Goal: Task Accomplishment & Management: Manage account settings

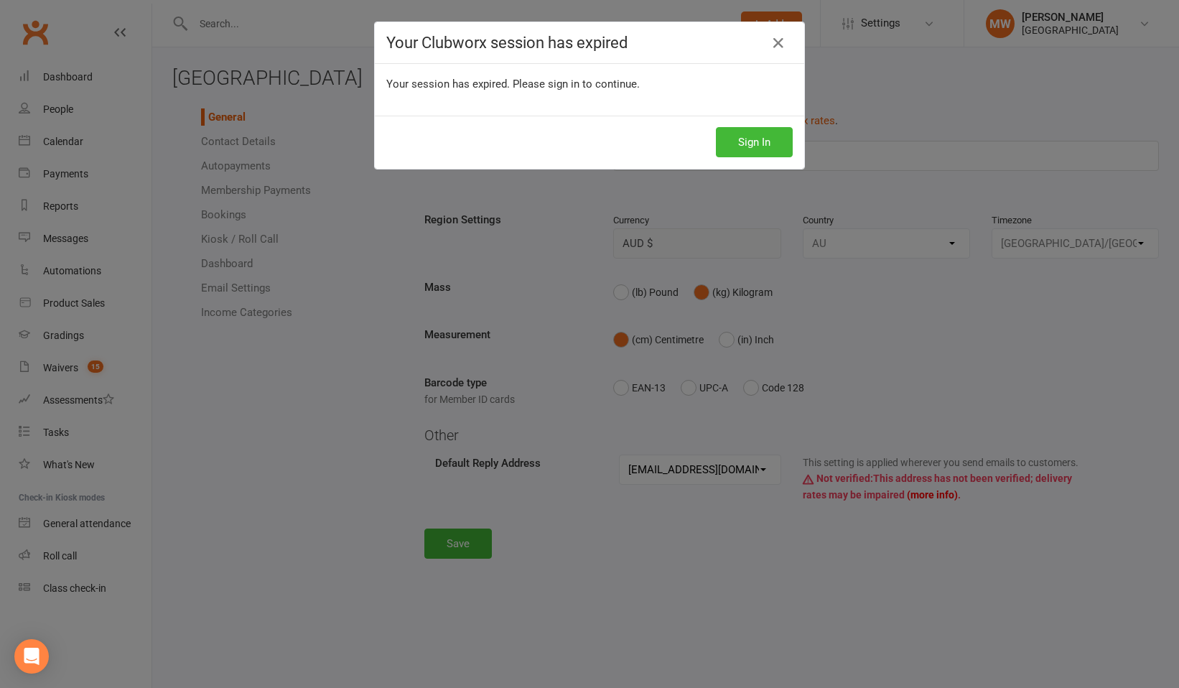
select select "[PERSON_NAME][EMAIL_ADDRESS][DOMAIN_NAME]"
click at [753, 143] on button "Sign In" at bounding box center [754, 142] width 77 height 30
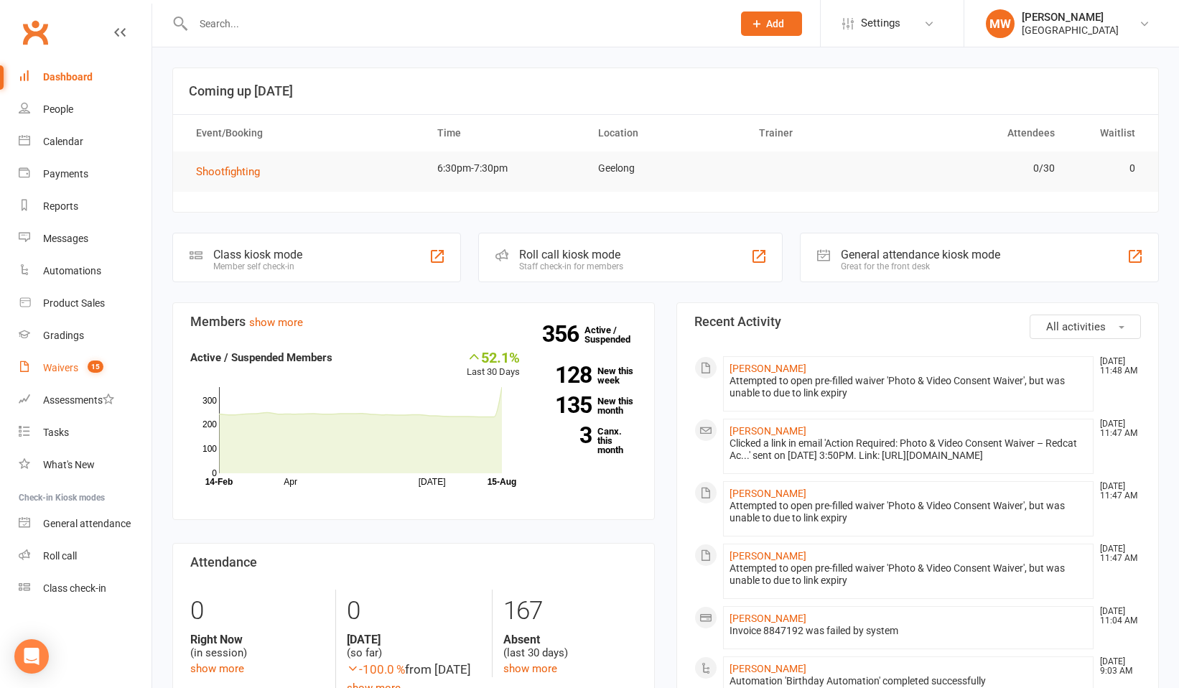
click at [70, 360] on link "Waivers 15" at bounding box center [85, 368] width 133 height 32
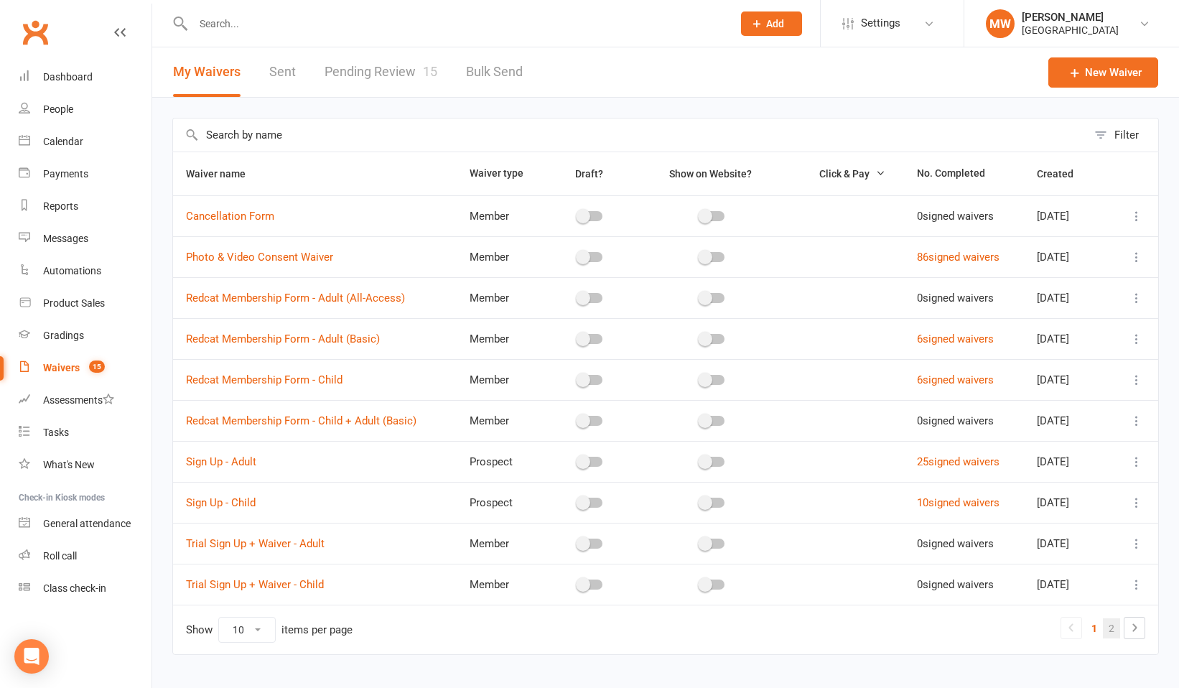
click at [1112, 629] on link "2" at bounding box center [1110, 628] width 17 height 20
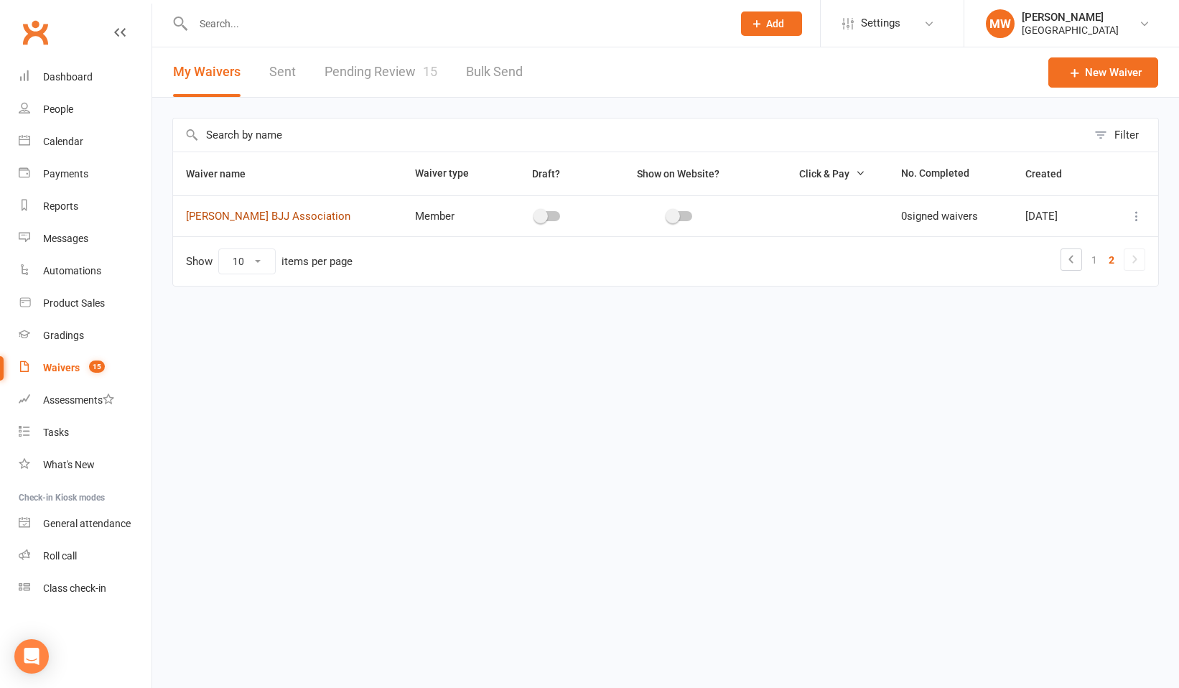
click at [301, 215] on link "Will Machado BJJ Association" at bounding box center [268, 216] width 164 height 13
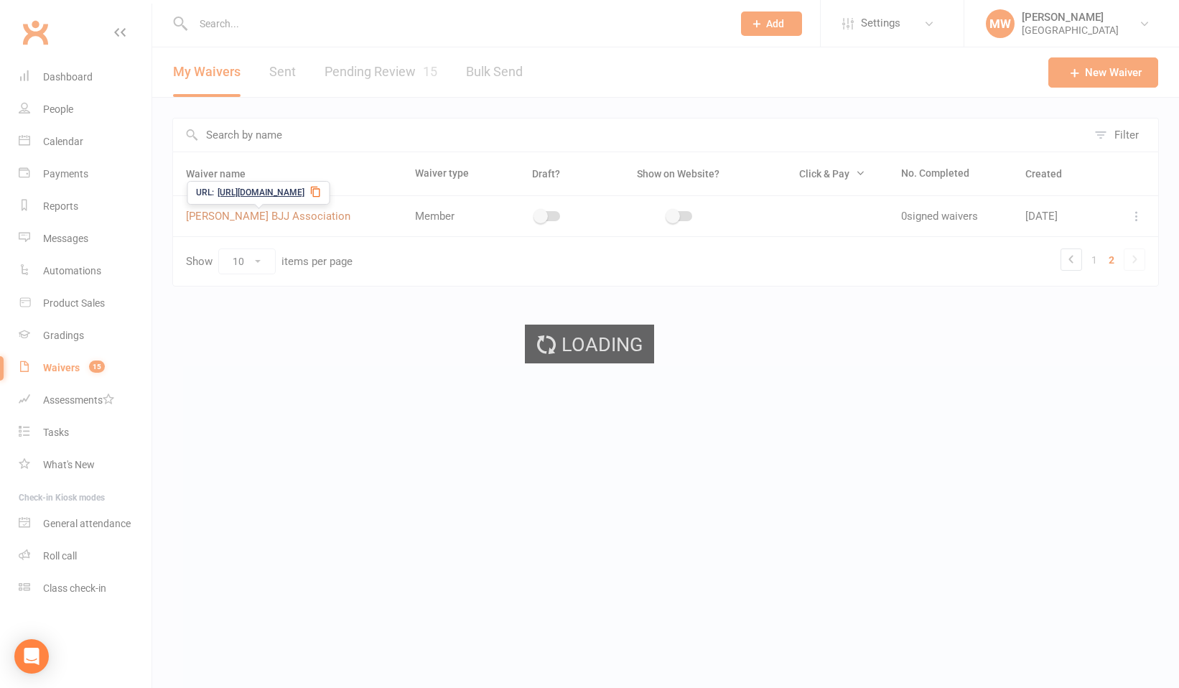
select select "applies_to_primary_signee"
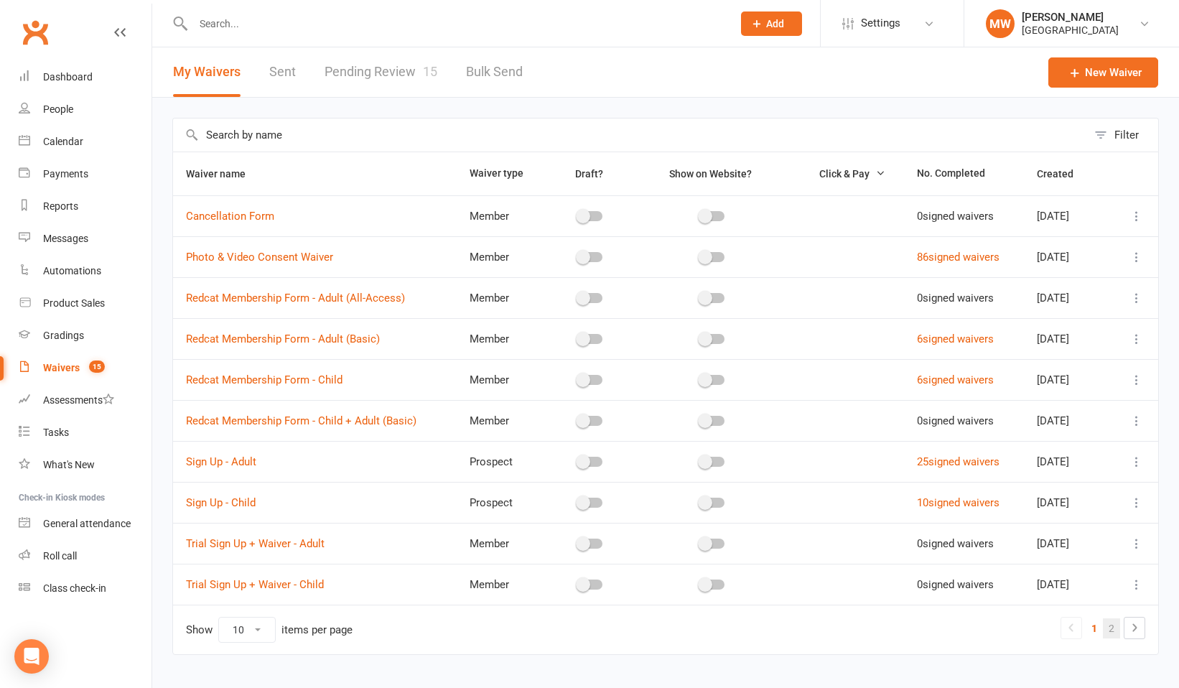
click at [1116, 630] on link "2" at bounding box center [1110, 628] width 17 height 20
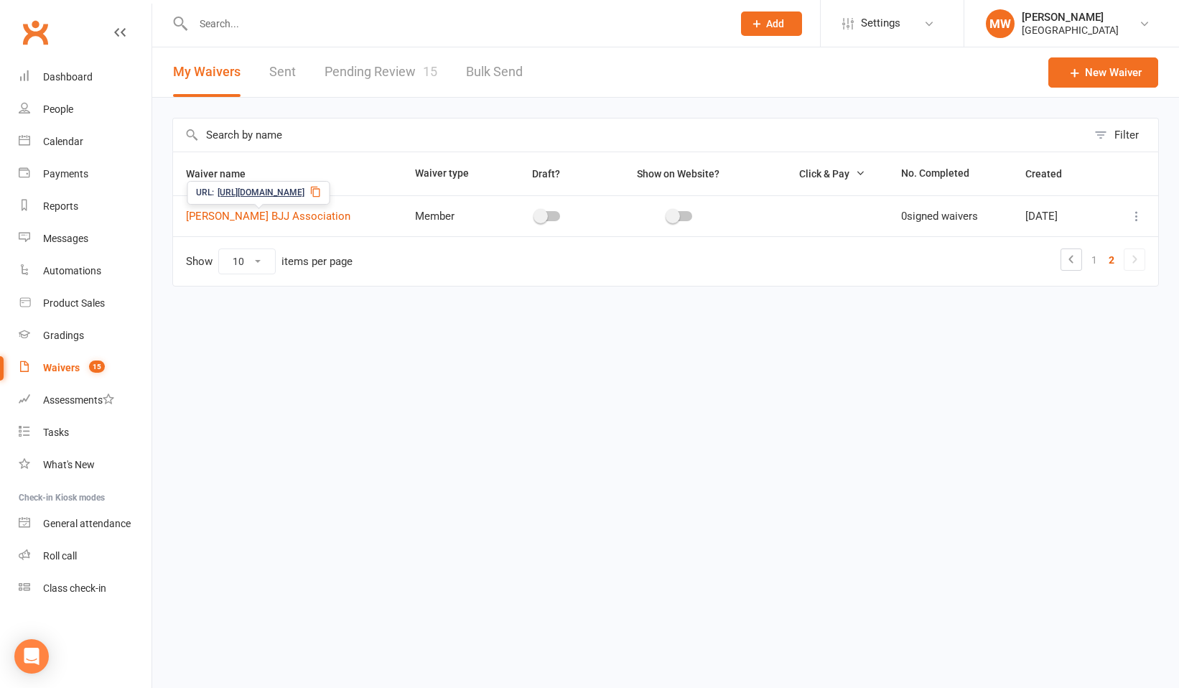
click at [304, 190] on span "[URL][DOMAIN_NAME]" at bounding box center [260, 193] width 87 height 14
click at [297, 194] on span "[URL][DOMAIN_NAME]" at bounding box center [260, 193] width 87 height 14
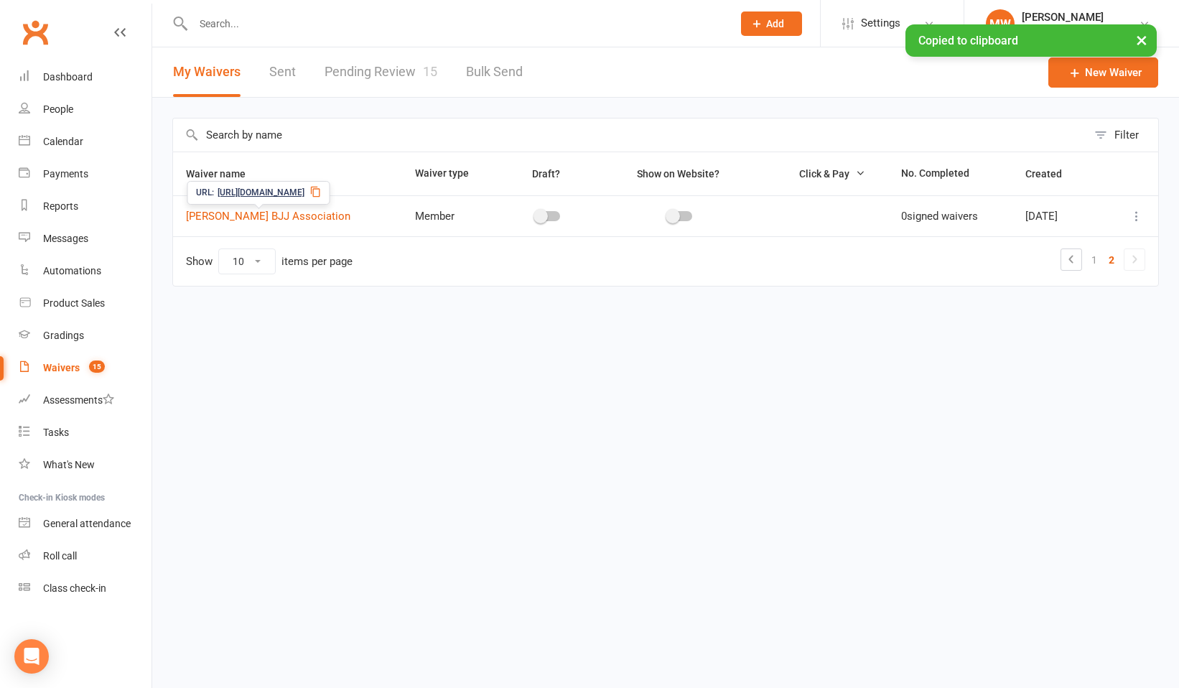
click at [297, 193] on span "[URL][DOMAIN_NAME]" at bounding box center [260, 193] width 87 height 14
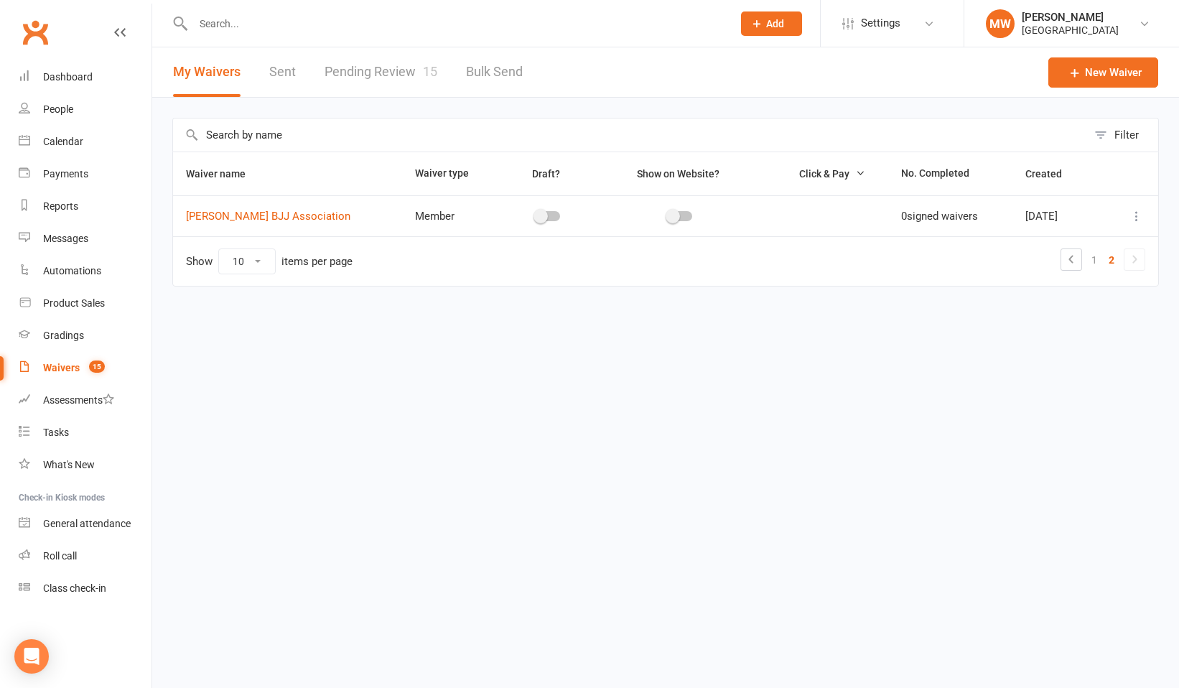
click at [1135, 216] on icon at bounding box center [1136, 216] width 14 height 14
click at [329, 184] on div "URL: https://app.clubworx.com/s/vYA4bpKR" at bounding box center [258, 193] width 143 height 24
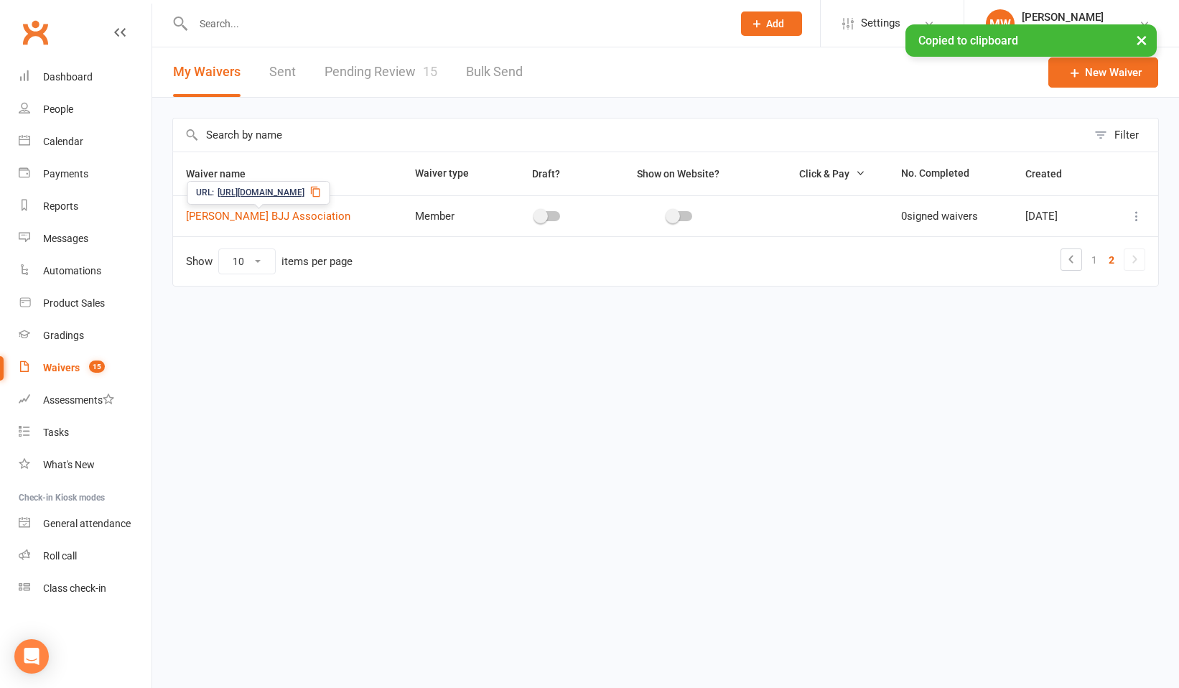
click at [304, 192] on span "[URL][DOMAIN_NAME]" at bounding box center [260, 193] width 87 height 14
click at [1138, 212] on icon at bounding box center [1136, 216] width 14 height 14
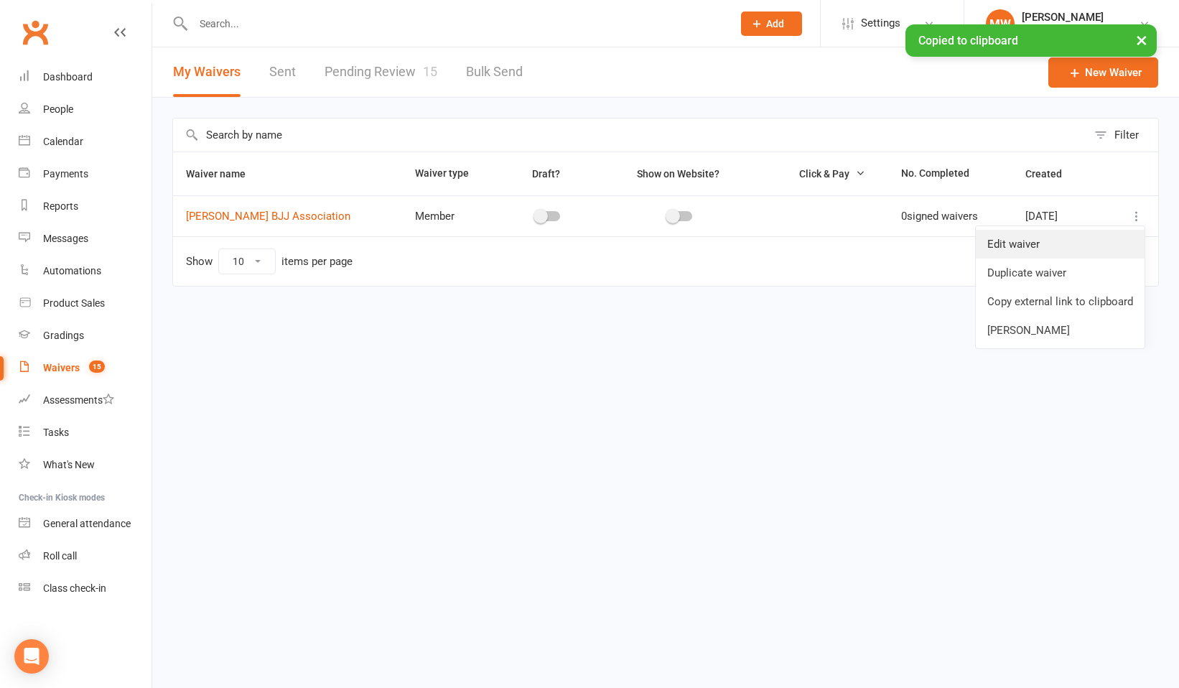
click at [1032, 244] on link "Edit waiver" at bounding box center [1059, 244] width 169 height 29
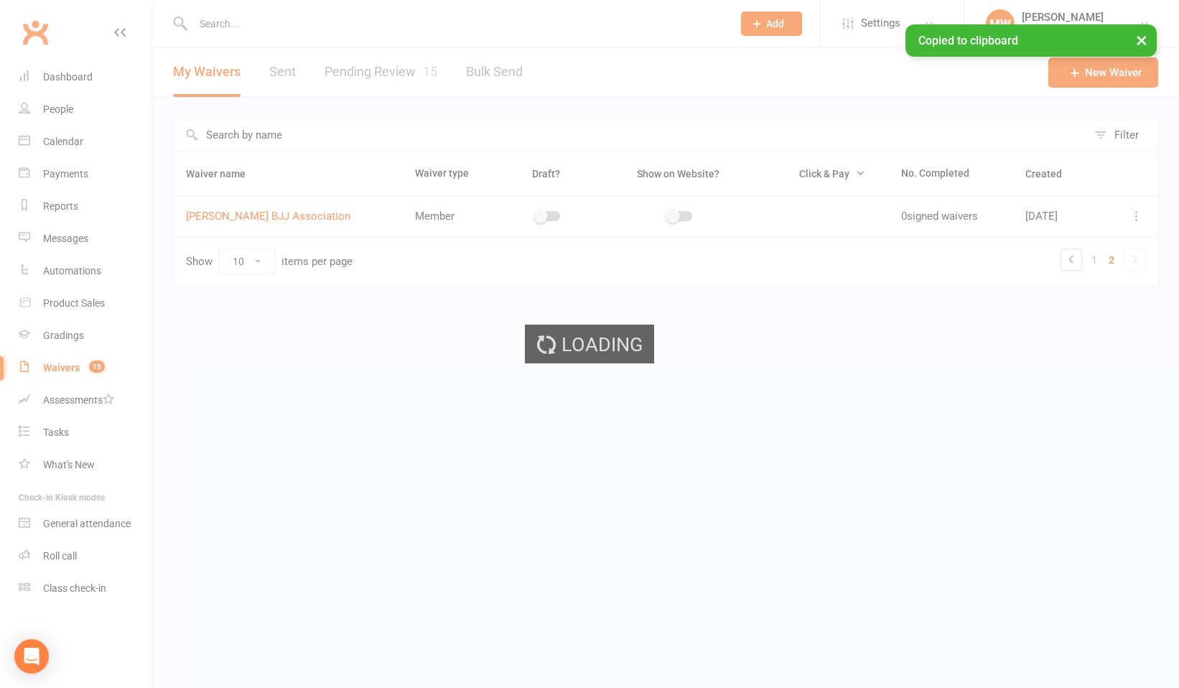
select select "applies_to_primary_signee"
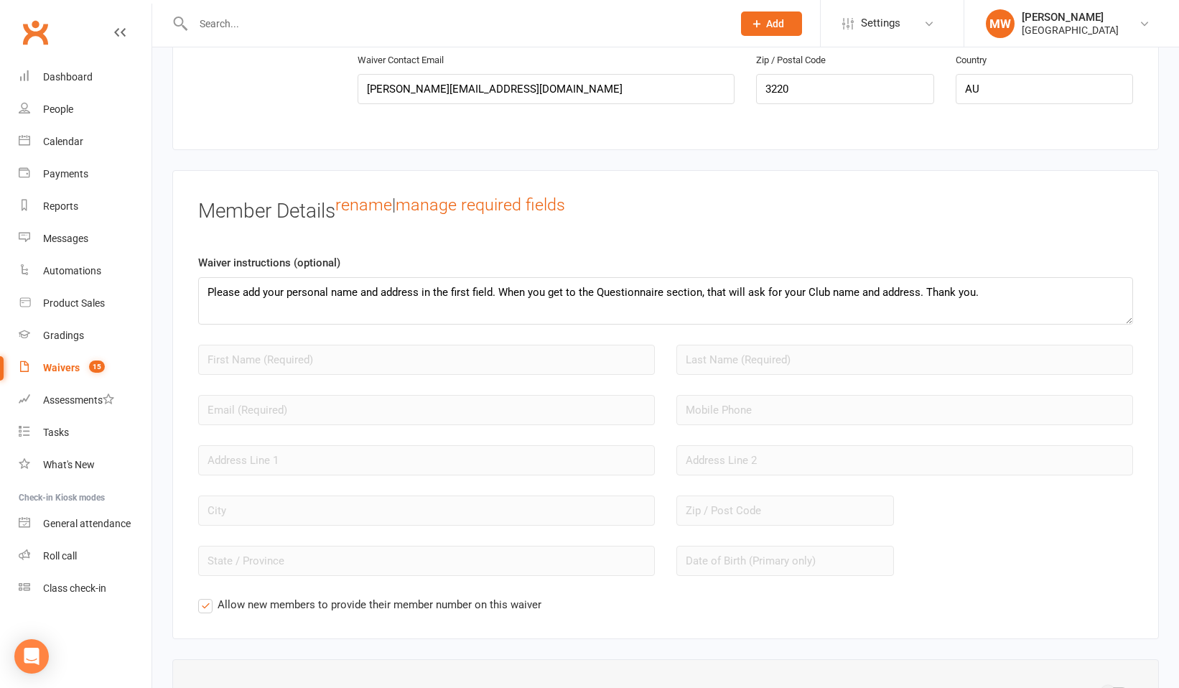
scroll to position [1011, 0]
drag, startPoint x: 985, startPoint y: 291, endPoint x: 197, endPoint y: 289, distance: 788.1
click at [198, 289] on textarea "Please add your personal name and address in the first field. When you get to t…" at bounding box center [665, 299] width 934 height 47
click at [210, 295] on textarea "Please add your personal name and address in the first field. When you get to t…" at bounding box center [665, 299] width 934 height 47
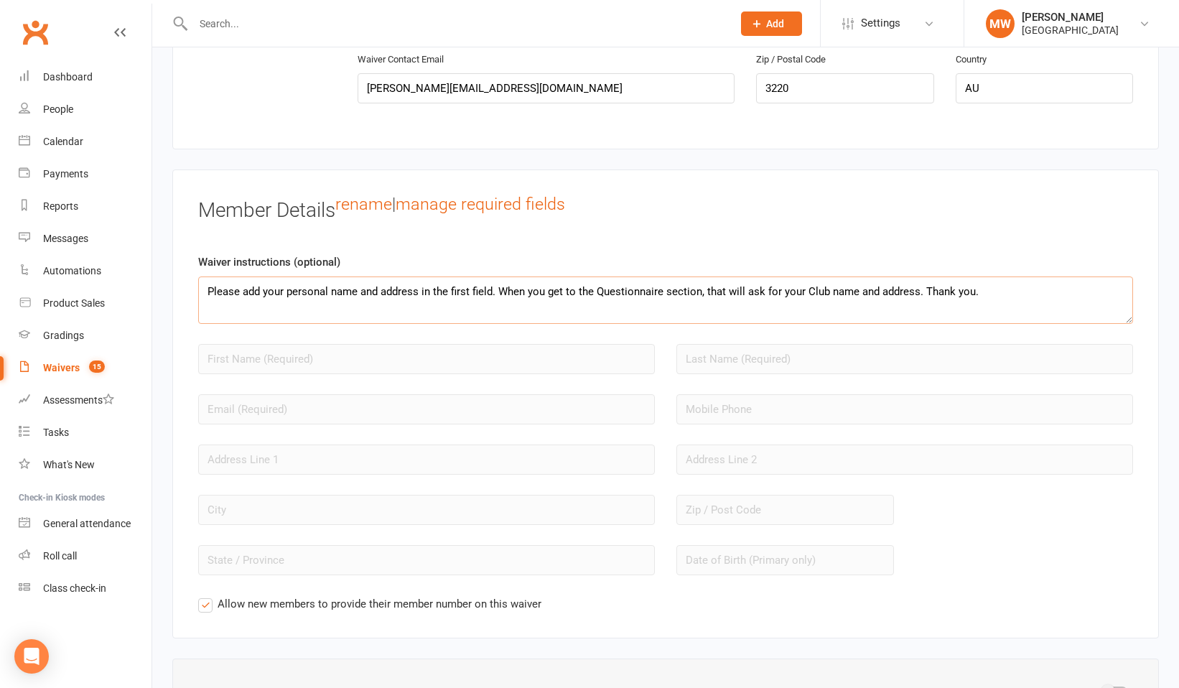
click at [207, 293] on textarea "Please add your personal name and address in the first field. When you get to t…" at bounding box center [665, 299] width 934 height 47
click at [482, 206] on link "manage required fields" at bounding box center [479, 204] width 169 height 20
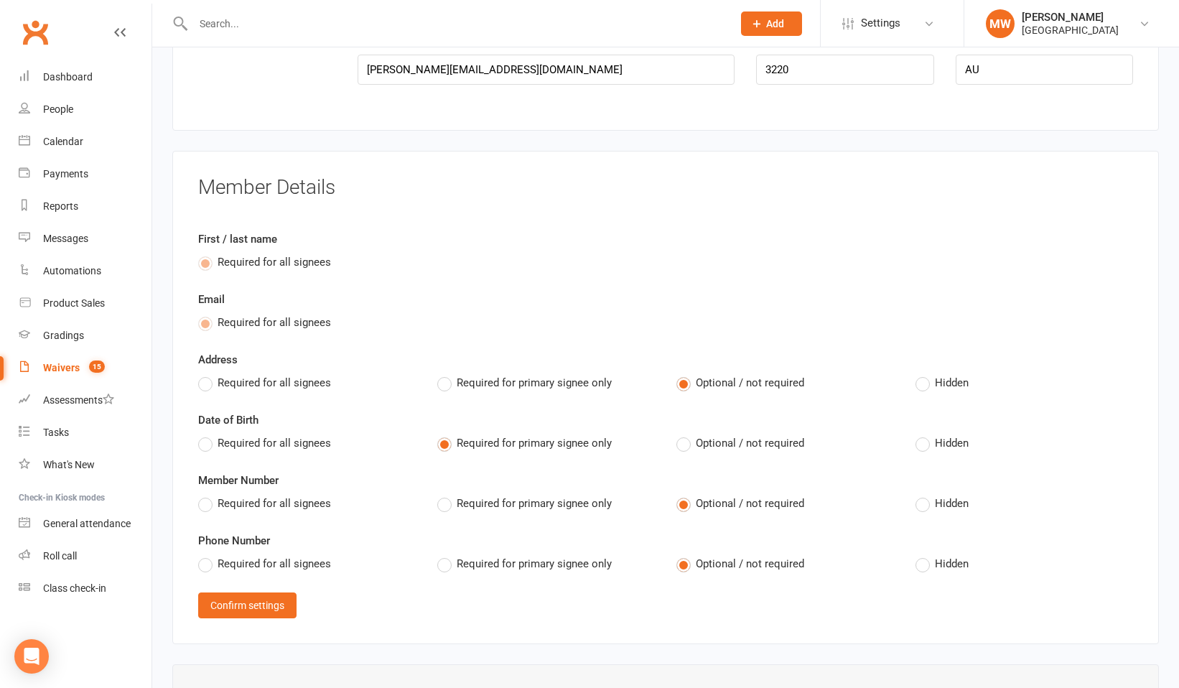
scroll to position [1034, 0]
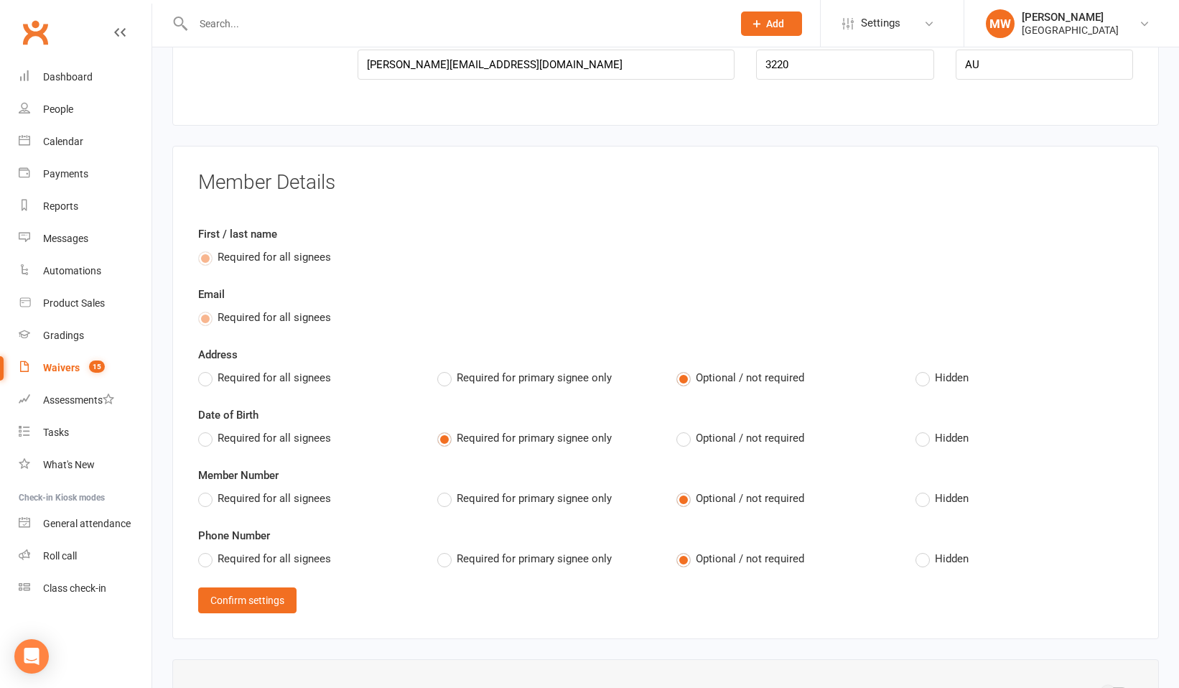
click at [684, 558] on label "Optional / not required" at bounding box center [740, 558] width 128 height 17
click at [684, 550] on input "Optional / not required" at bounding box center [680, 550] width 9 height 0
click at [684, 501] on label "Optional / not required" at bounding box center [740, 497] width 128 height 17
click at [684, 489] on input "Optional / not required" at bounding box center [680, 489] width 9 height 0
click at [446, 494] on label "Required for primary signee only" at bounding box center [524, 497] width 174 height 17
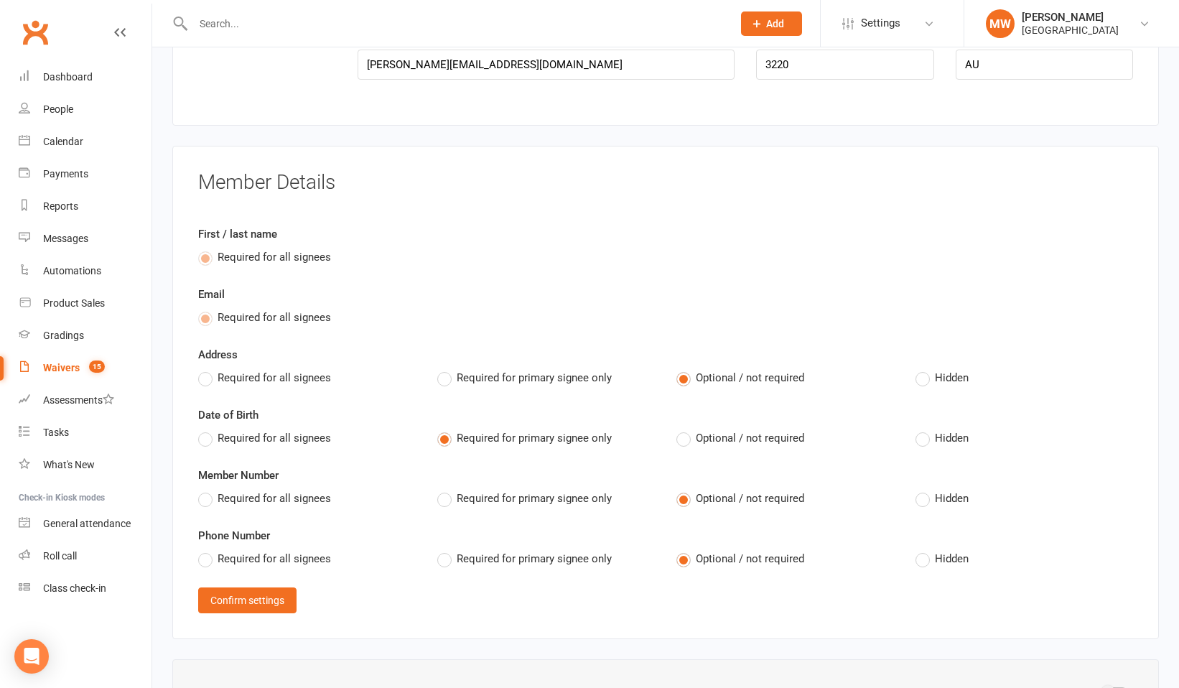
click at [446, 489] on input "Required for primary signee only" at bounding box center [441, 489] width 9 height 0
click at [445, 562] on label "Required for primary signee only" at bounding box center [524, 558] width 174 height 17
click at [445, 550] on input "Required for primary signee only" at bounding box center [441, 550] width 9 height 0
click at [444, 495] on label "Required for primary signee only" at bounding box center [524, 497] width 174 height 17
click at [444, 489] on input "Required for primary signee only" at bounding box center [441, 489] width 9 height 0
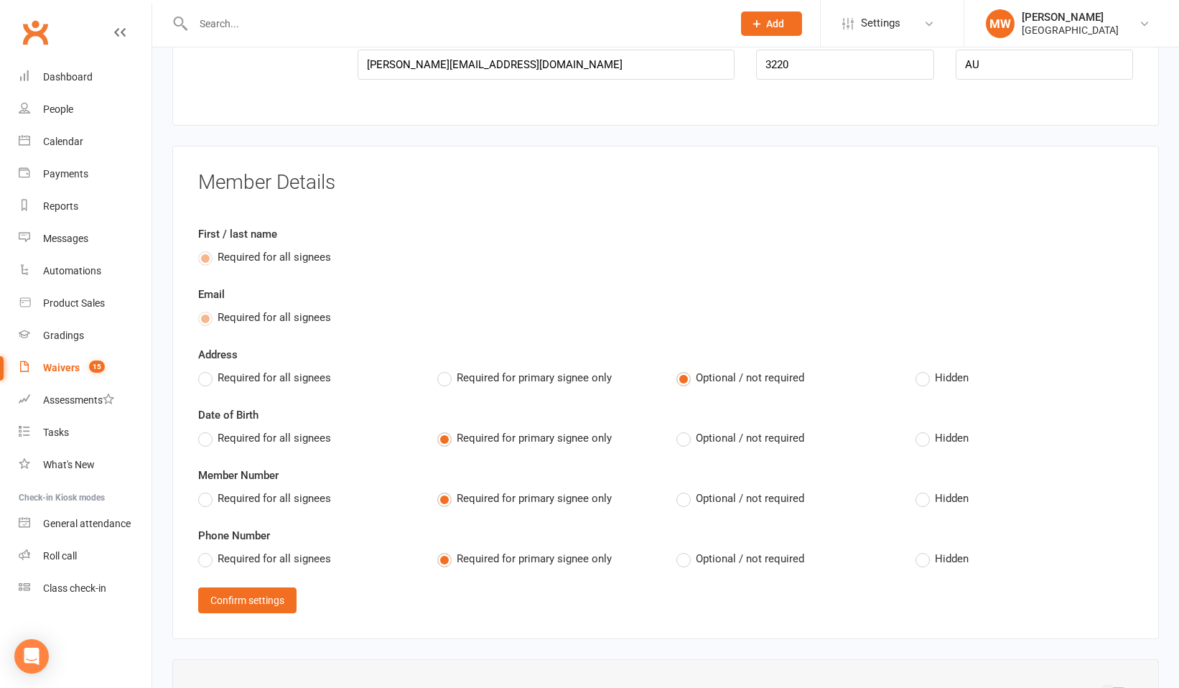
click at [683, 489] on label "Optional / not required" at bounding box center [740, 497] width 128 height 17
click at [683, 489] on input "Optional / not required" at bounding box center [680, 489] width 9 height 0
click at [445, 376] on label "Required for primary signee only" at bounding box center [524, 377] width 174 height 17
click at [445, 369] on input "Required for primary signee only" at bounding box center [441, 369] width 9 height 0
click at [250, 602] on button "Confirm settings" at bounding box center [247, 600] width 98 height 26
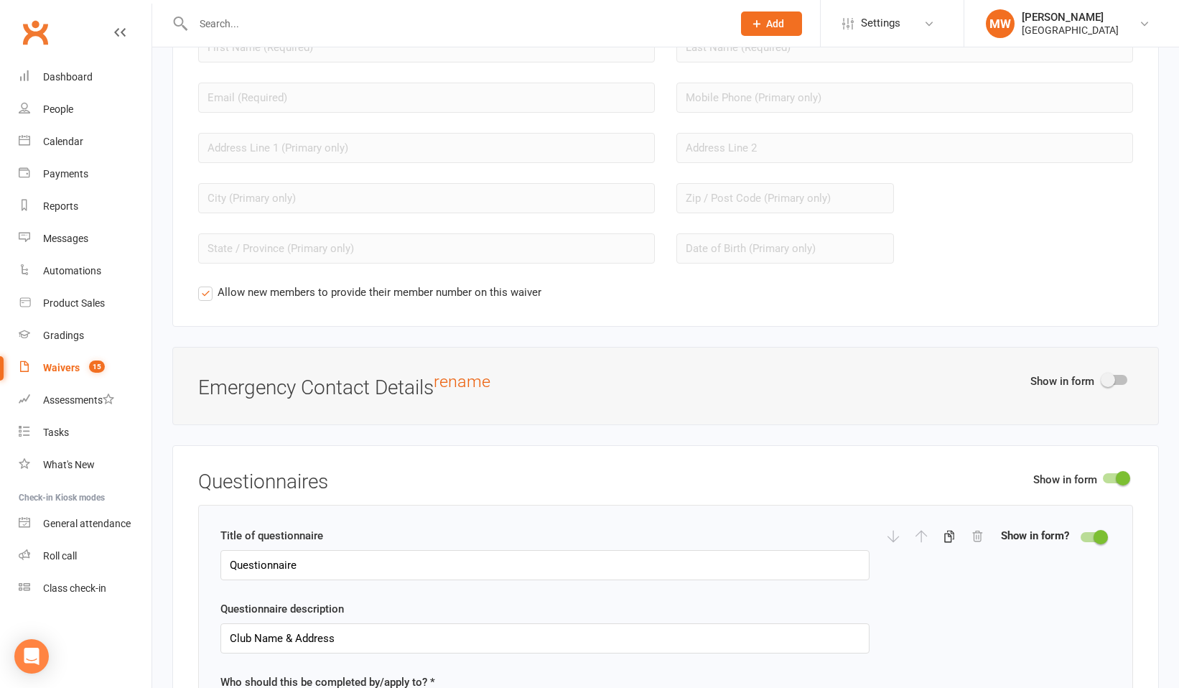
scroll to position [1407, 0]
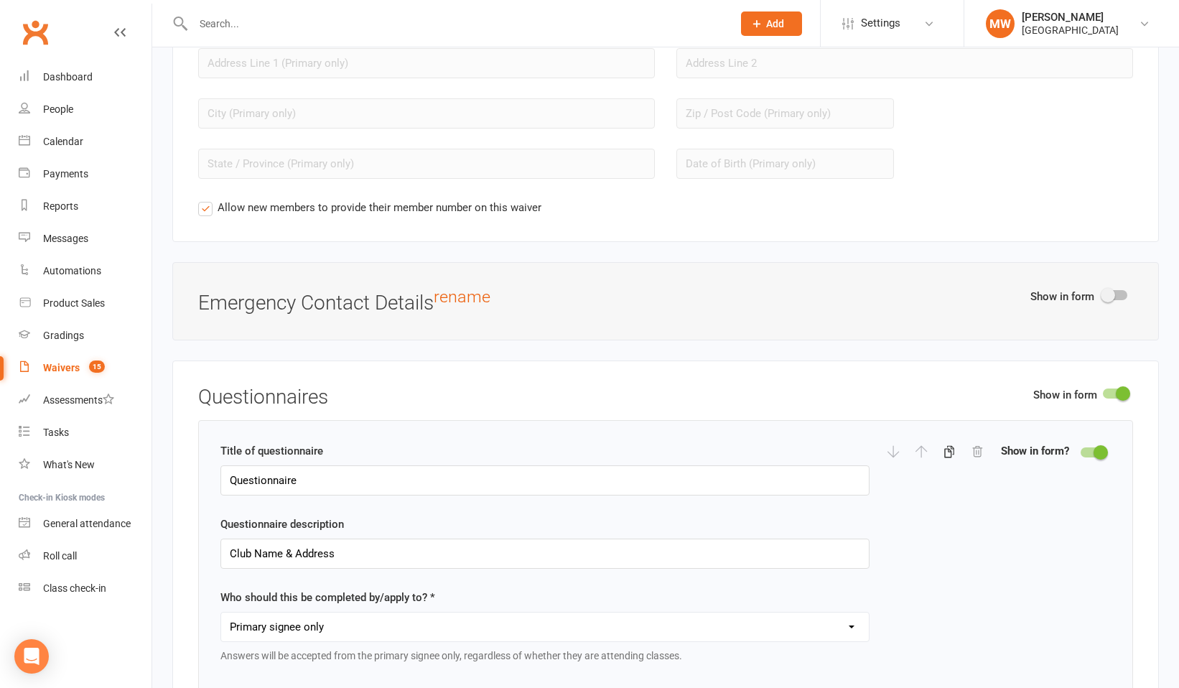
click at [204, 208] on label "Allow new members to provide their member number on this waiver" at bounding box center [369, 207] width 343 height 17
click at [204, 199] on input "Allow new members to provide their member number on this waiver" at bounding box center [202, 199] width 9 height 0
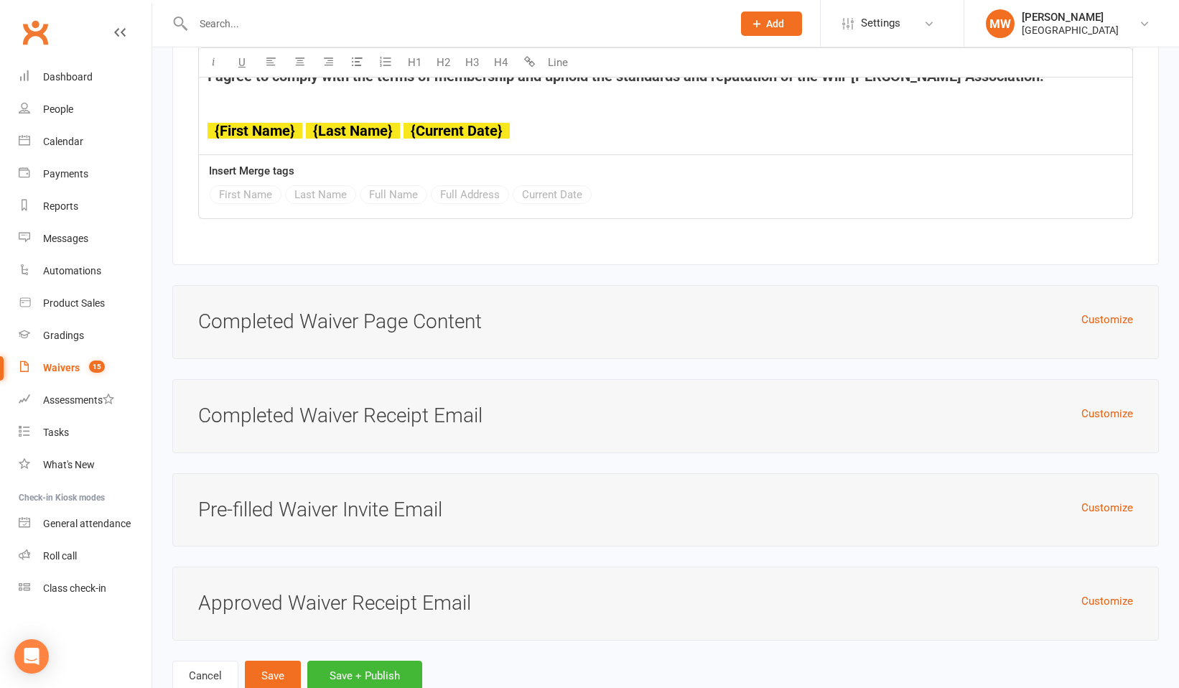
scroll to position [6288, 0]
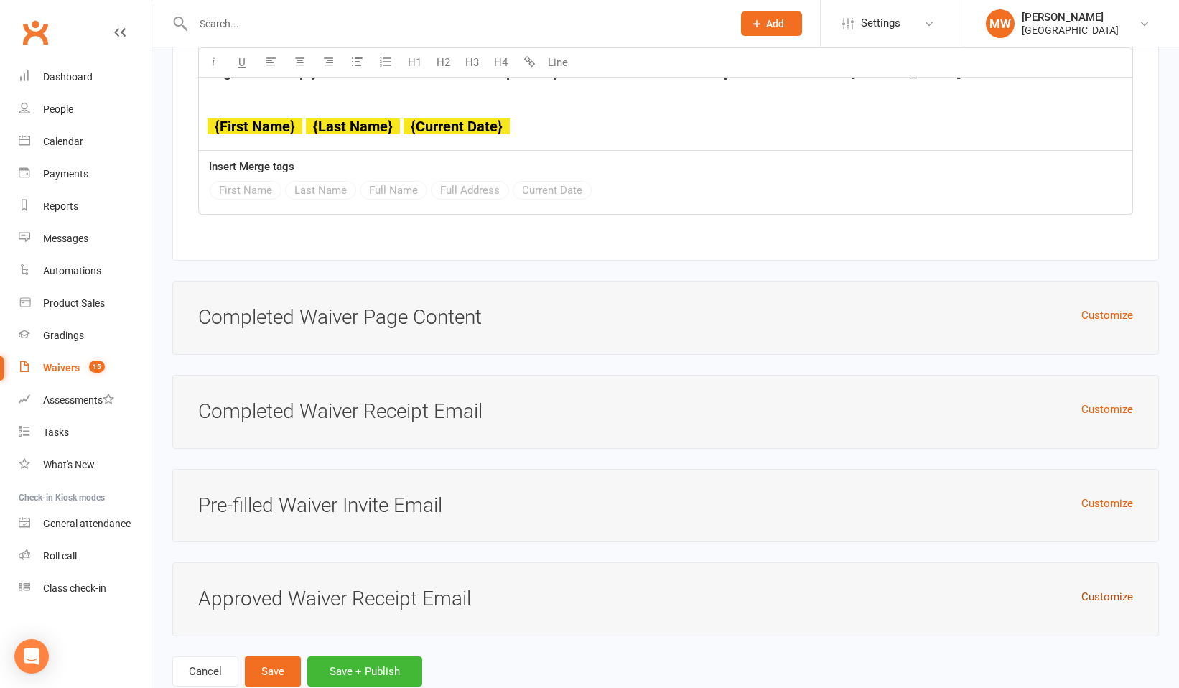
click at [1120, 588] on button "Customize" at bounding box center [1107, 596] width 52 height 17
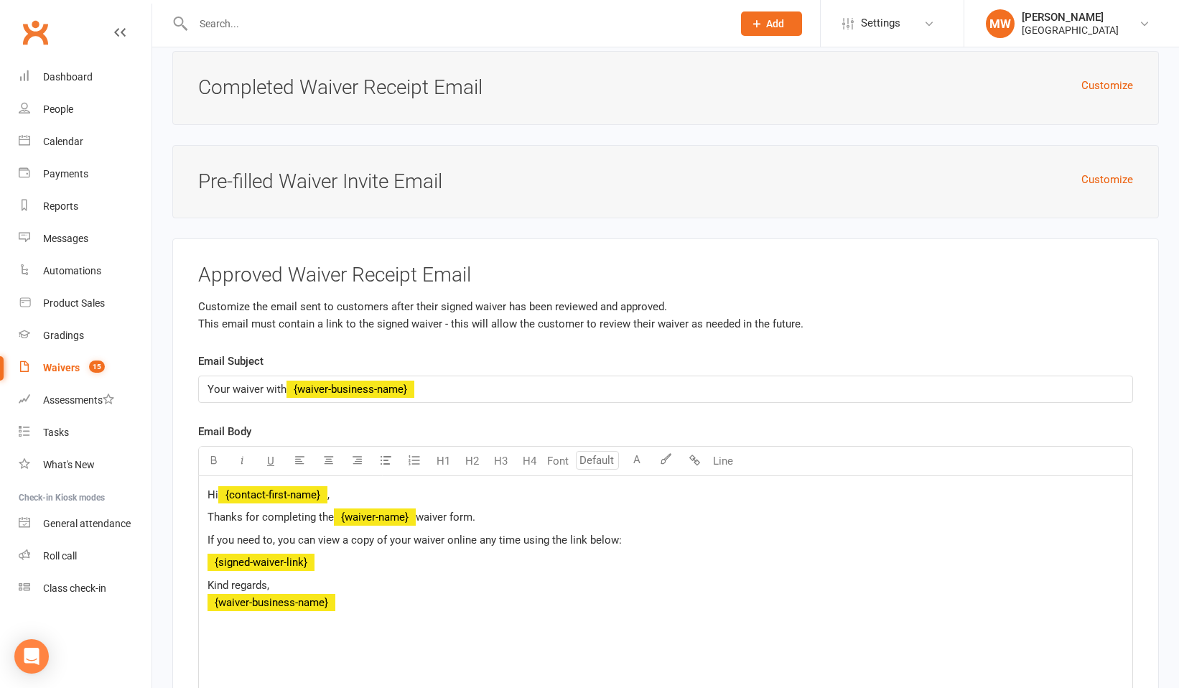
scroll to position [6612, 0]
click at [414, 382] on span "﻿ {waiver-business-name}" at bounding box center [350, 388] width 128 height 13
click at [410, 382] on span "﻿ {waiver-business-name}" at bounding box center [350, 388] width 128 height 13
click at [405, 382] on span "﻿ {waiver-business-name}" at bounding box center [350, 388] width 128 height 13
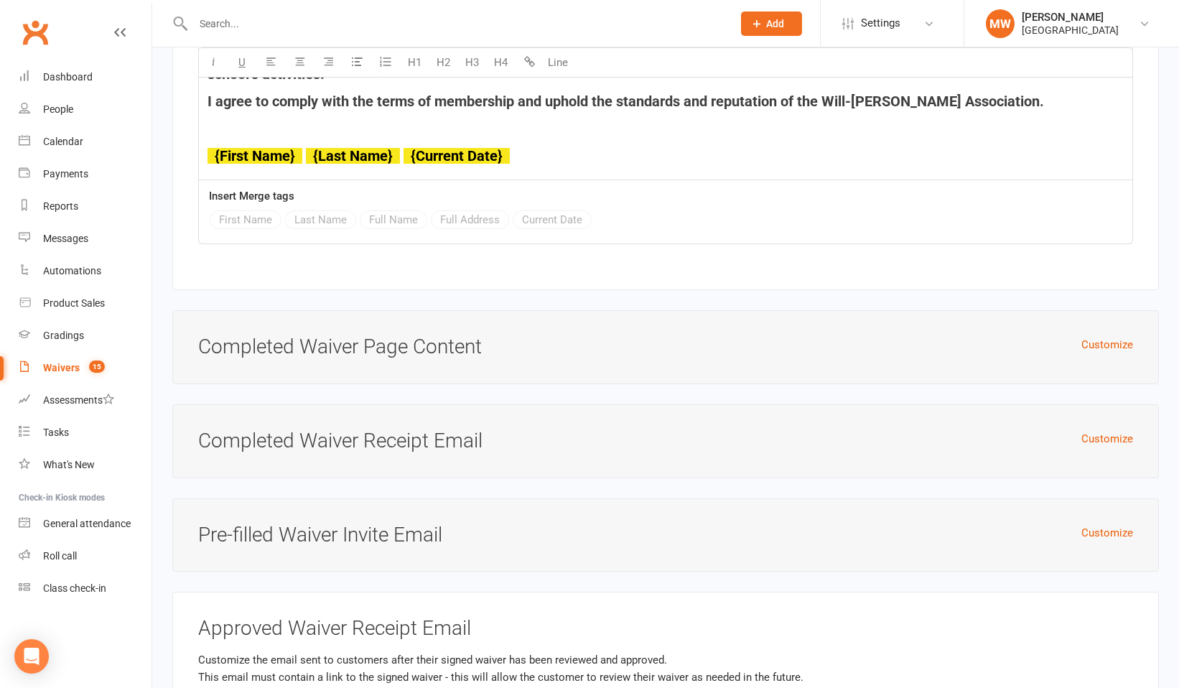
scroll to position [6259, 0]
click at [1097, 335] on button "Customize" at bounding box center [1107, 343] width 52 height 17
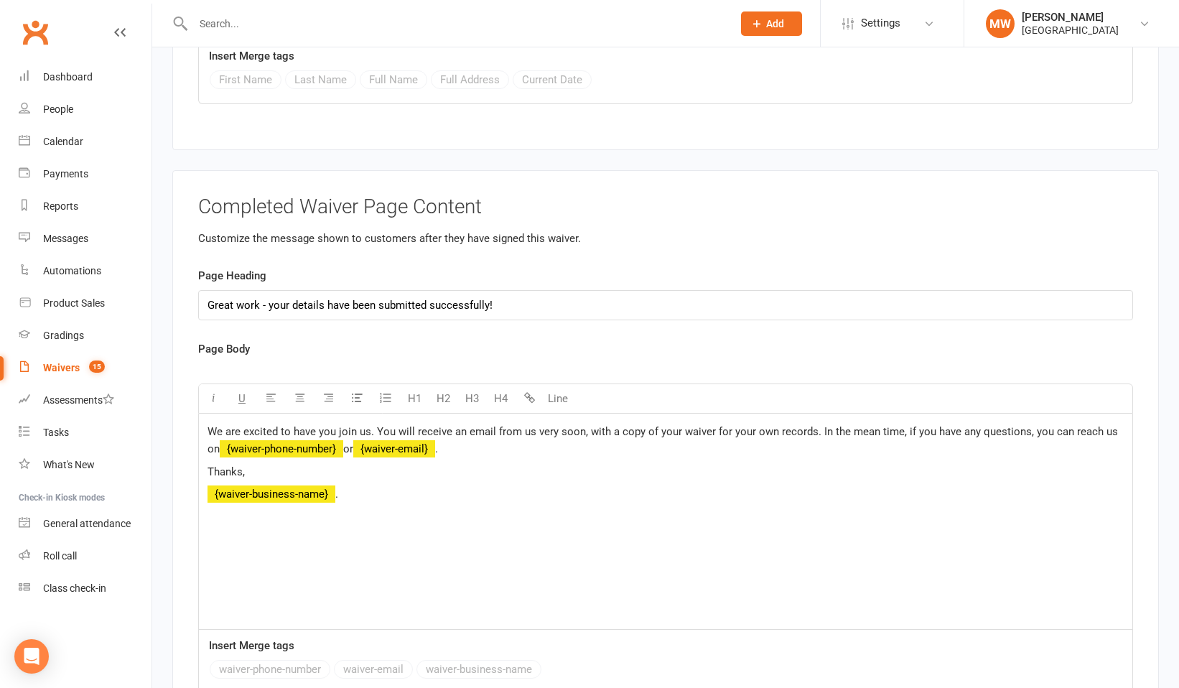
scroll to position [6412, 0]
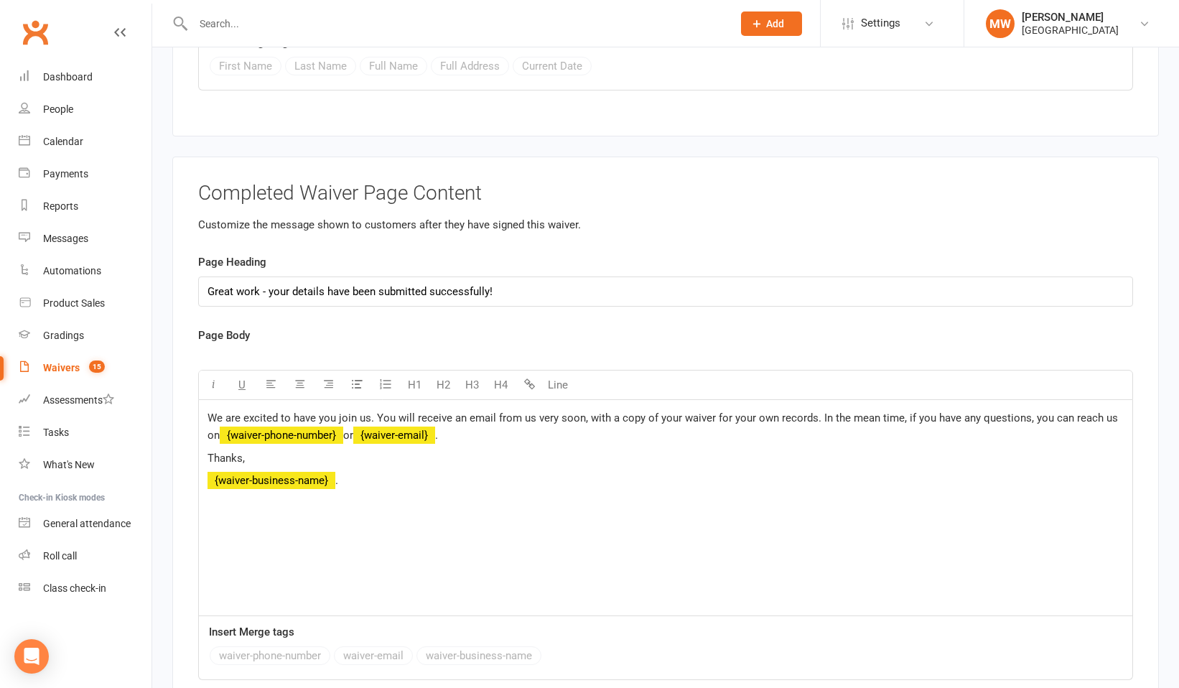
click at [256, 253] on label "Page Heading" at bounding box center [232, 261] width 68 height 17
click at [249, 253] on label "Page Heading" at bounding box center [232, 261] width 68 height 17
click at [311, 428] on span "﻿ {waiver-phone-number}" at bounding box center [281, 434] width 123 height 13
click at [322, 428] on span "﻿ {waiver-phone-number}" at bounding box center [281, 434] width 123 height 13
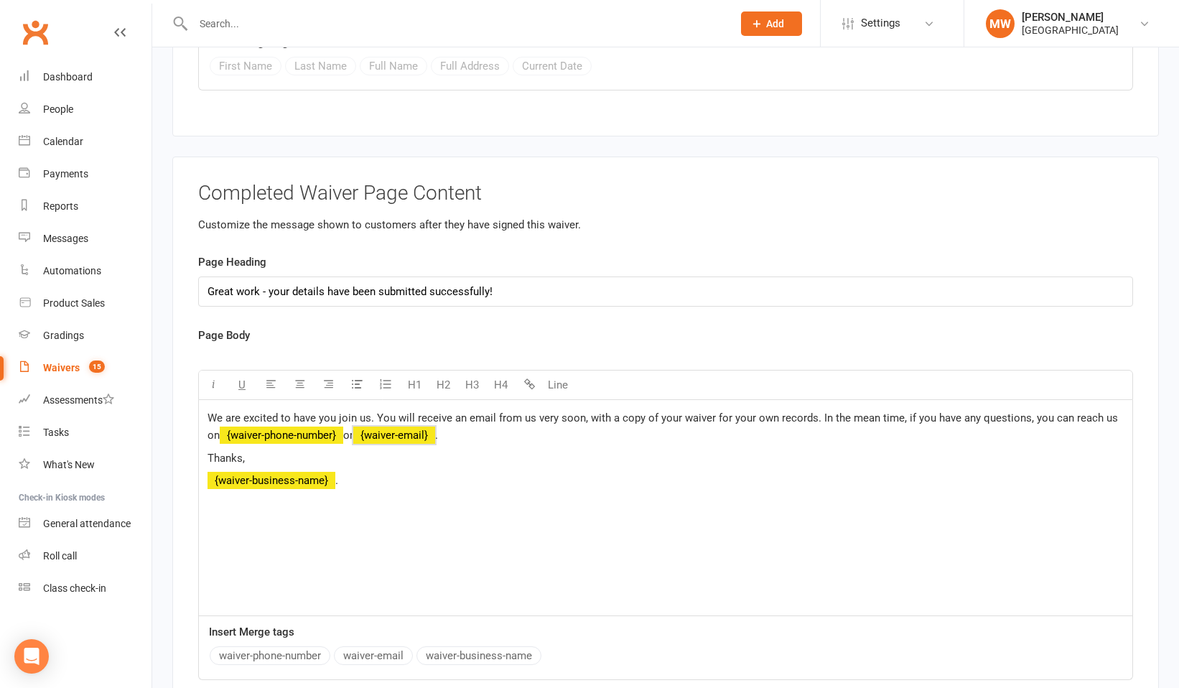
click at [420, 409] on p "We are excited to have you join us. You will receive an email from us very soon…" at bounding box center [665, 426] width 916 height 34
click at [526, 409] on p "We are excited to have you join us. You will receive an email from us very soon…" at bounding box center [665, 426] width 916 height 34
click at [385, 451] on div "We are excited to have you join us. You will receive an email from us very soon…" at bounding box center [665, 507] width 933 height 215
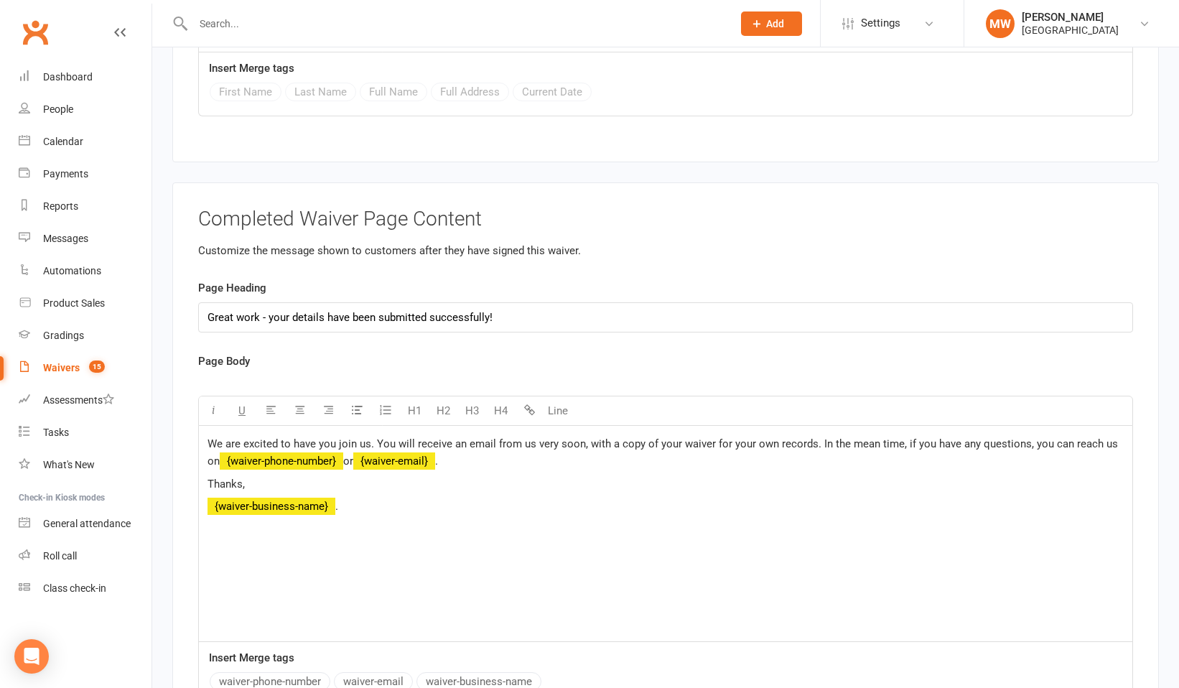
scroll to position [6402, 0]
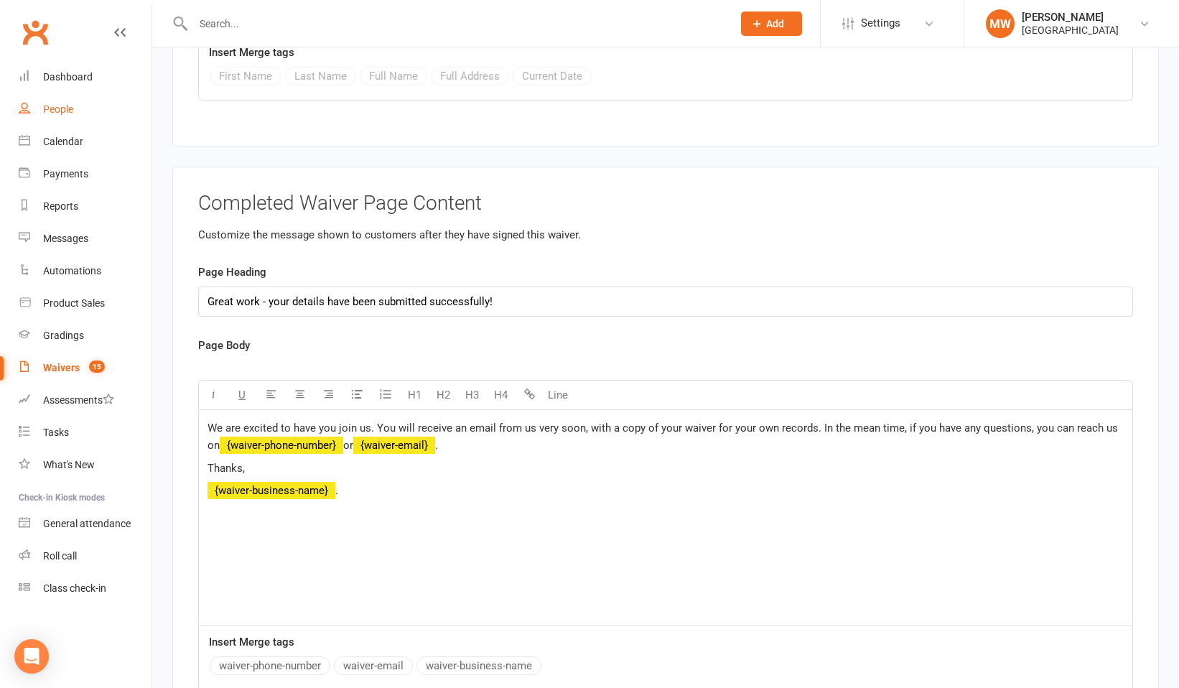
click at [67, 108] on div "People" at bounding box center [58, 108] width 30 height 11
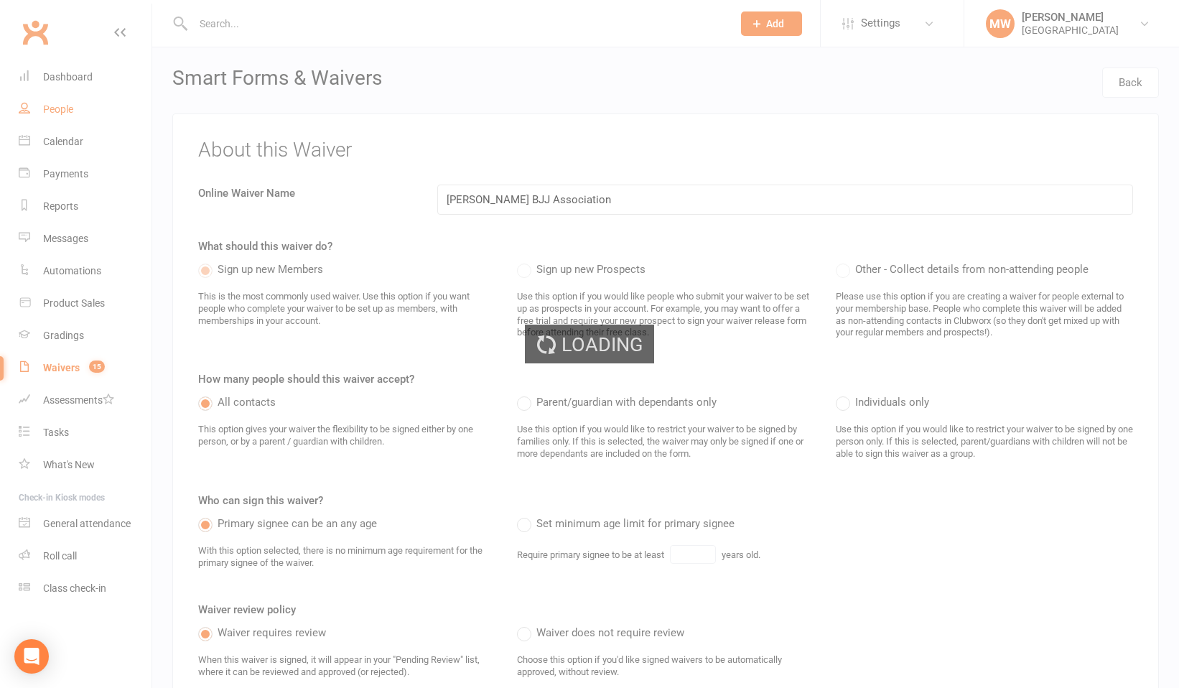
select select "100"
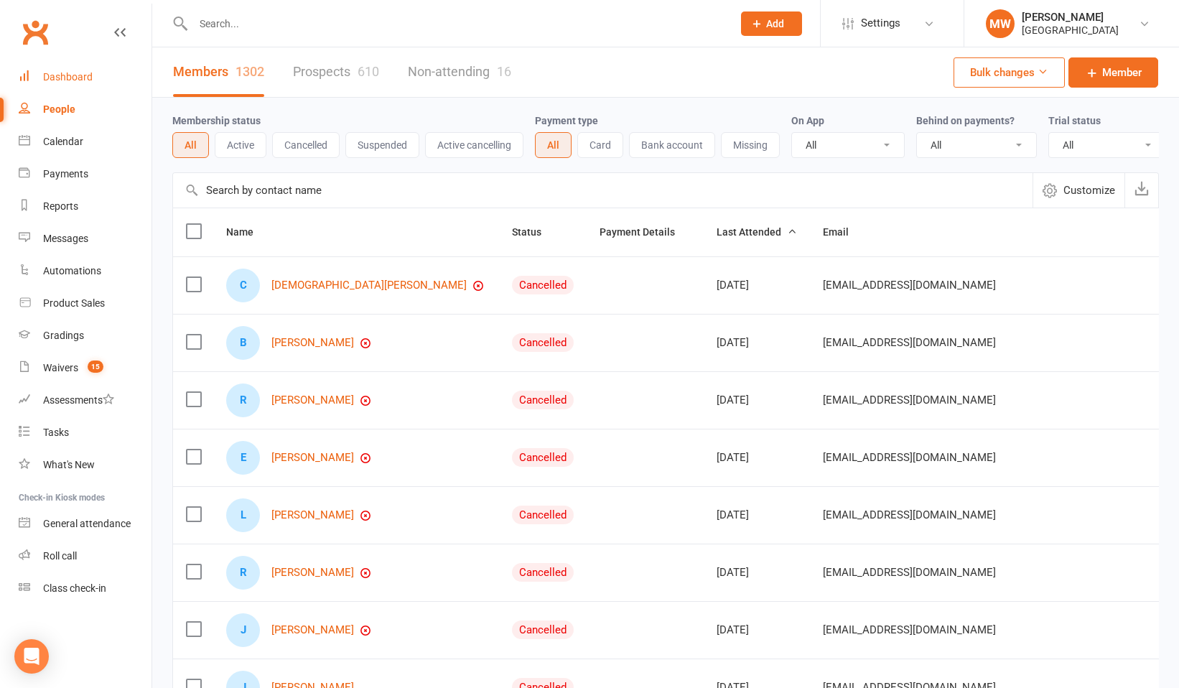
click at [70, 78] on div "Dashboard" at bounding box center [68, 76] width 50 height 11
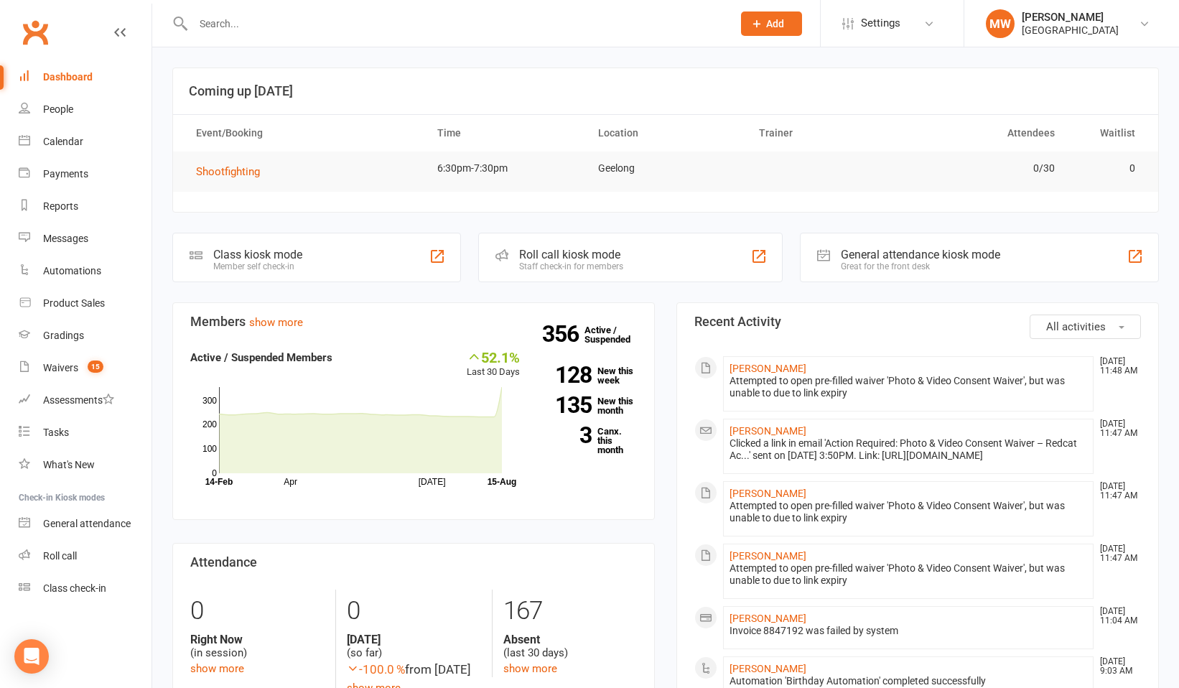
click at [64, 74] on div "Dashboard" at bounding box center [68, 76] width 50 height 11
click at [67, 108] on div "People" at bounding box center [58, 108] width 30 height 11
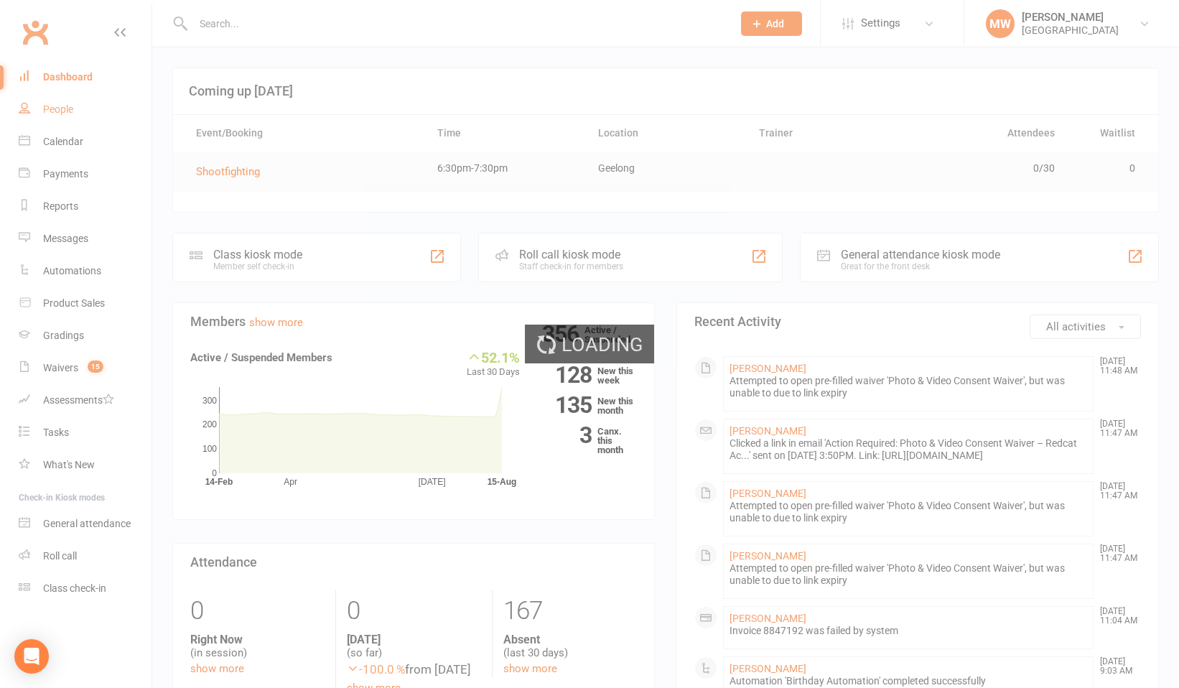
select select "100"
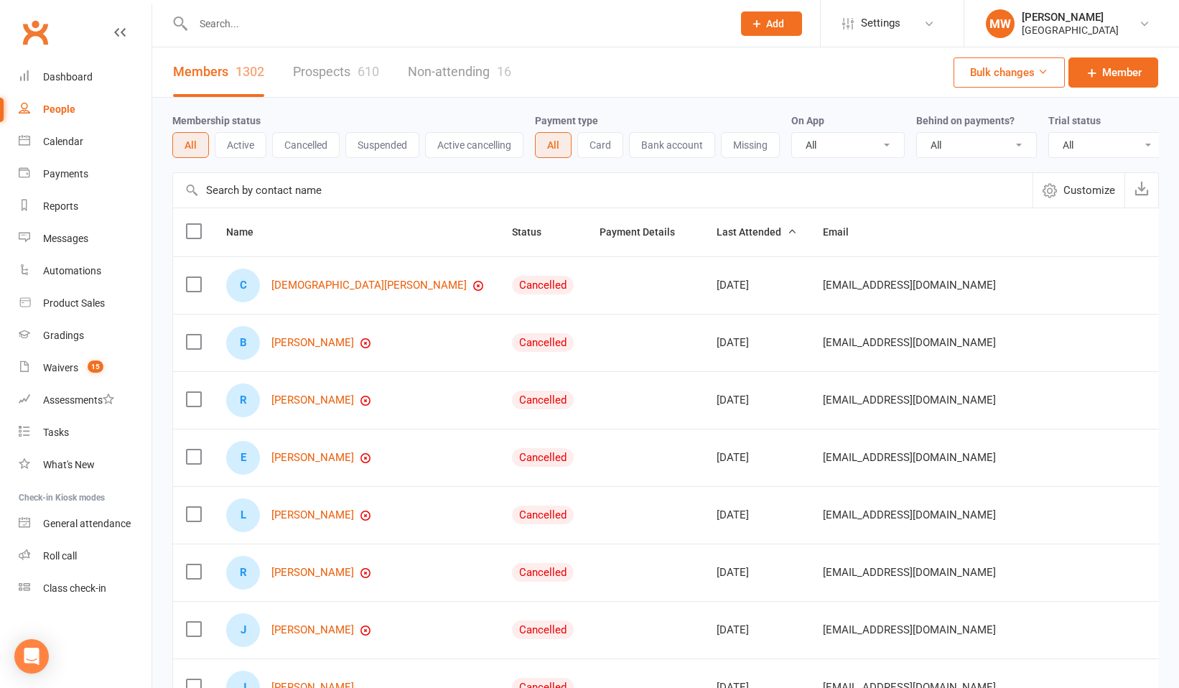
click at [239, 26] on input "text" at bounding box center [455, 24] width 533 height 20
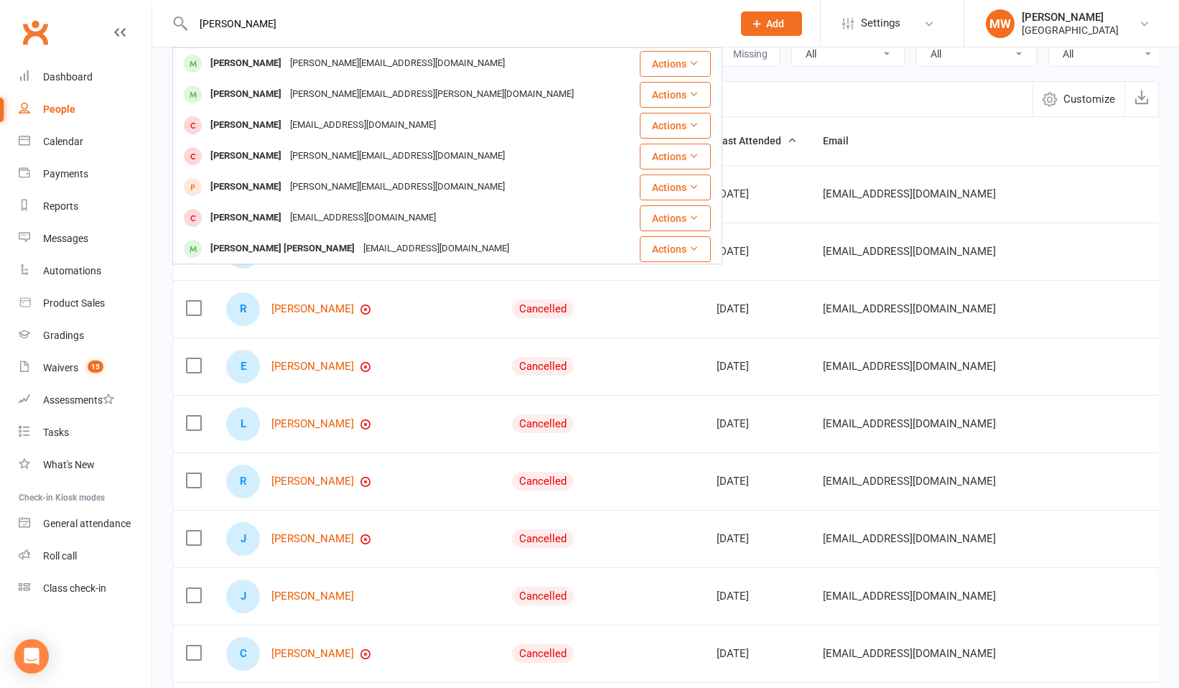
click at [261, 27] on input "andrew" at bounding box center [455, 24] width 533 height 20
type input "a"
type input "andrew Craven"
click at [1055, 22] on div "Melissa Will" at bounding box center [1069, 17] width 97 height 13
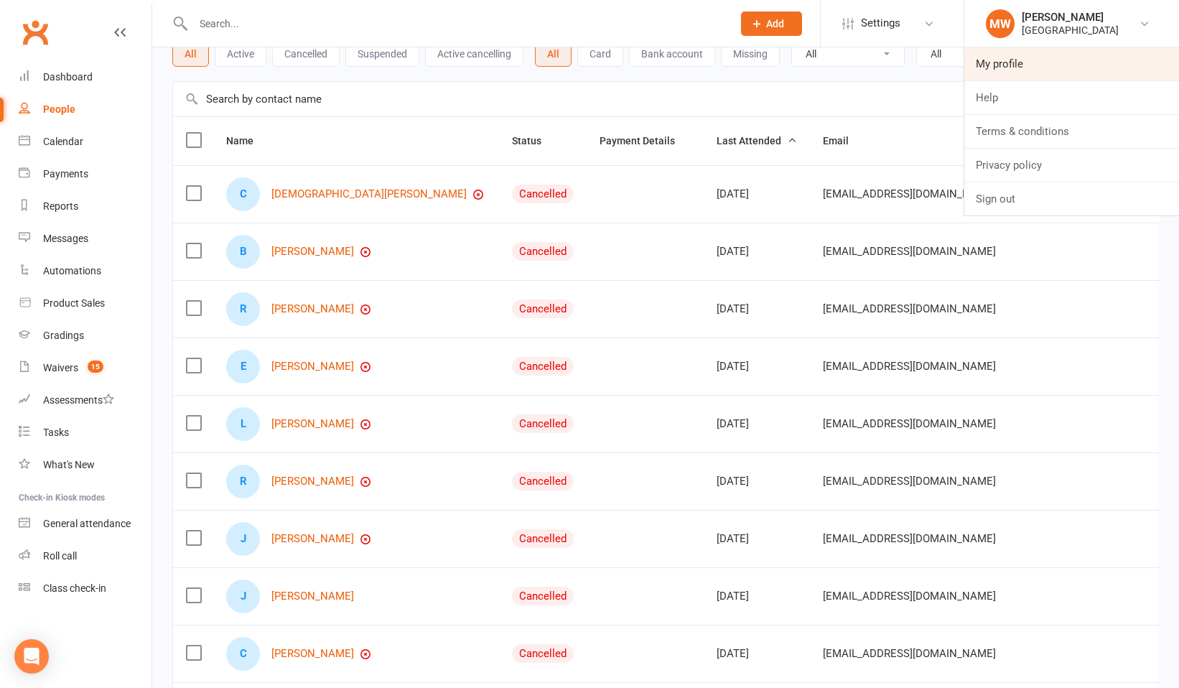
click at [1029, 67] on link "My profile" at bounding box center [1071, 63] width 215 height 33
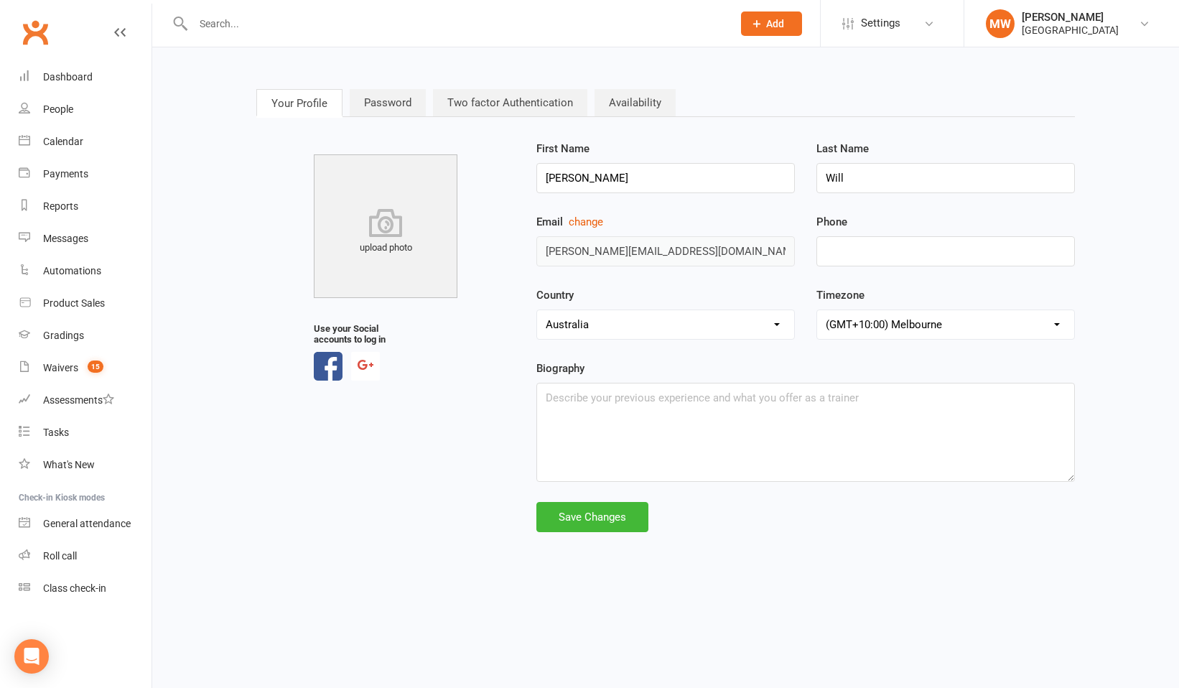
click at [387, 98] on link "Password" at bounding box center [388, 102] width 76 height 27
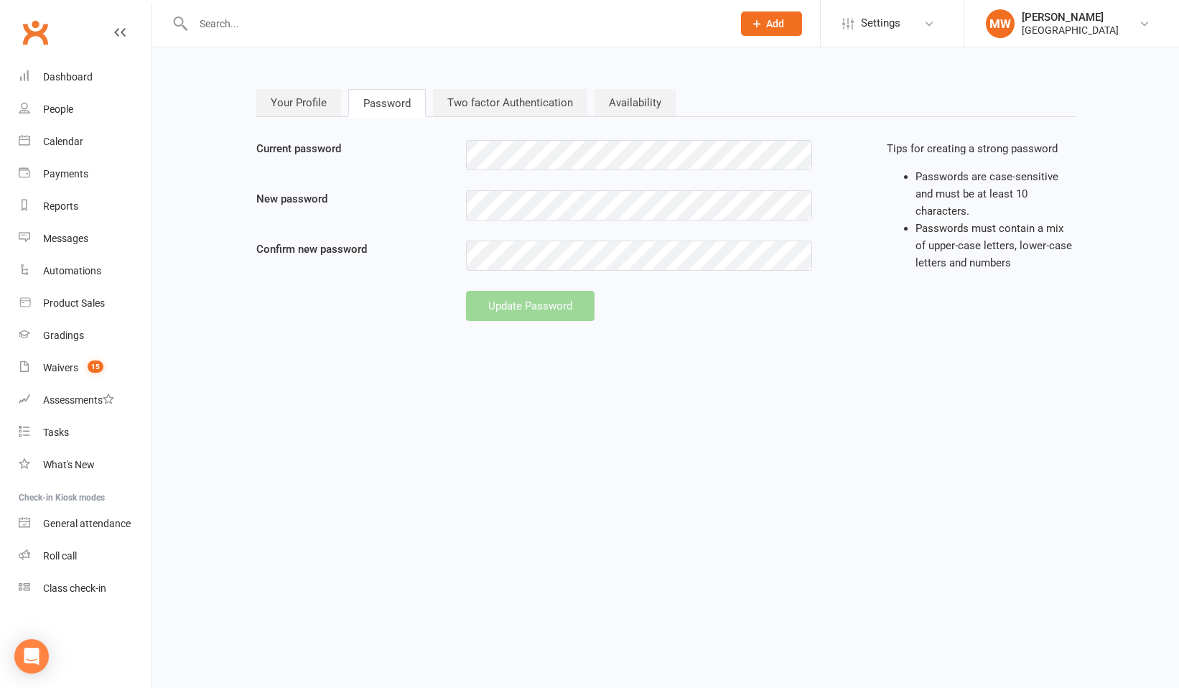
click at [295, 103] on link "Your Profile" at bounding box center [298, 102] width 85 height 27
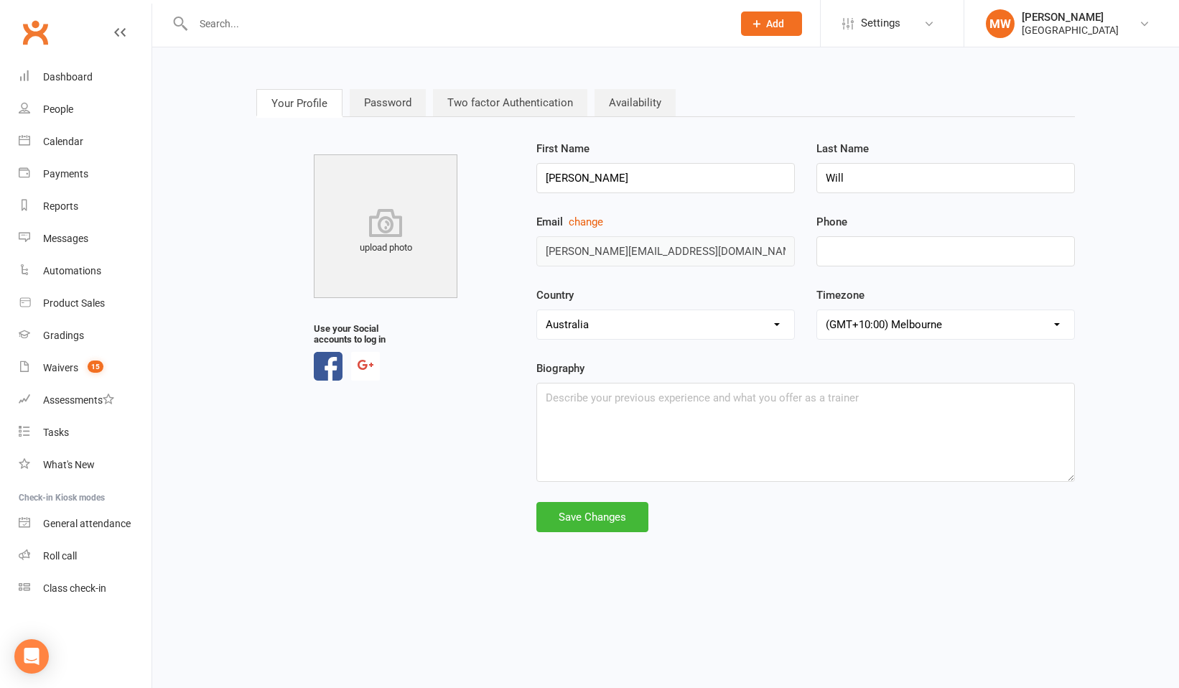
click at [408, 103] on link "Password" at bounding box center [388, 102] width 76 height 27
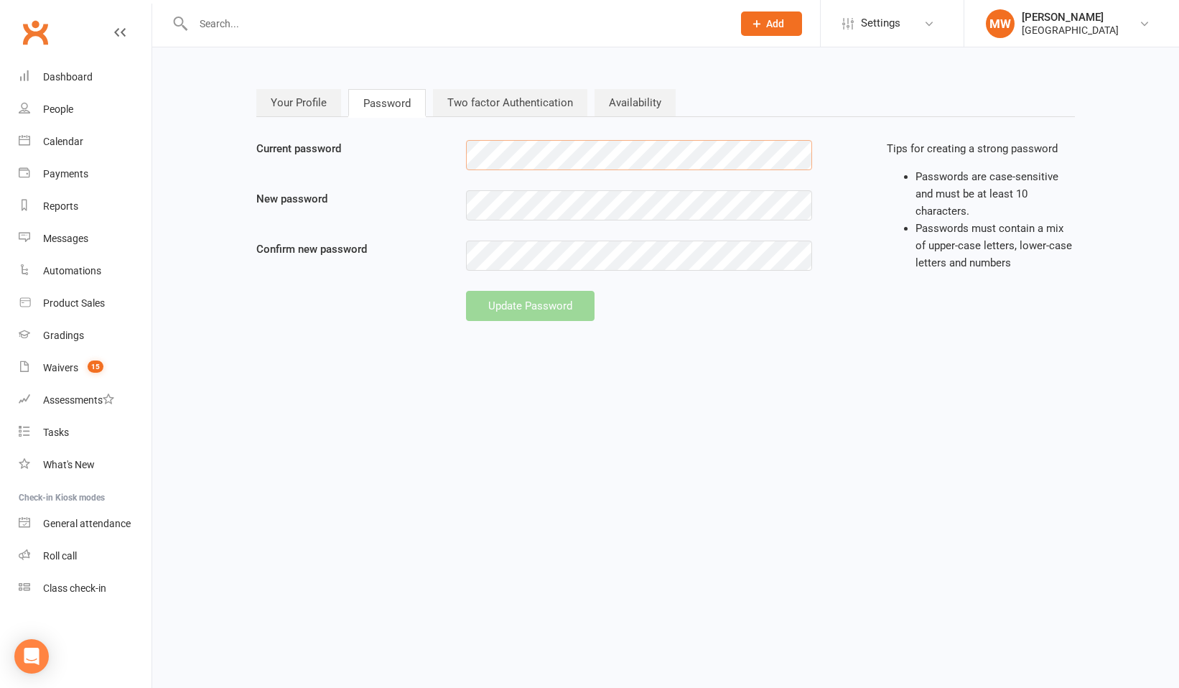
click at [456, 154] on div at bounding box center [638, 155] width 367 height 30
click at [411, 284] on div "Current password New password Confirm new password Update Password" at bounding box center [560, 230] width 630 height 181
click at [306, 100] on link "Your Profile" at bounding box center [298, 102] width 85 height 27
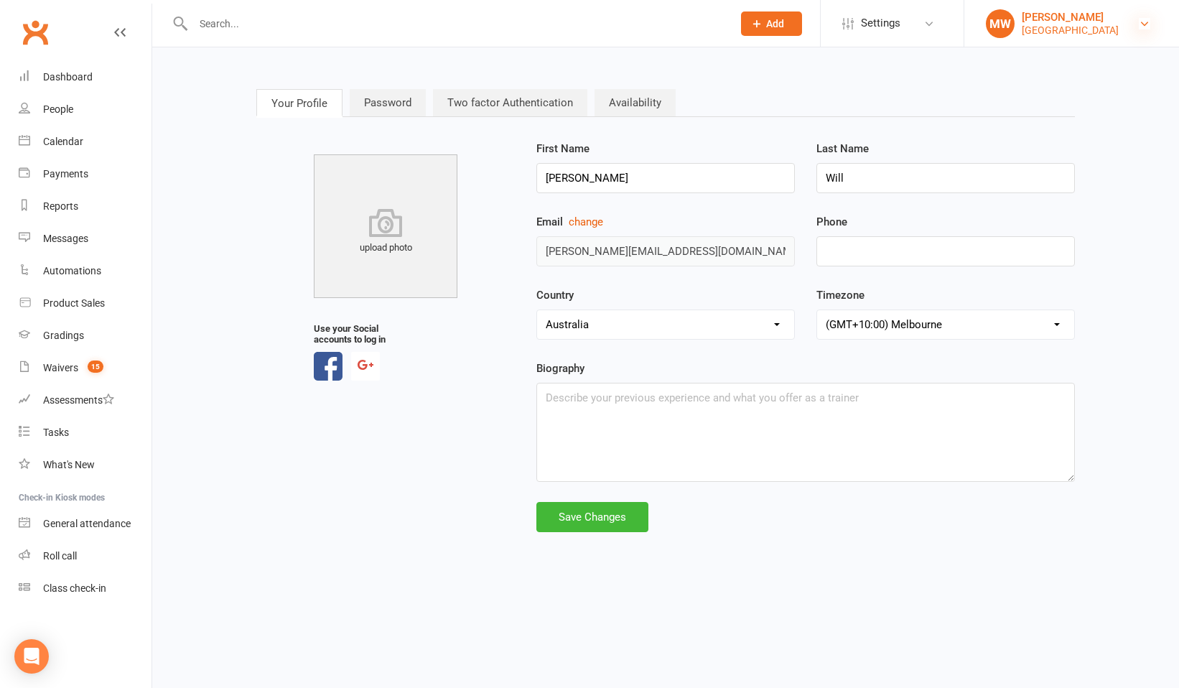
click at [1143, 27] on icon at bounding box center [1143, 23] width 11 height 11
click at [867, 91] on nav "Your Profile Password Two factor Authentication Availability" at bounding box center [665, 103] width 818 height 29
click at [75, 80] on div "Dashboard" at bounding box center [68, 76] width 50 height 11
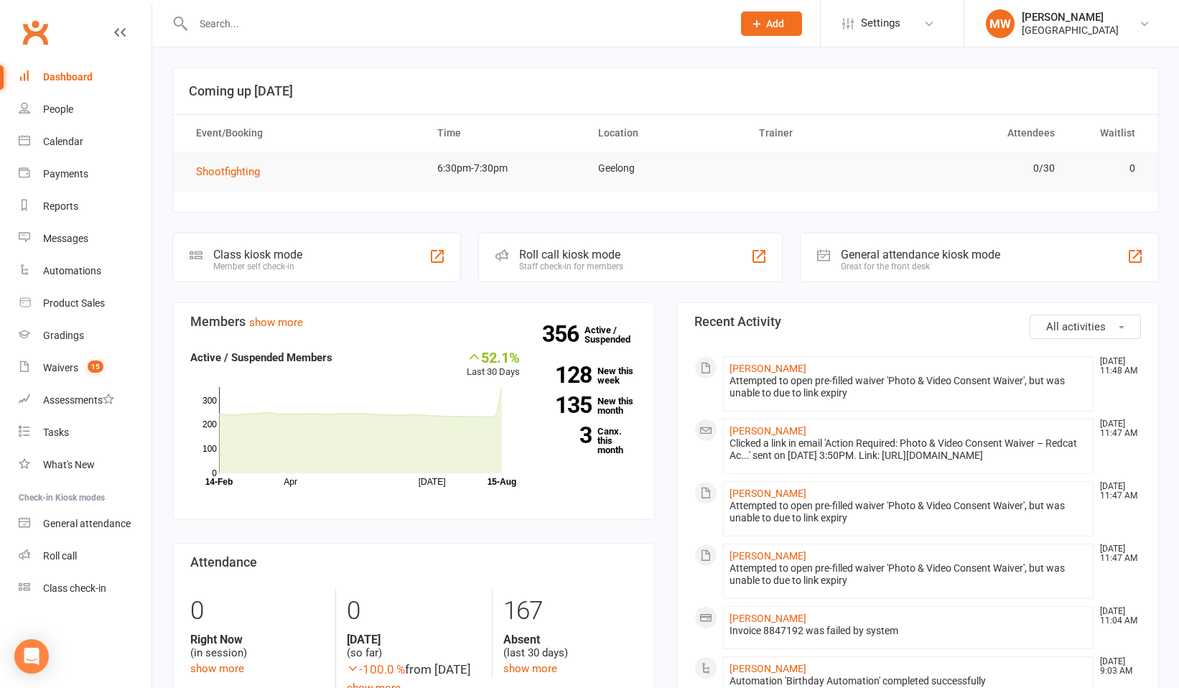
click at [125, 32] on icon at bounding box center [119, 32] width 11 height 11
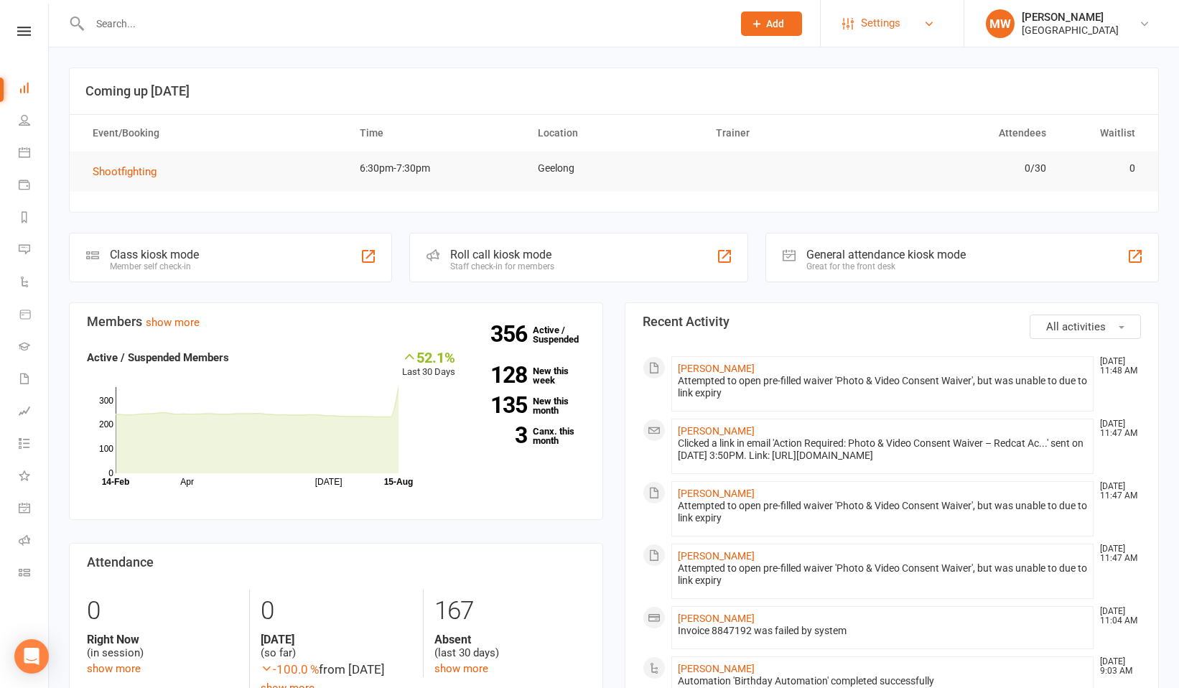
click at [907, 27] on link "Settings" at bounding box center [892, 23] width 100 height 32
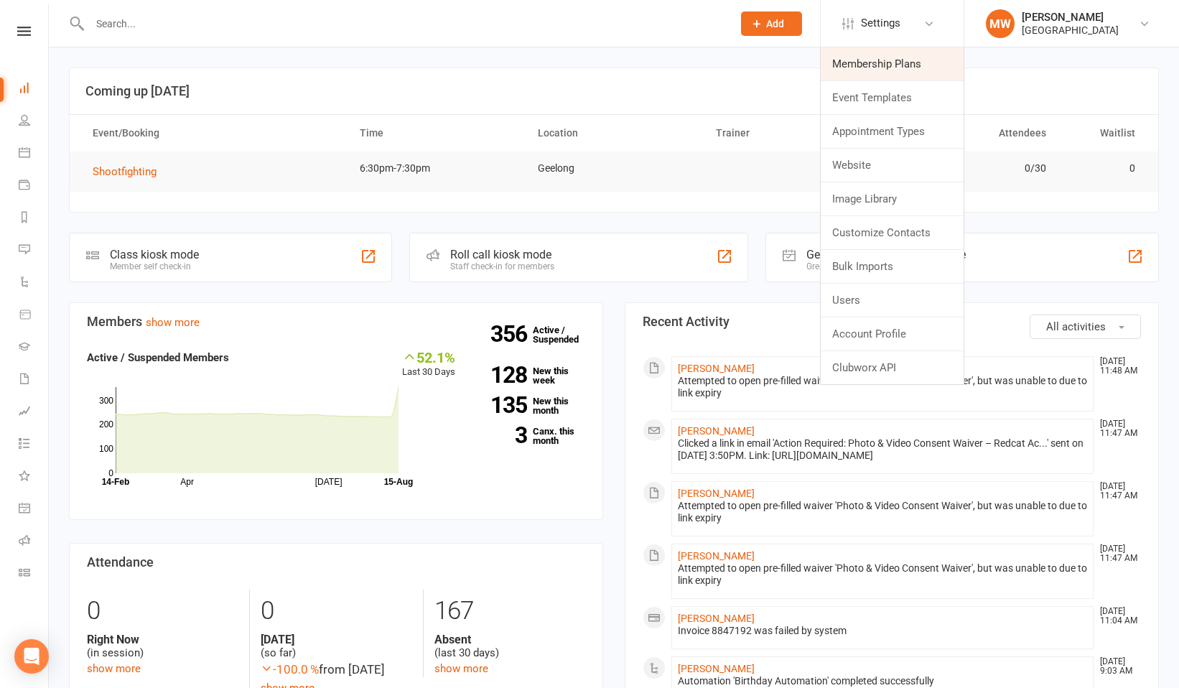
click at [895, 61] on link "Membership Plans" at bounding box center [891, 63] width 143 height 33
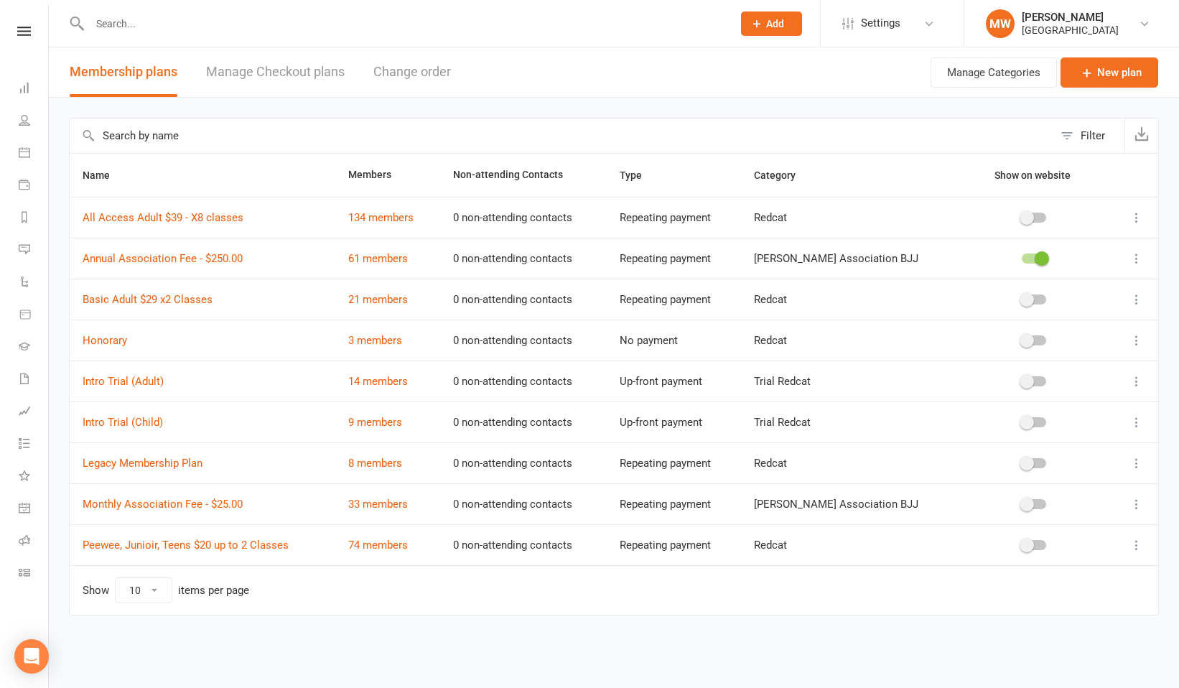
click at [1039, 261] on span at bounding box center [1041, 258] width 14 height 14
click at [1021, 256] on input "checkbox" at bounding box center [1021, 256] width 0 height 0
click at [146, 263] on link "Annual Association Fee - $250.00" at bounding box center [163, 258] width 160 height 13
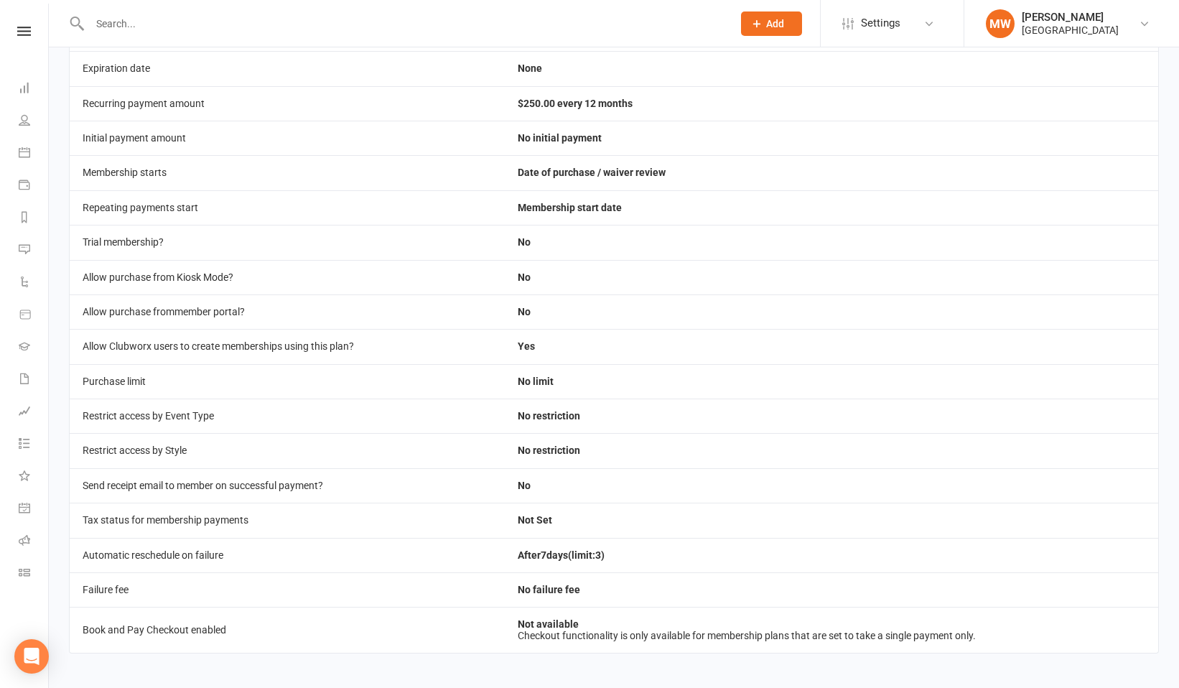
scroll to position [177, 0]
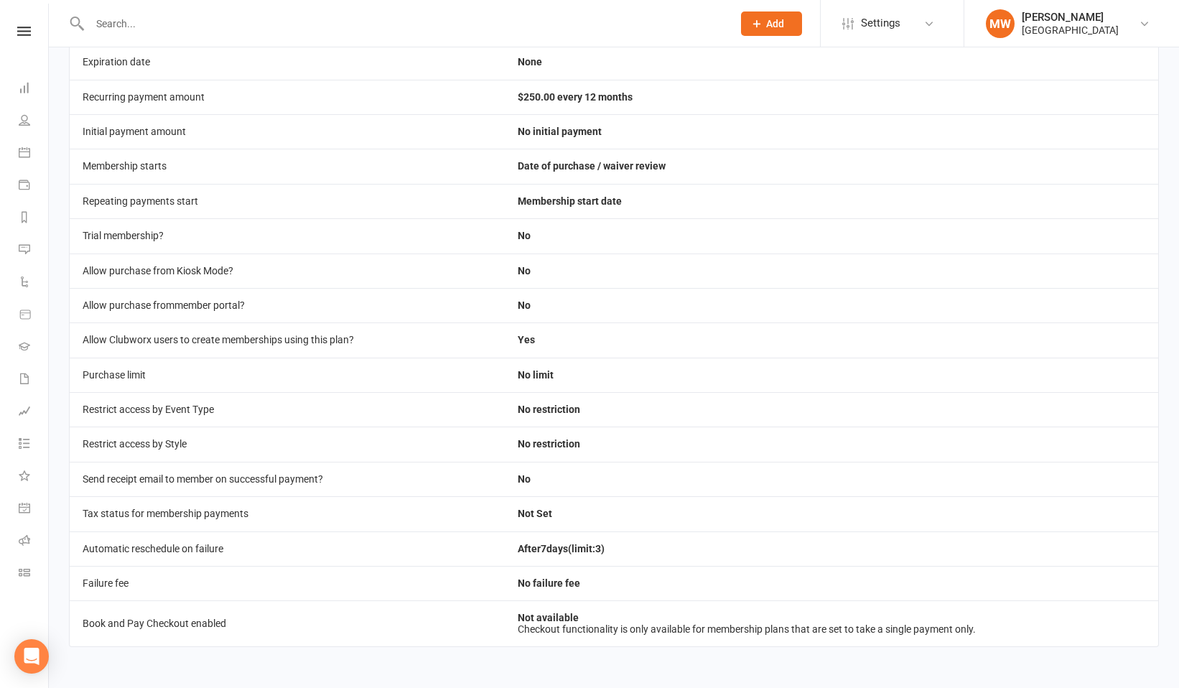
click at [528, 515] on td "Not Set" at bounding box center [831, 513] width 653 height 34
click at [245, 509] on td "Tax status for membership payments" at bounding box center [287, 513] width 435 height 34
click at [559, 507] on td "Not Set" at bounding box center [831, 513] width 653 height 34
click at [540, 512] on td "Not Set" at bounding box center [831, 513] width 653 height 34
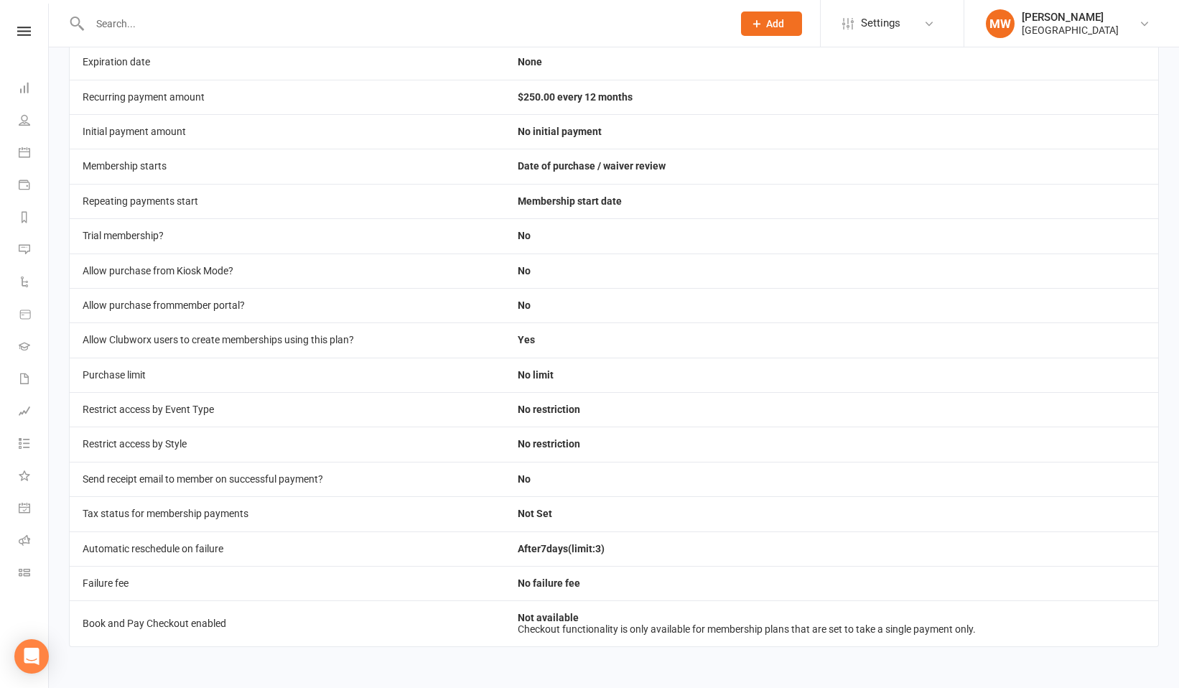
click at [540, 512] on td "Not Set" at bounding box center [831, 513] width 653 height 34
click at [589, 501] on td "Not Set" at bounding box center [831, 513] width 653 height 34
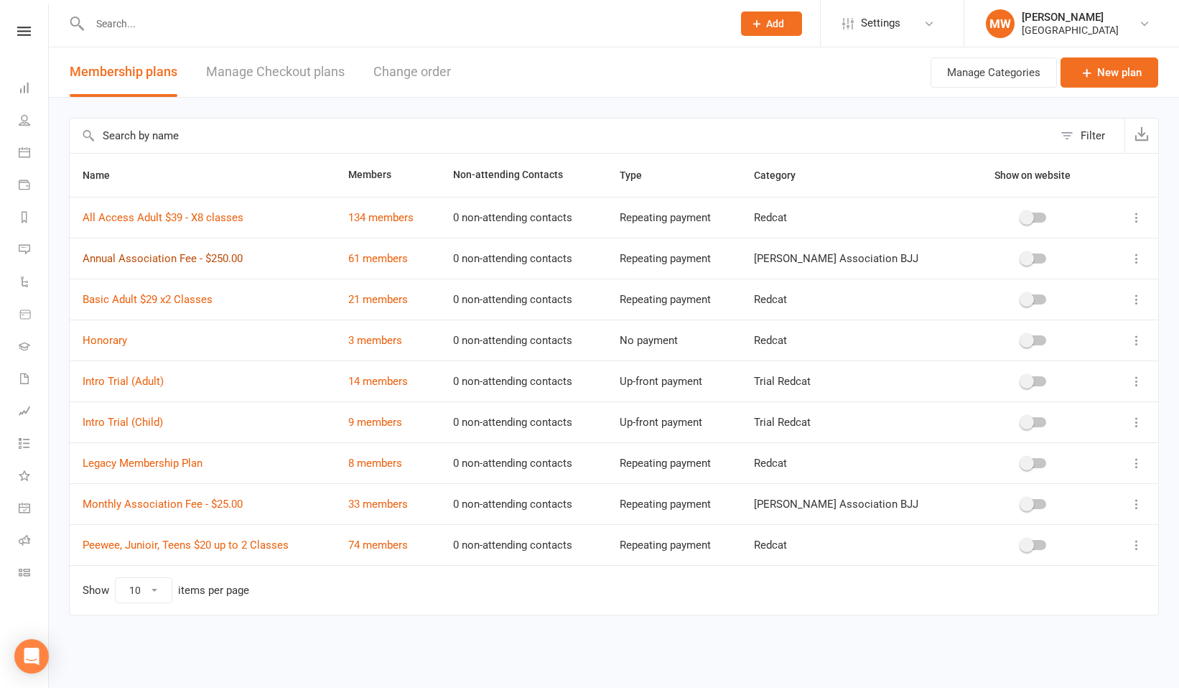
click at [160, 261] on link "Annual Association Fee - $250.00" at bounding box center [163, 258] width 160 height 13
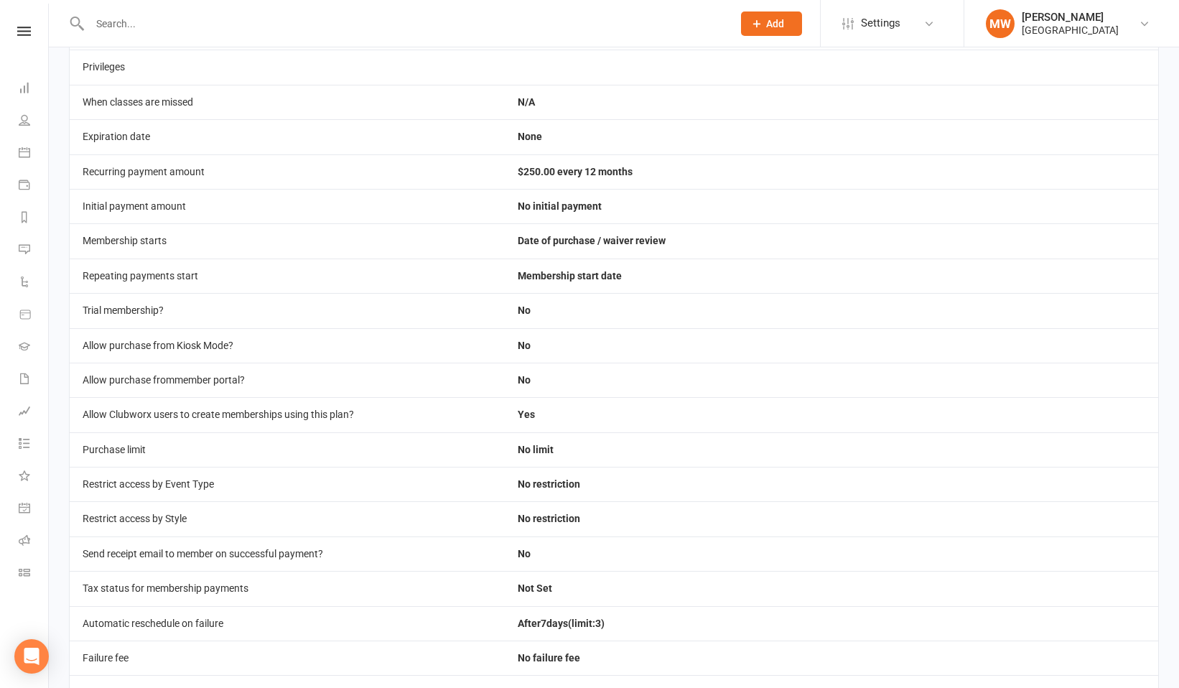
scroll to position [177, 0]
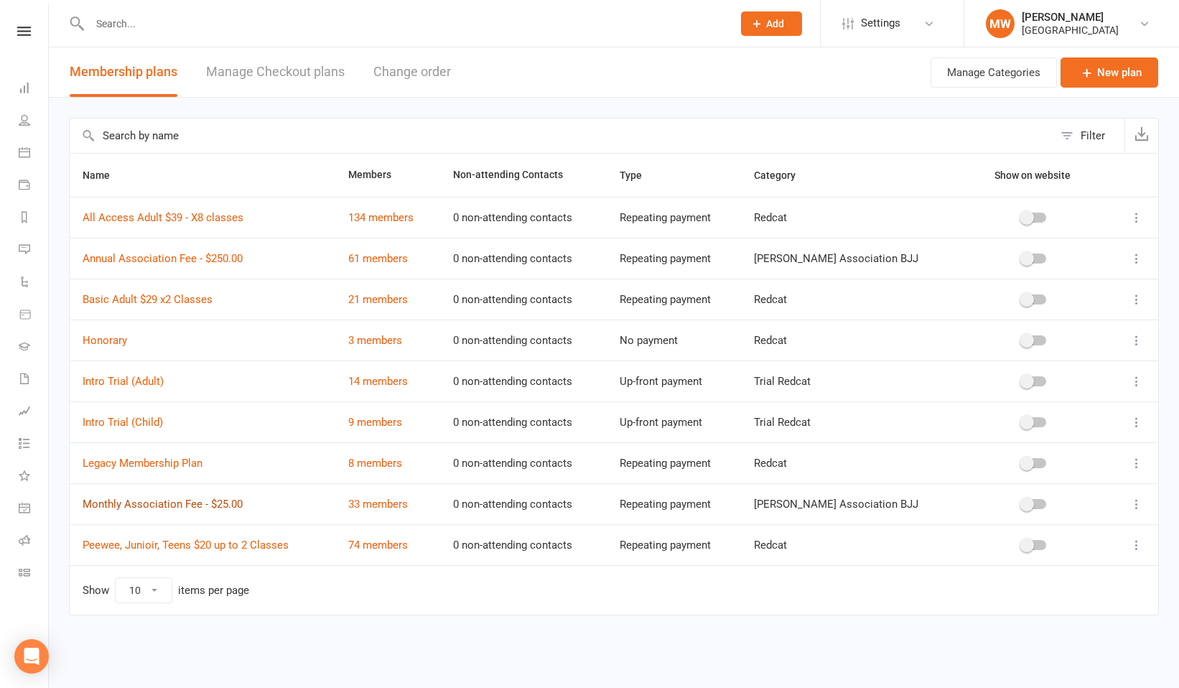
click at [233, 506] on link "Monthly Association Fee - $25.00" at bounding box center [163, 503] width 160 height 13
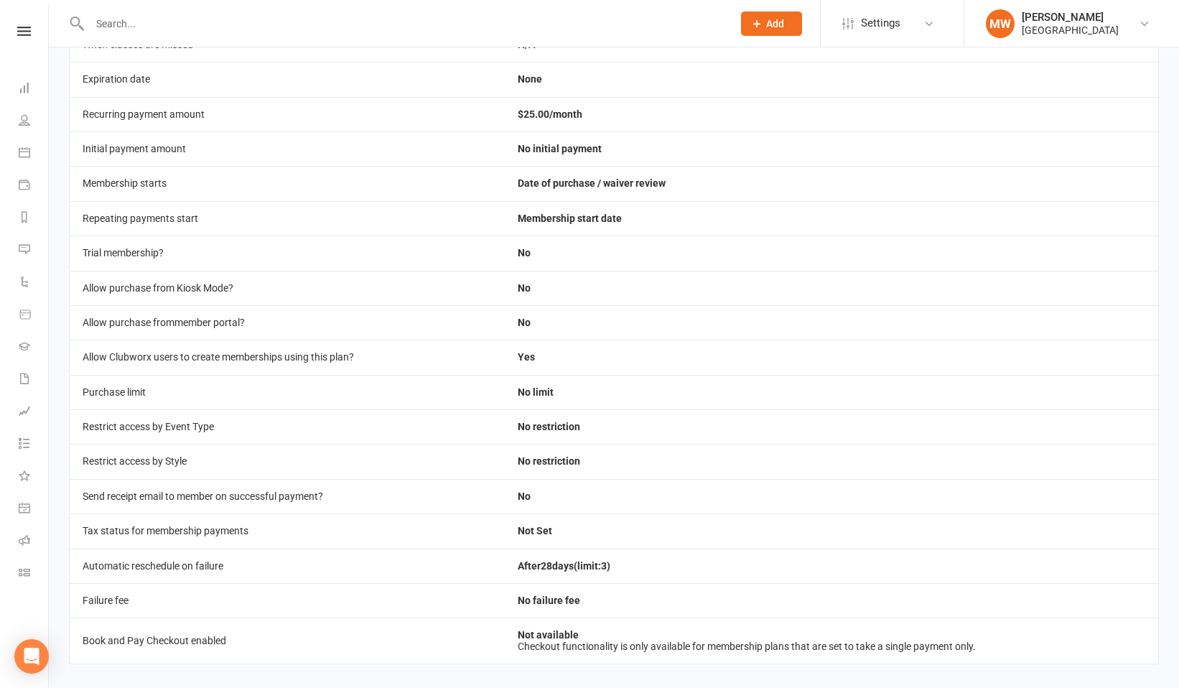
scroll to position [177, 0]
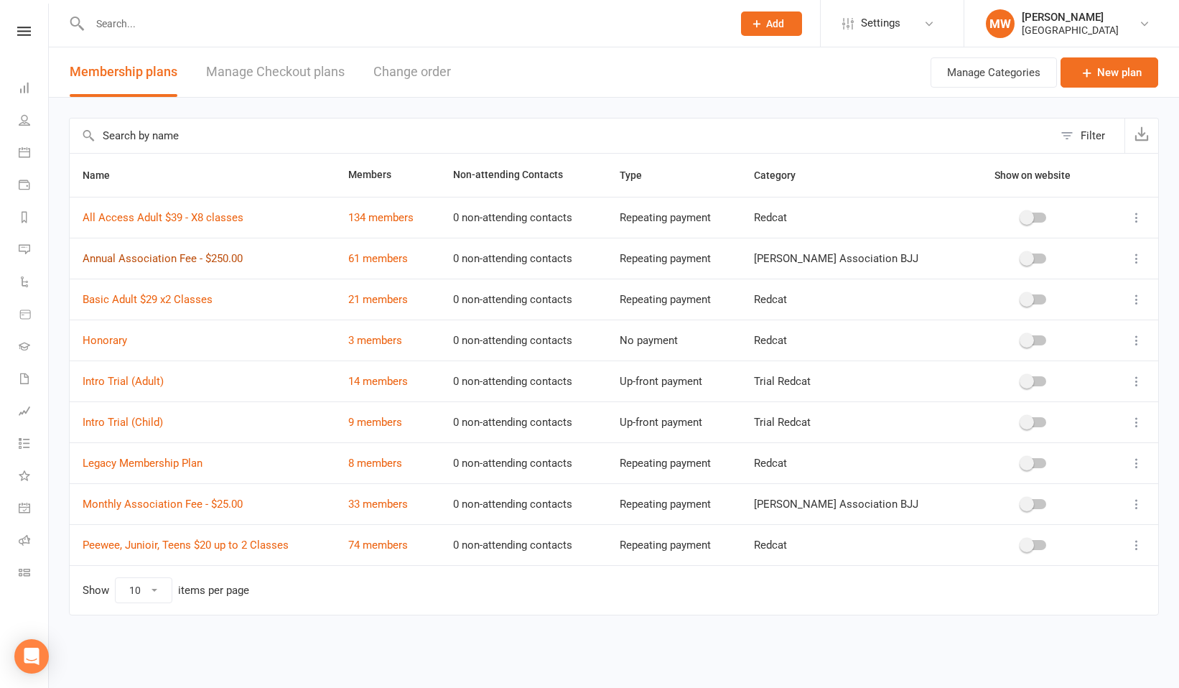
click at [174, 257] on link "Annual Association Fee - $250.00" at bounding box center [163, 258] width 160 height 13
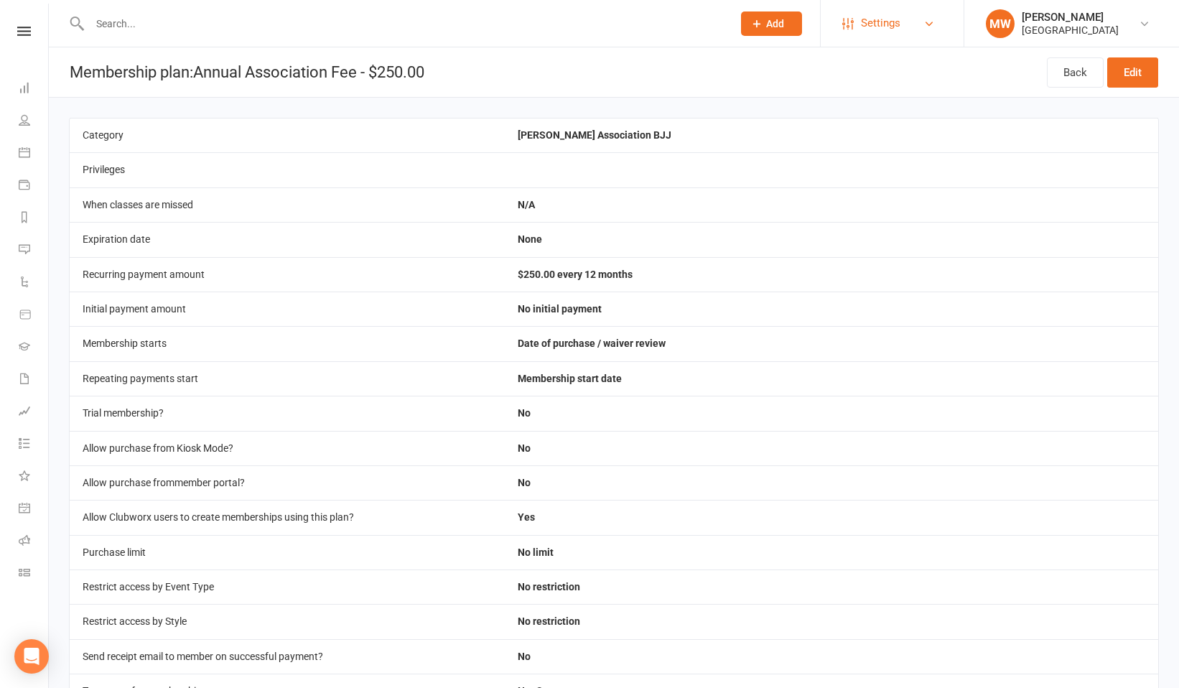
click at [876, 27] on span "Settings" at bounding box center [880, 23] width 39 height 32
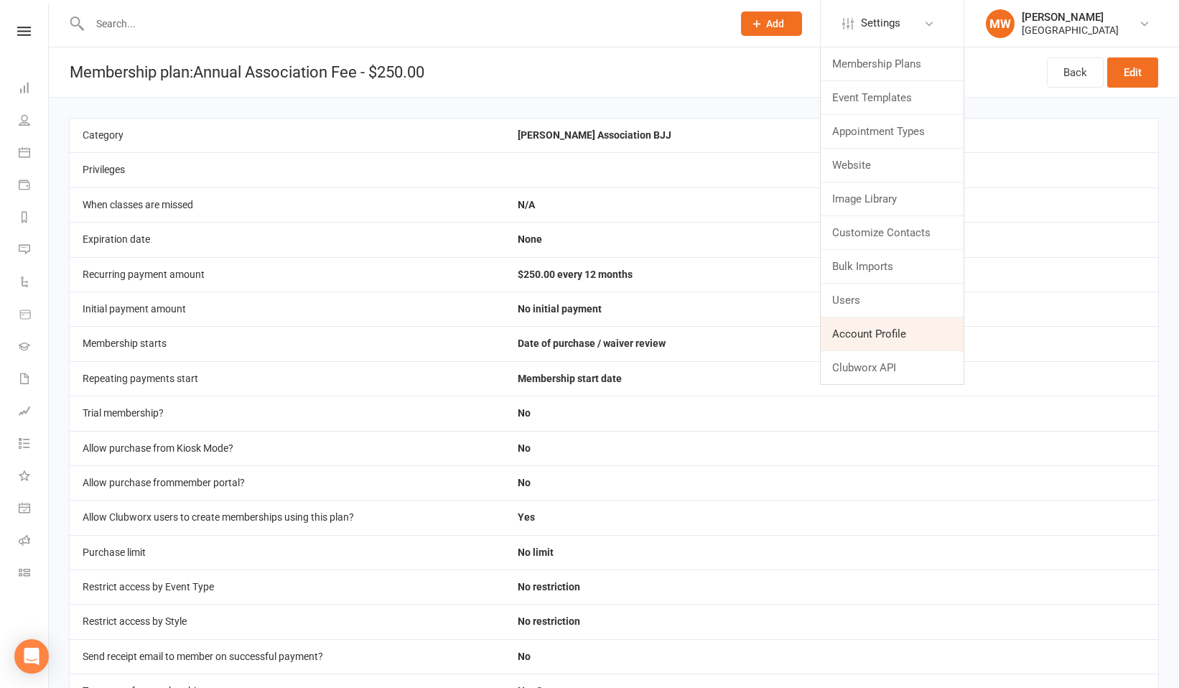
click at [861, 323] on link "Account Profile" at bounding box center [891, 333] width 143 height 33
select select "[PERSON_NAME][EMAIL_ADDRESS][DOMAIN_NAME]"
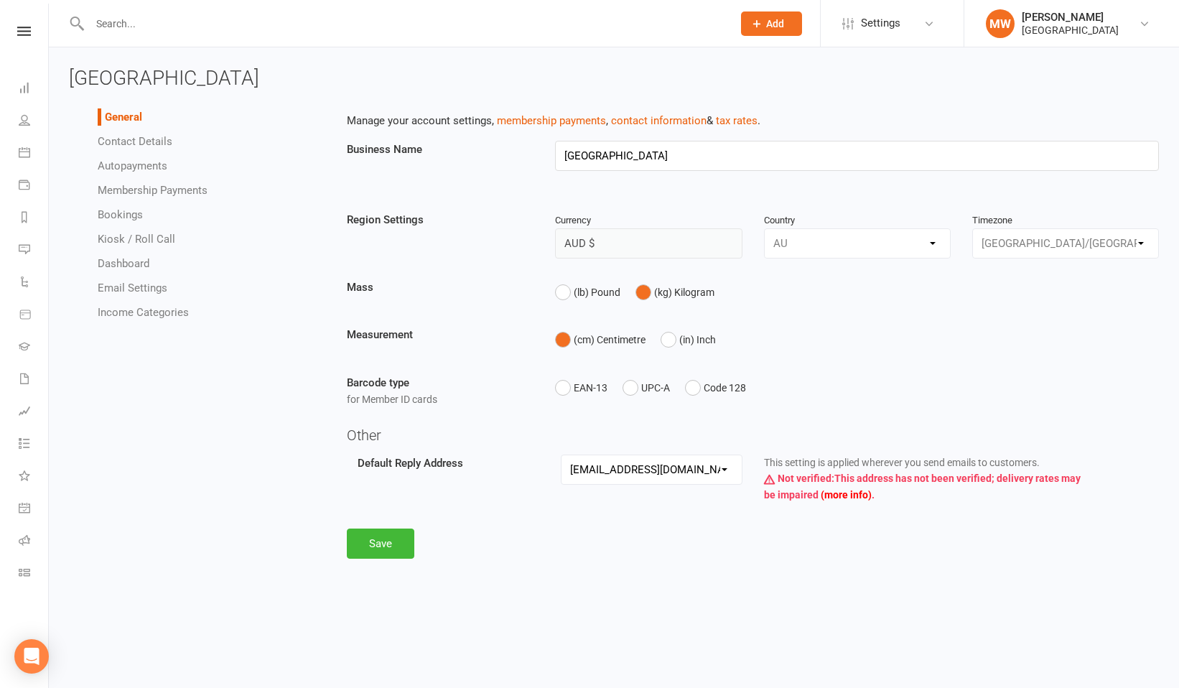
click at [133, 194] on link "Membership Payments" at bounding box center [153, 190] width 110 height 13
select select "1907"
select select "allow_make_up_classes_for_expired_memberships_up_to_90d"
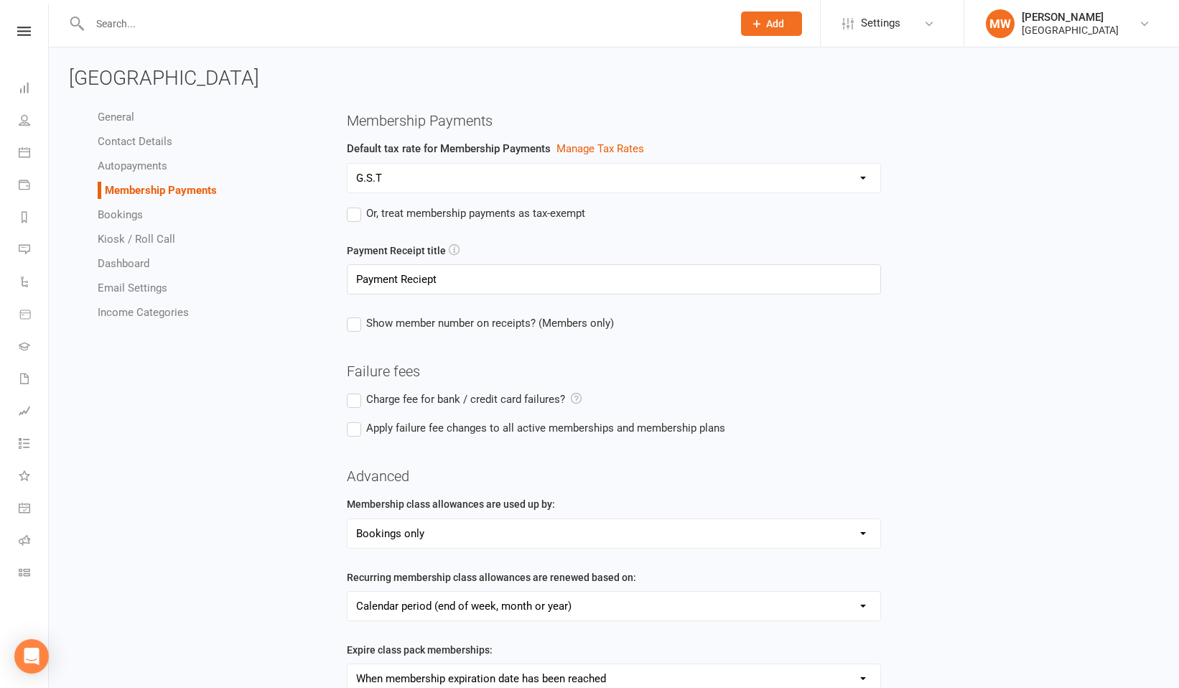
scroll to position [331, 0]
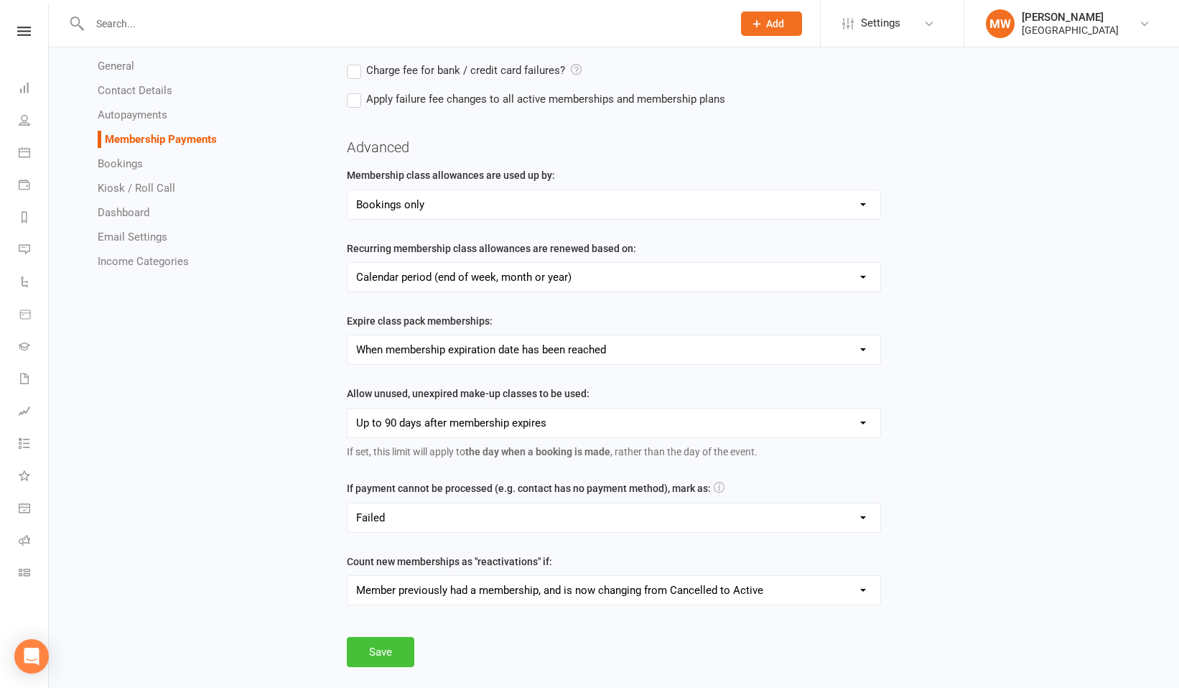
click at [378, 651] on button "Save" at bounding box center [380, 652] width 67 height 30
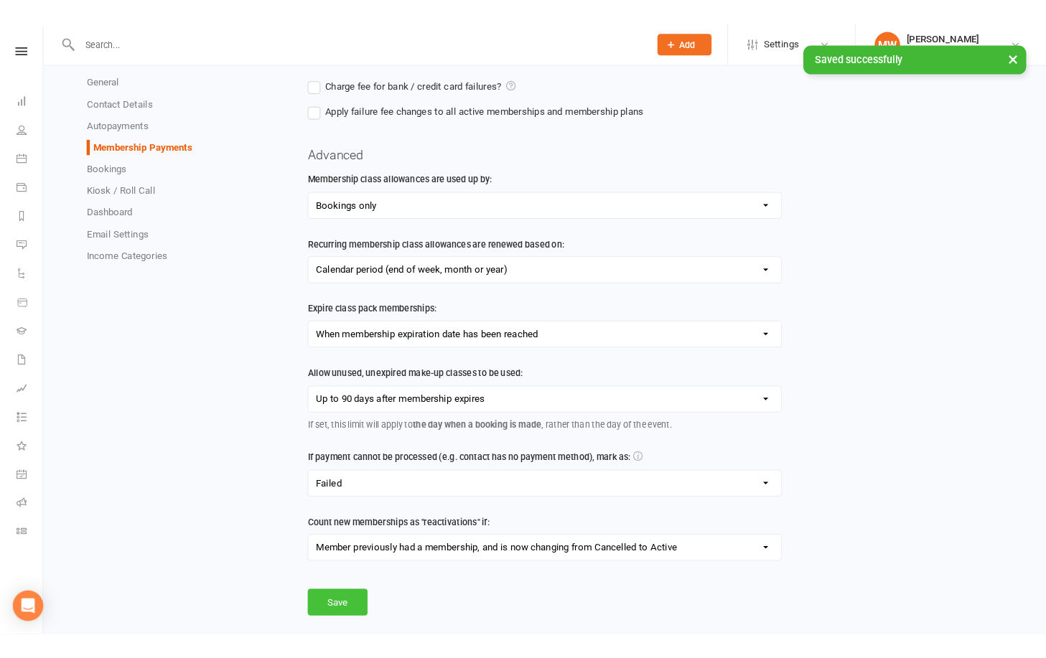
scroll to position [0, 0]
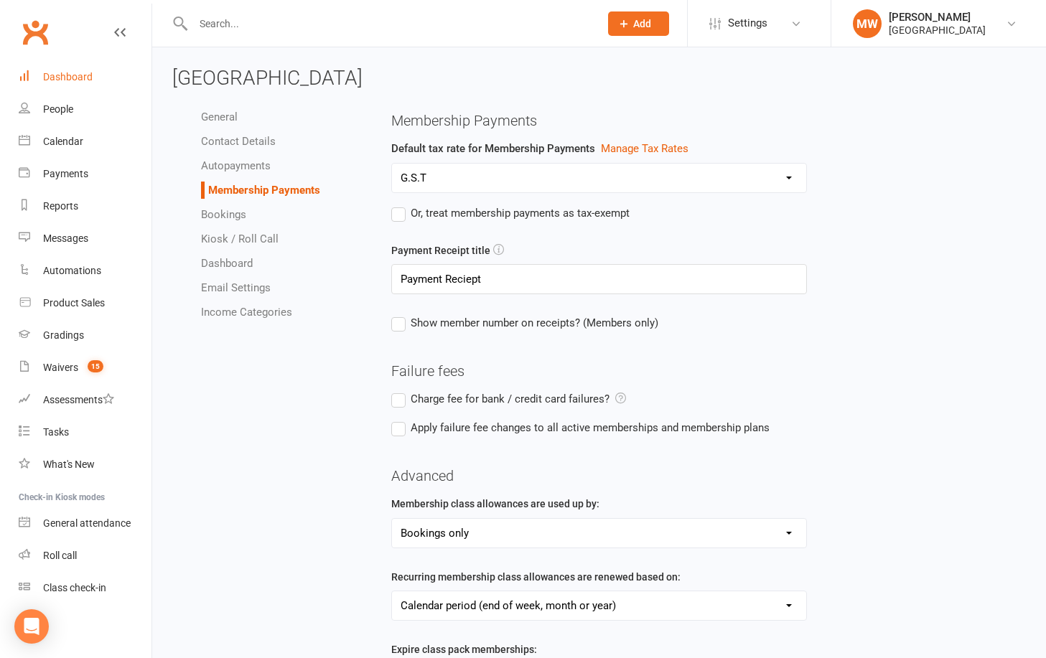
click at [81, 71] on div "Dashboard" at bounding box center [68, 76] width 50 height 11
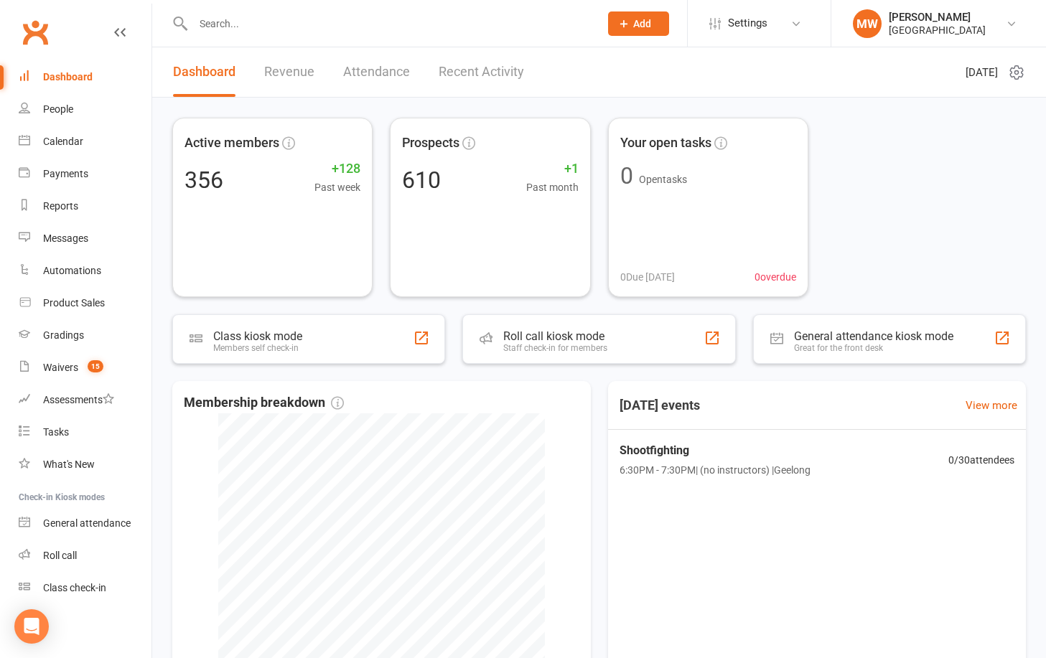
click at [225, 18] on input "text" at bounding box center [389, 24] width 400 height 20
type input "andrew craven"
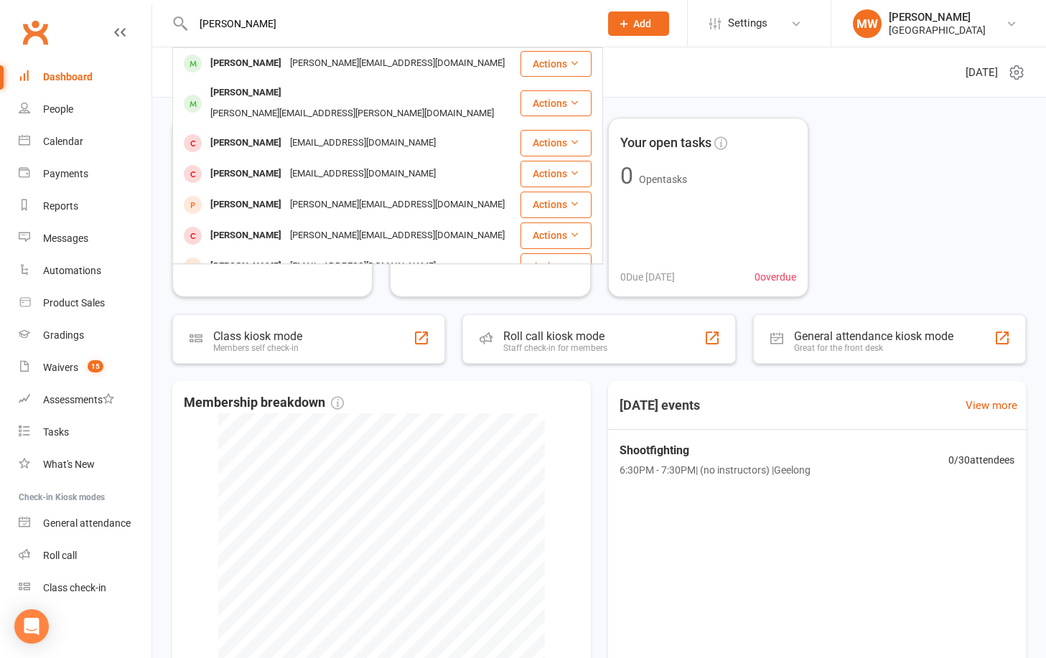
drag, startPoint x: 275, startPoint y: 20, endPoint x: 170, endPoint y: 22, distance: 104.8
click at [170, 22] on react-component "andrew craven Andrew Snape andrew@andrewsnape.com.au Actions Andrew Fennelly an…" at bounding box center [294, 23] width 589 height 47
type input "ANdrew Creven"
drag, startPoint x: 290, startPoint y: 24, endPoint x: 177, endPoint y: 24, distance: 112.7
click at [177, 24] on div "ANdrew Creven Andrew Snape andrew@andrewsnape.com.au Actions Andrew Fennelly an…" at bounding box center [380, 23] width 417 height 47
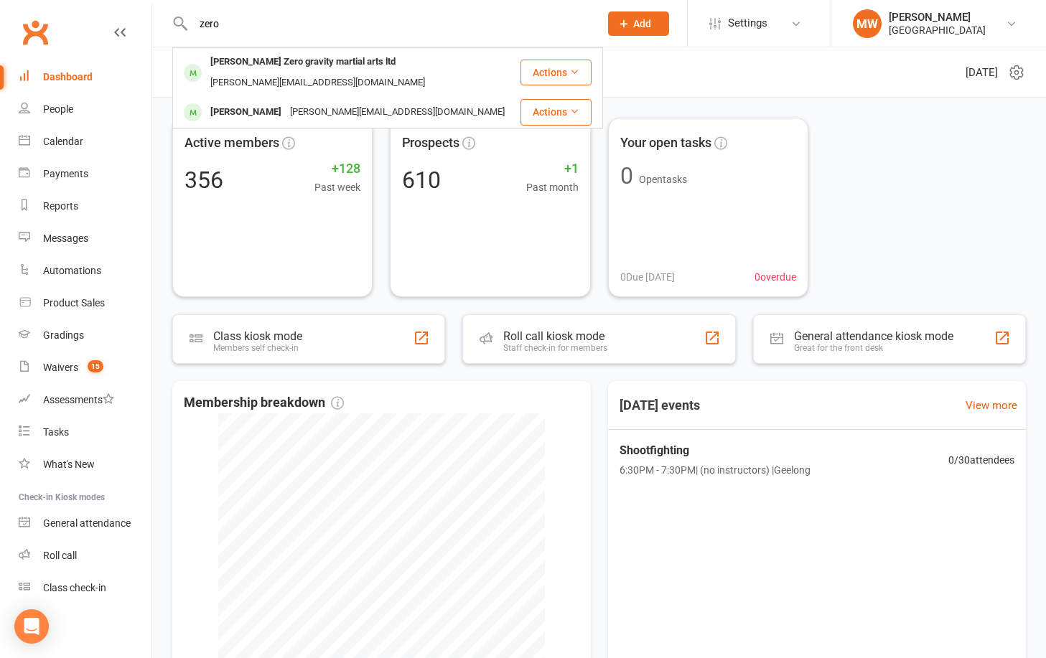
click at [230, 25] on input "zero" at bounding box center [389, 24] width 400 height 20
type input "z"
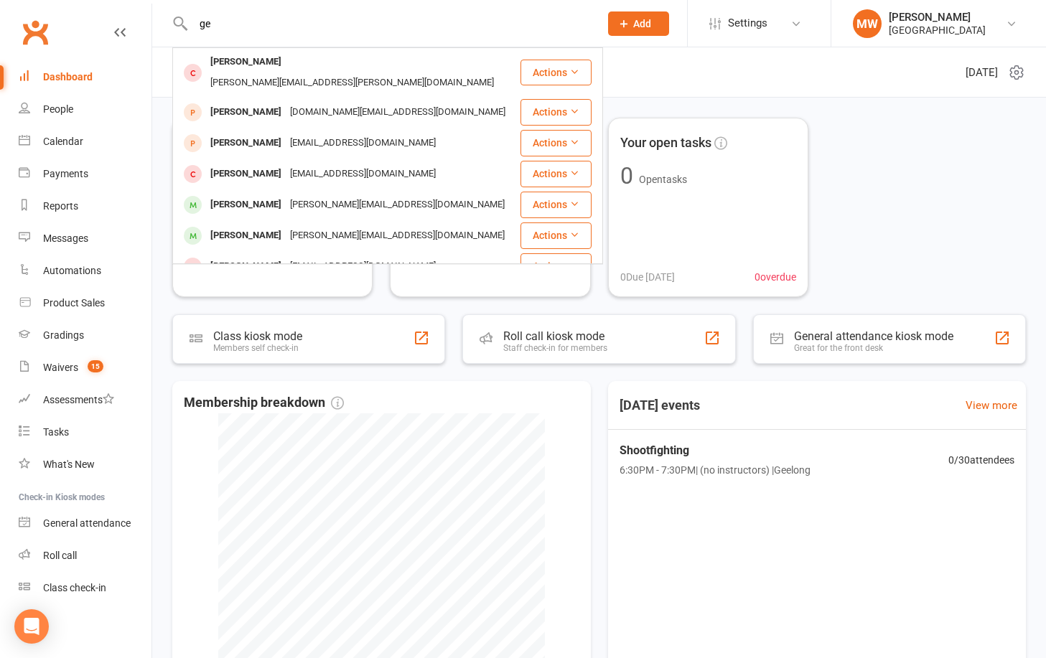
type input "g"
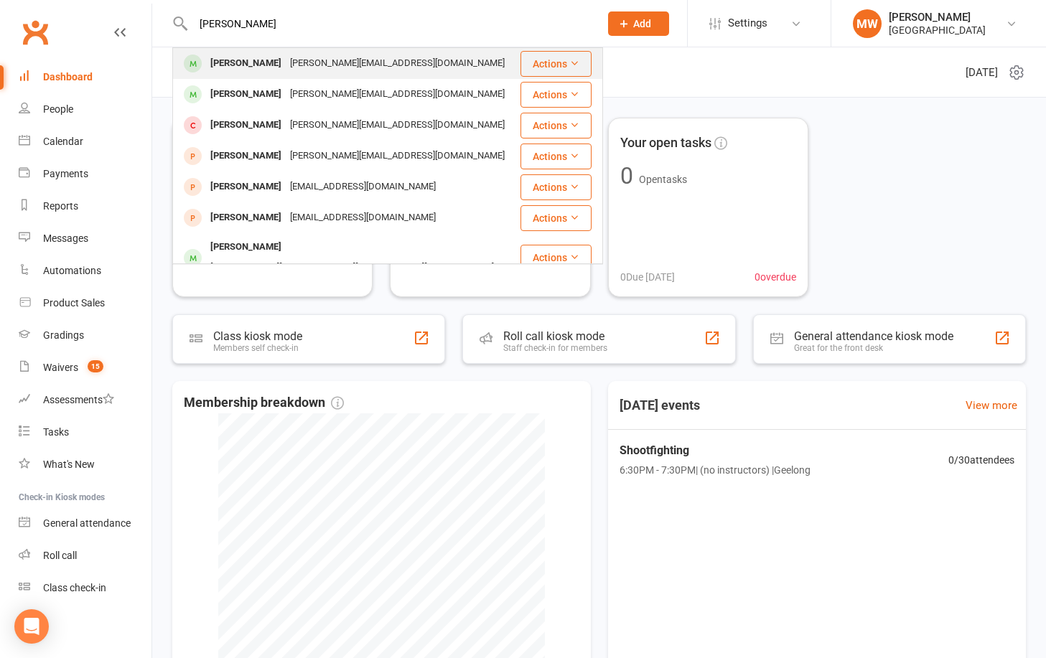
type input "andrew higgins"
click at [243, 60] on div "Andrew Higgins" at bounding box center [246, 63] width 80 height 21
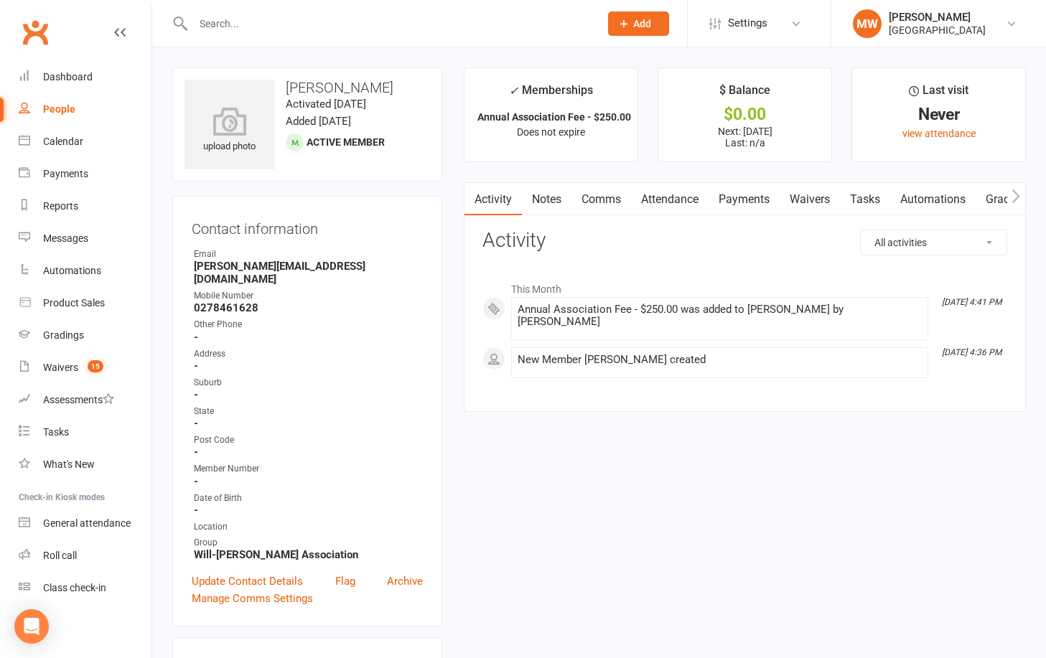
click at [213, 17] on input "text" at bounding box center [389, 24] width 400 height 20
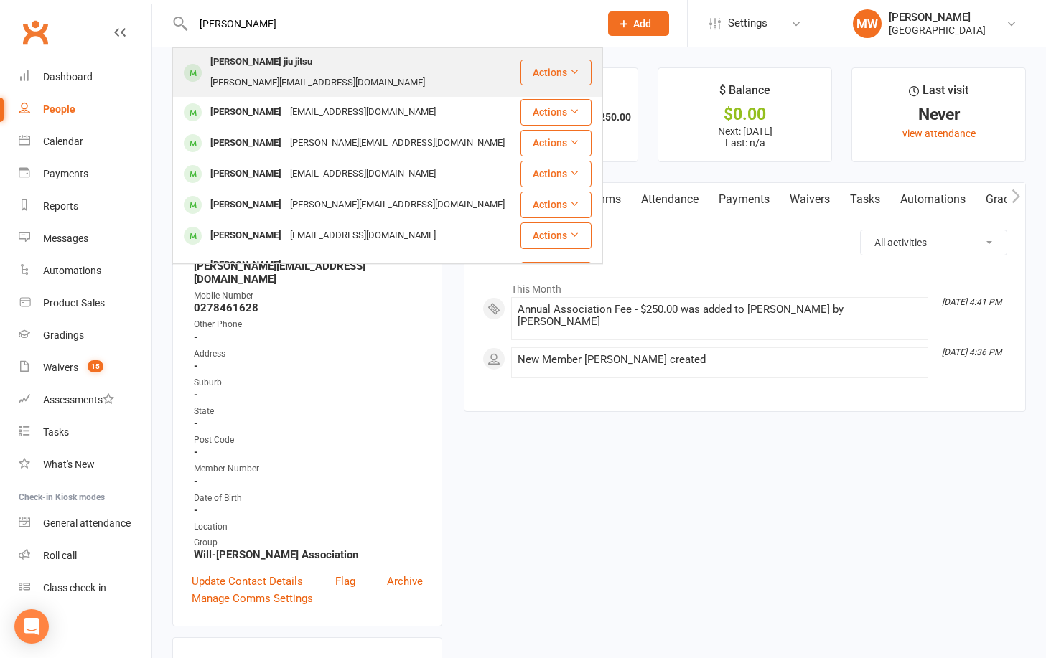
type input "joihn mellows"
click at [235, 60] on div "John mellows Mellow jiu jitsu" at bounding box center [261, 62] width 111 height 21
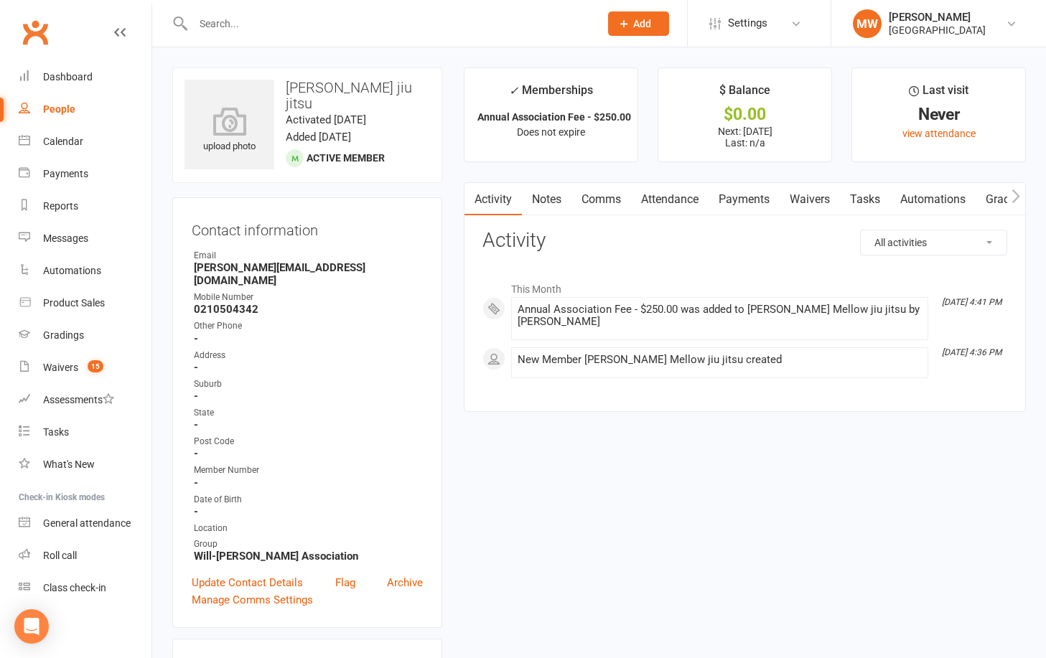
click at [225, 24] on input "text" at bounding box center [389, 24] width 400 height 20
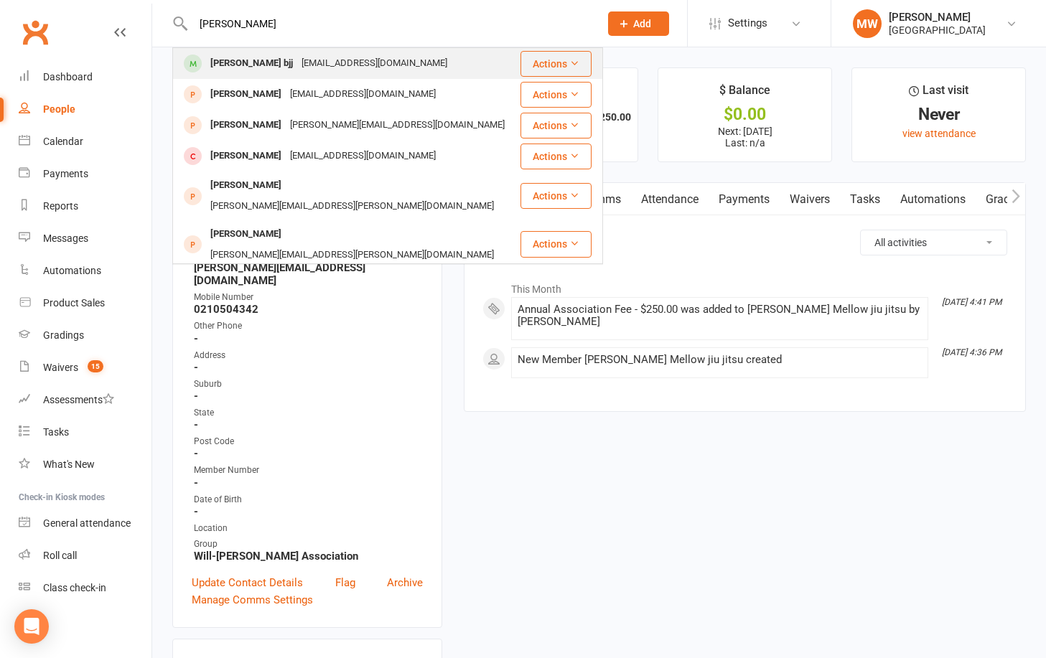
type input "gareth terry"
click at [297, 62] on div "Gareth terry Cornerstone bjj" at bounding box center [251, 63] width 91 height 21
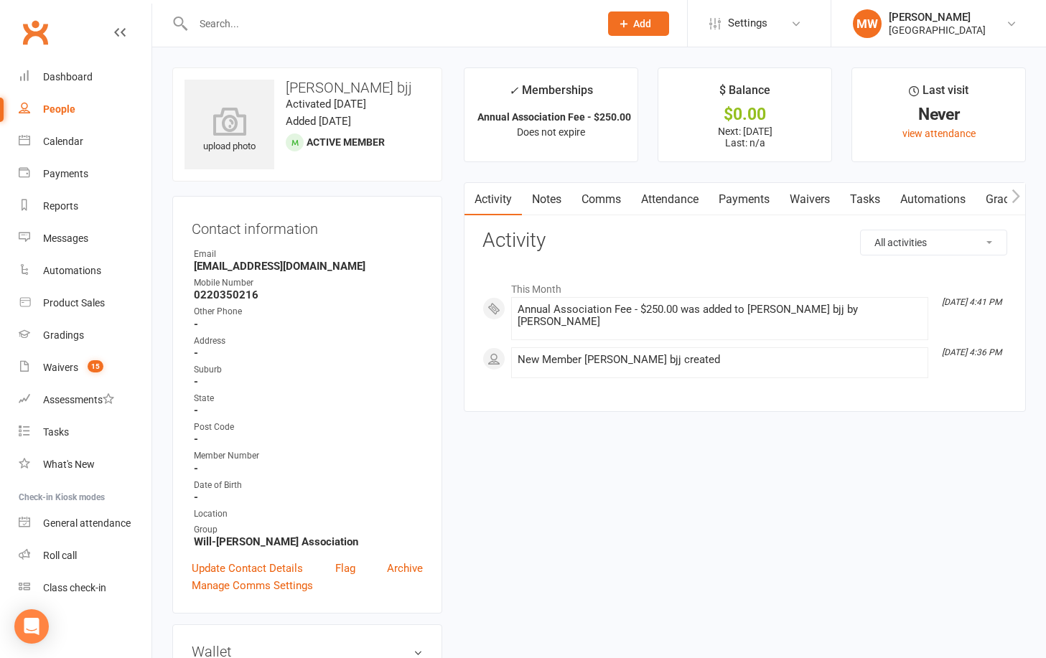
click at [451, 34] on div at bounding box center [380, 23] width 417 height 47
click at [369, 26] on input "text" at bounding box center [389, 24] width 400 height 20
click at [78, 71] on div "Dashboard" at bounding box center [68, 76] width 50 height 11
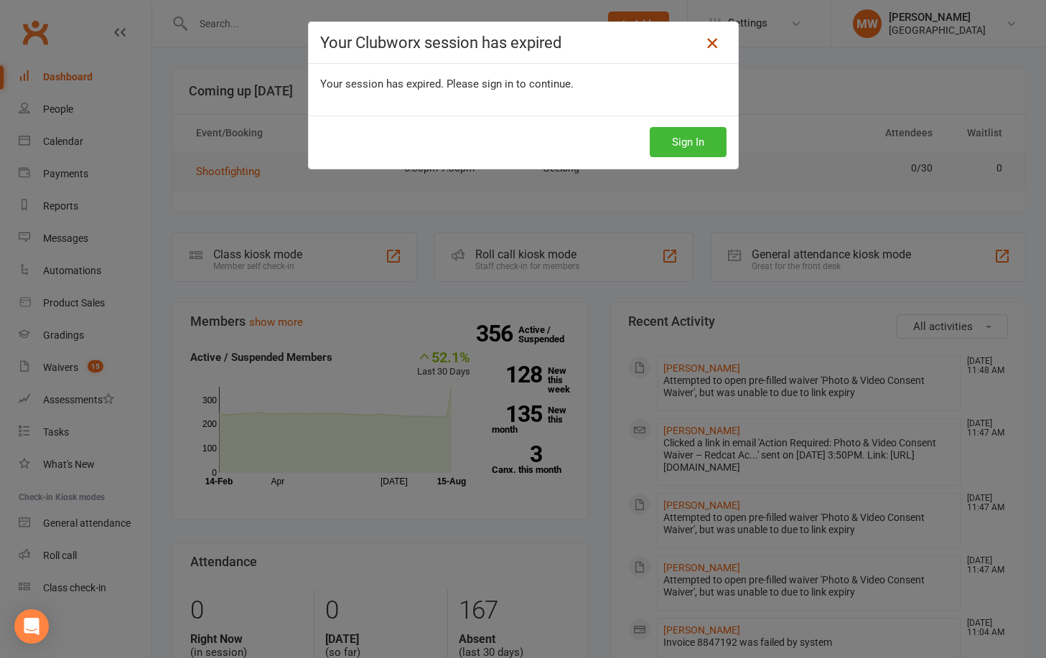
click at [710, 50] on icon at bounding box center [711, 42] width 17 height 17
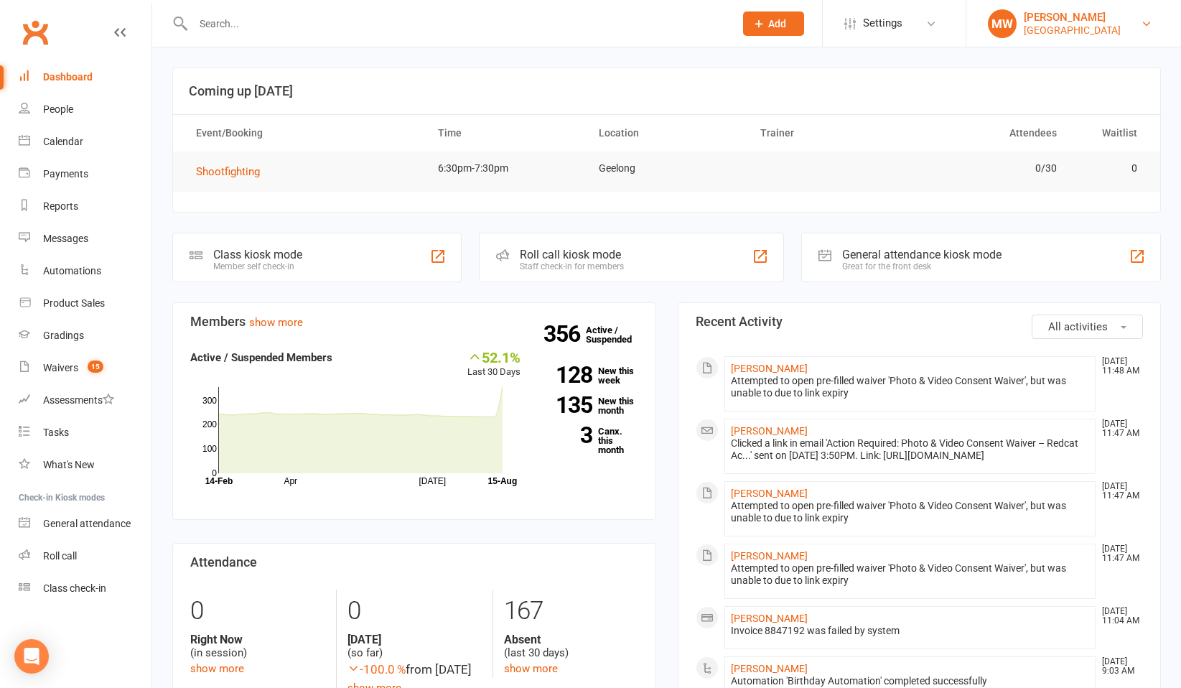
click at [1048, 27] on div "[GEOGRAPHIC_DATA]" at bounding box center [1071, 30] width 97 height 13
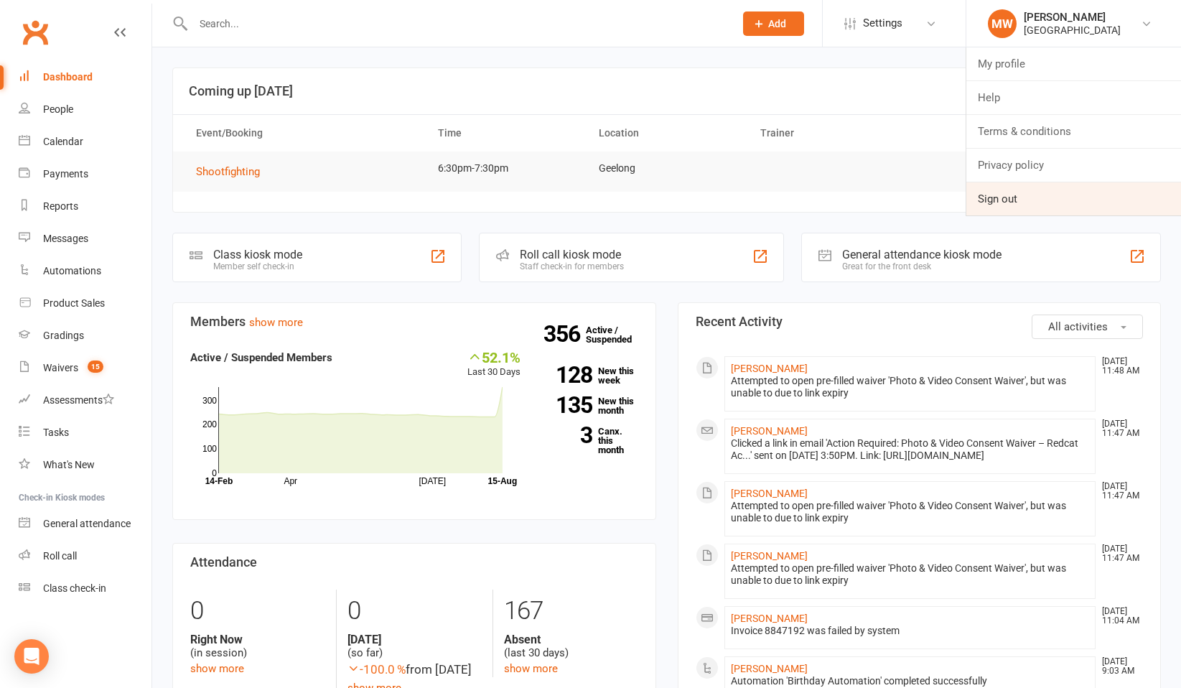
click at [1010, 205] on link "Sign out" at bounding box center [1073, 198] width 215 height 33
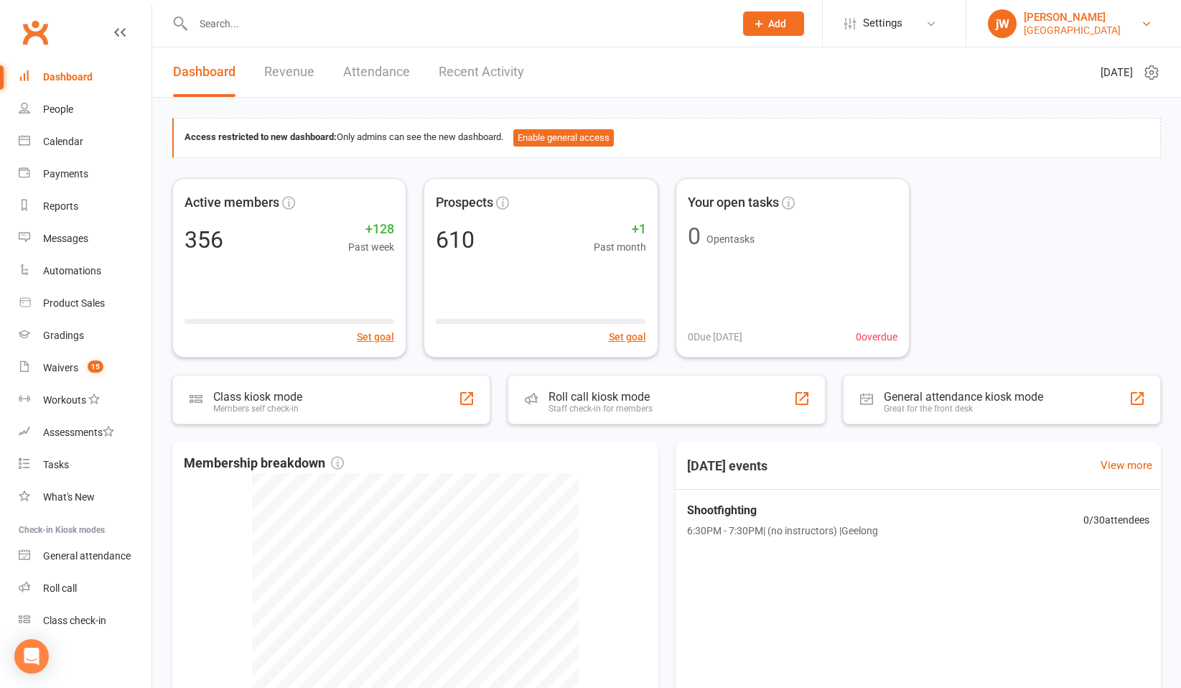
click at [1112, 25] on link "jW john WIll Redcat Academy" at bounding box center [1074, 23] width 172 height 29
click at [1145, 20] on icon at bounding box center [1145, 23] width 11 height 11
click at [1143, 20] on icon at bounding box center [1145, 23] width 11 height 11
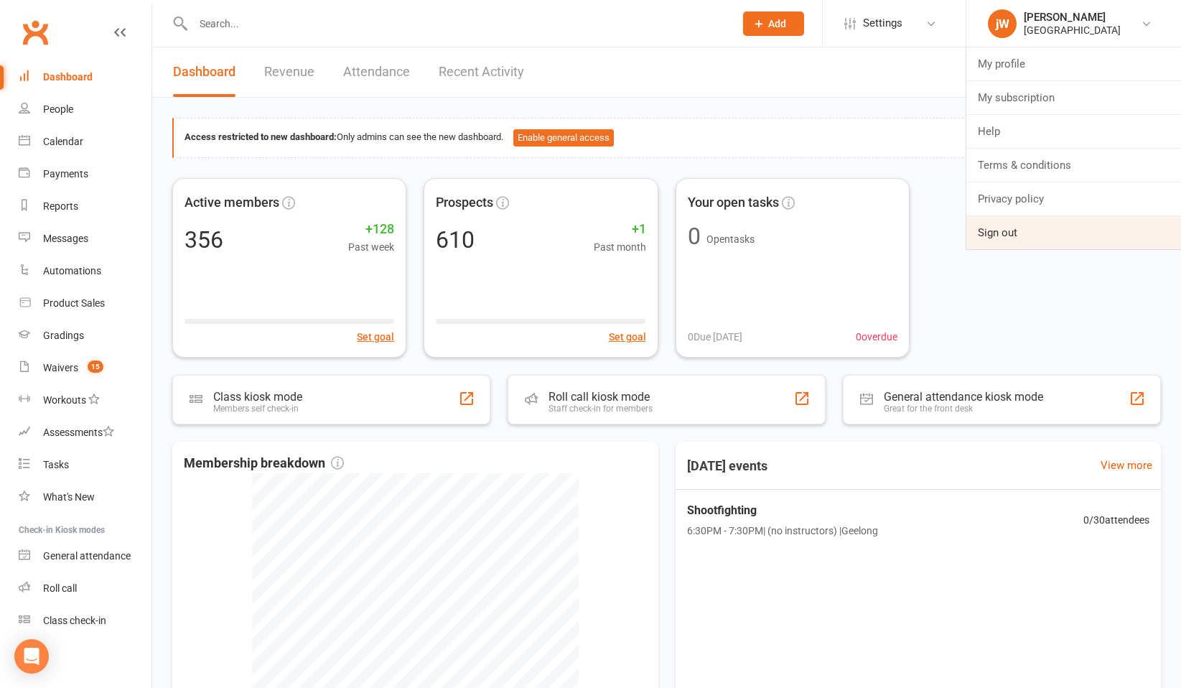
click at [1024, 233] on link "Sign out" at bounding box center [1073, 232] width 215 height 33
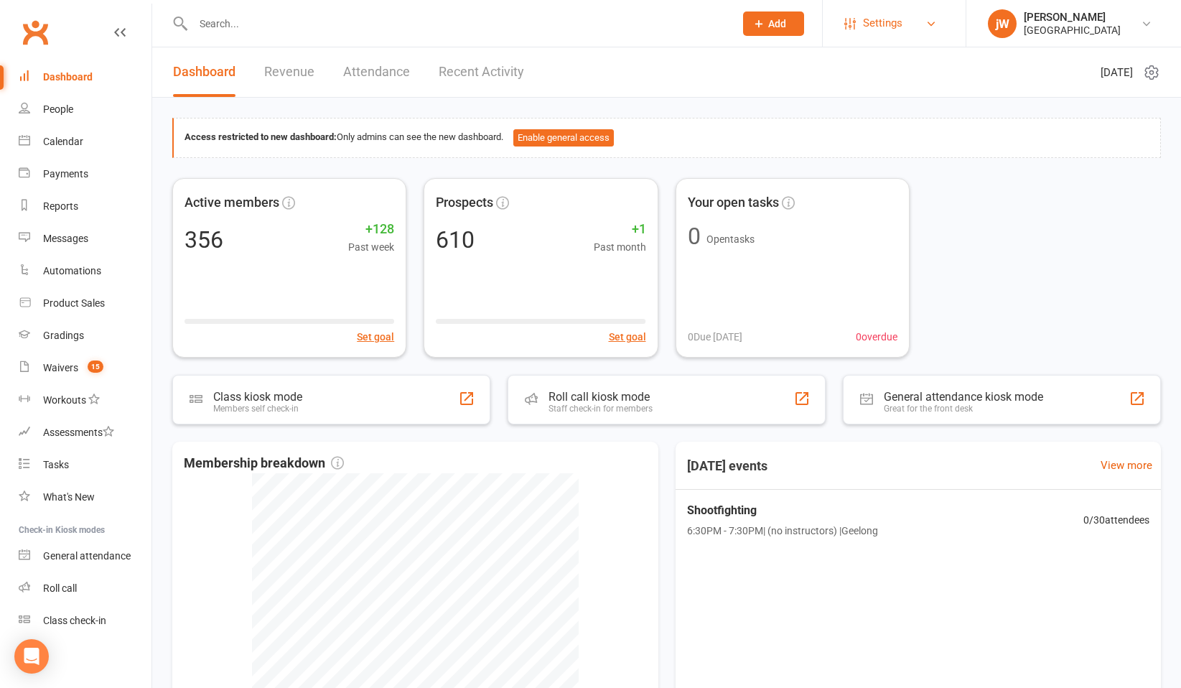
click at [912, 9] on link "Settings" at bounding box center [894, 23] width 100 height 32
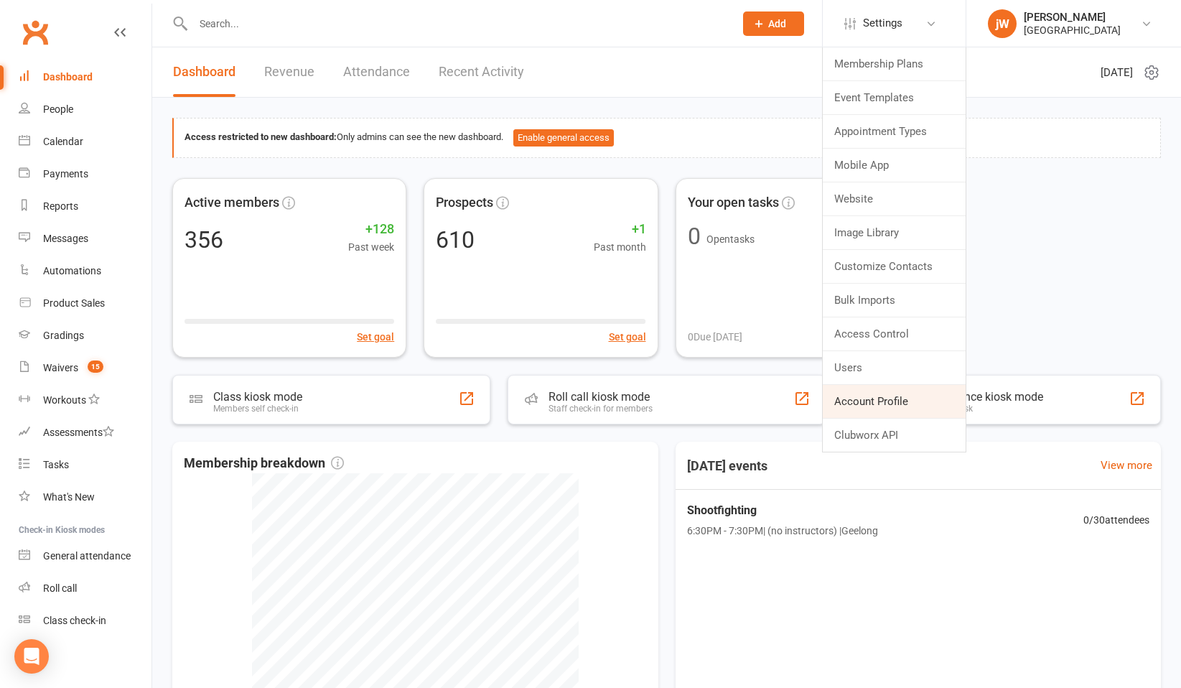
click at [884, 397] on link "Account Profile" at bounding box center [894, 401] width 143 height 33
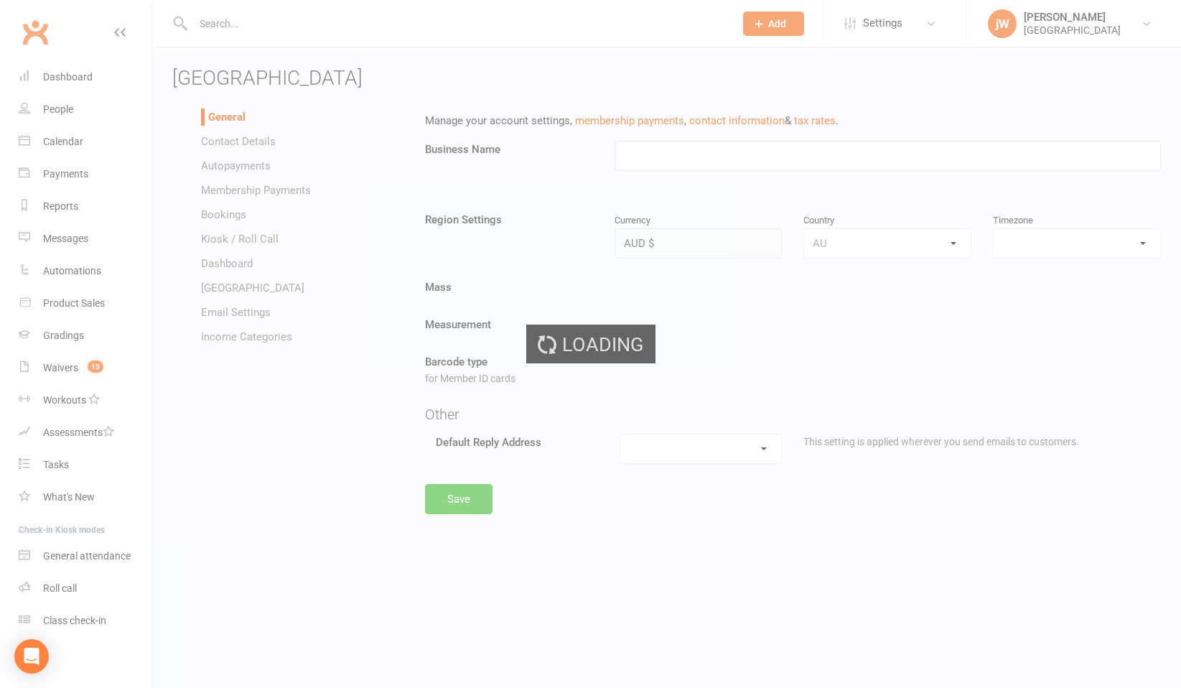
type input "[GEOGRAPHIC_DATA]"
select select "[GEOGRAPHIC_DATA]/[GEOGRAPHIC_DATA]"
select select "[PERSON_NAME][EMAIL_ADDRESS][DOMAIN_NAME]"
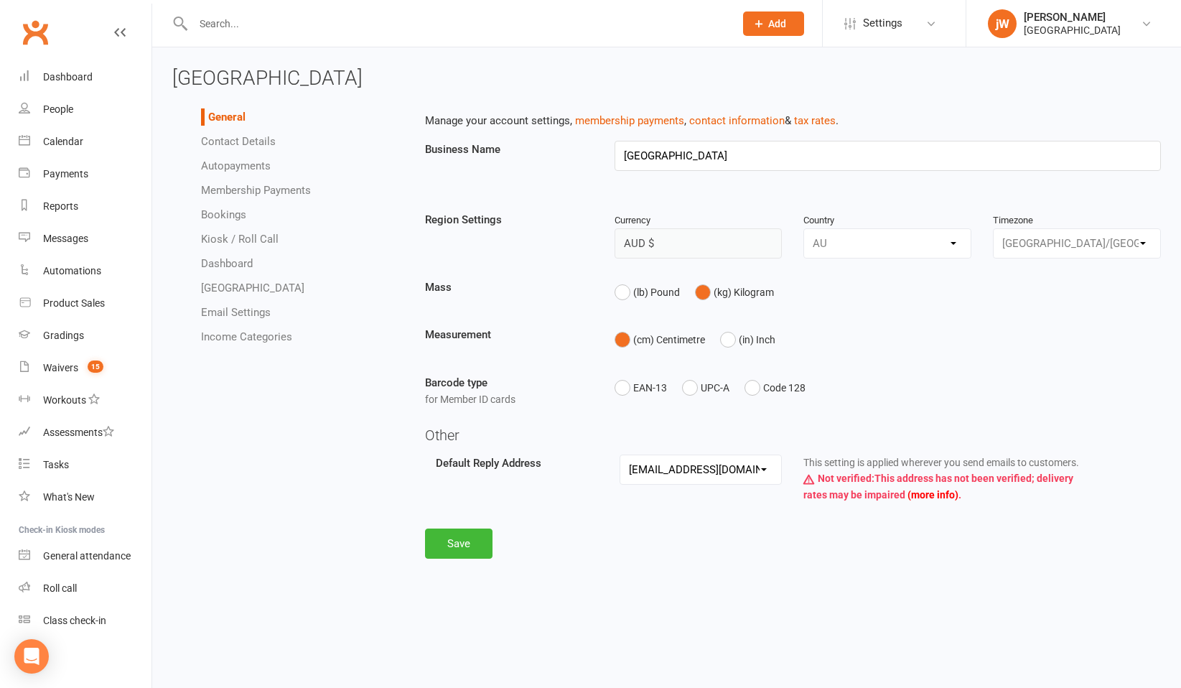
click at [242, 313] on link "Email Settings" at bounding box center [236, 312] width 70 height 13
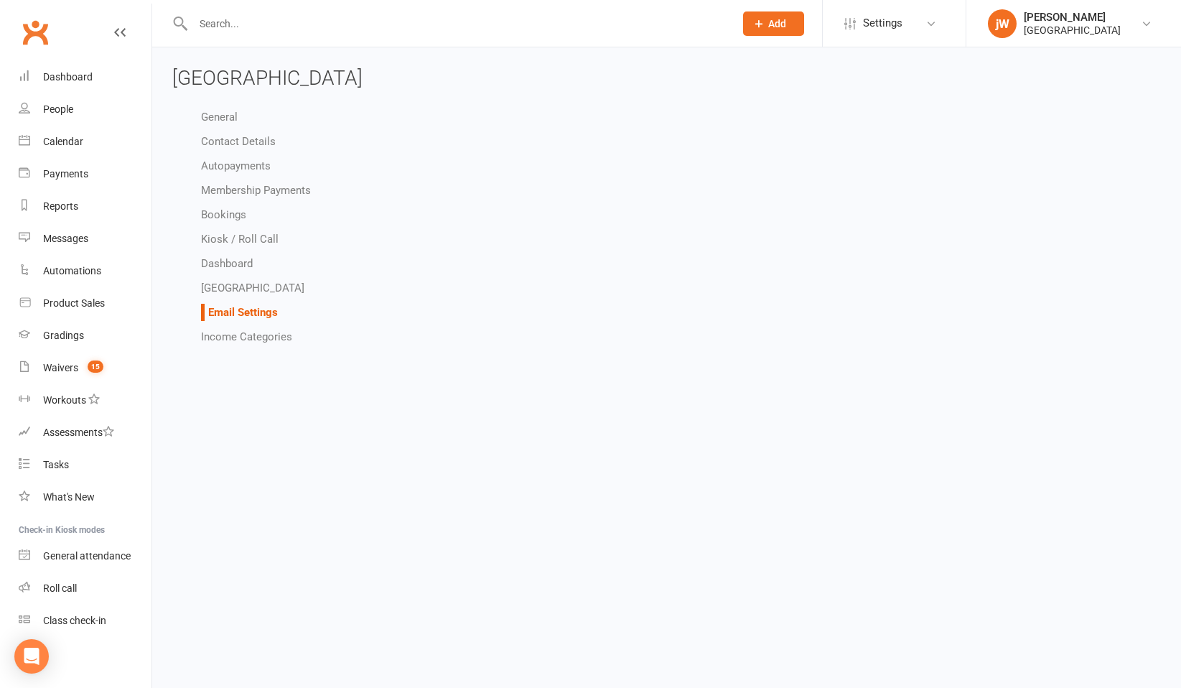
select select "other"
select select "do_not_send"
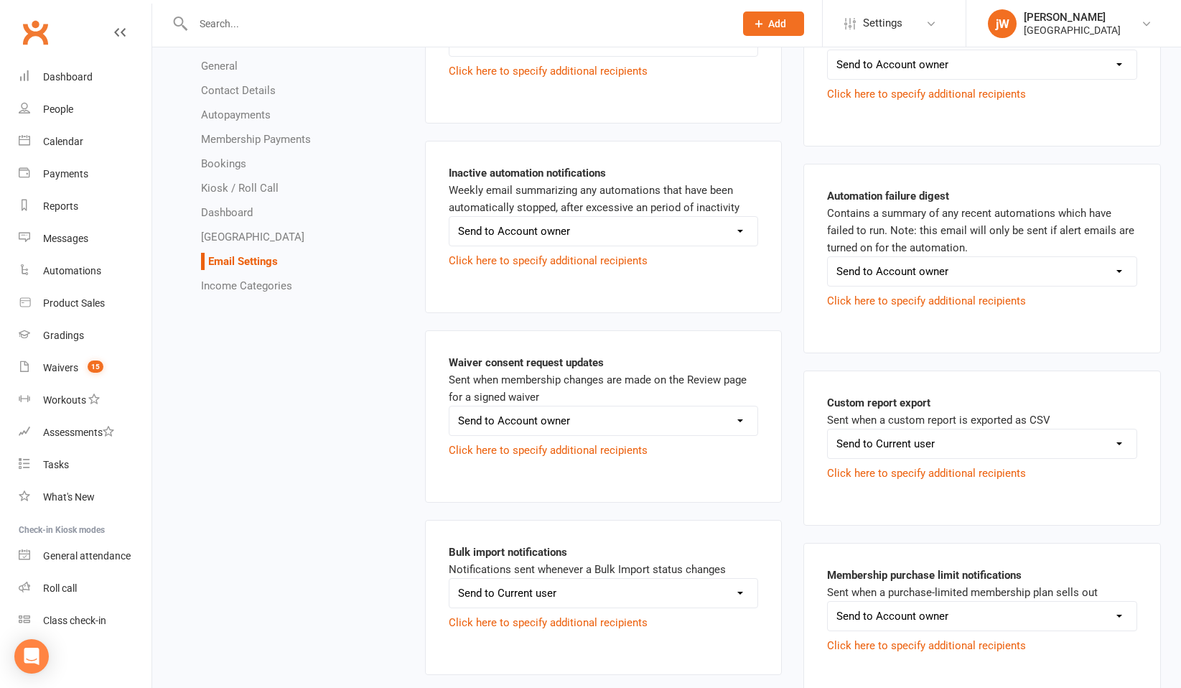
scroll to position [1021, 0]
click at [932, 271] on select "Send to Account owner Send to Other recipient(s) Do not send this email" at bounding box center [982, 272] width 309 height 29
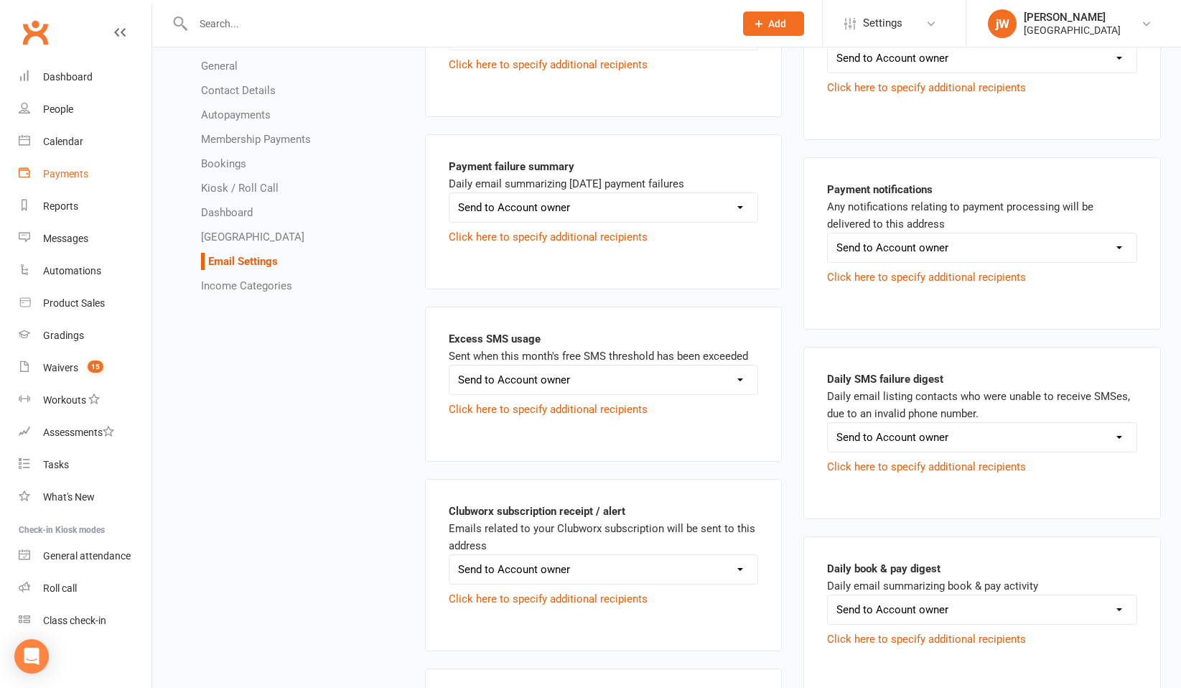
scroll to position [1959, 0]
click at [716, 192] on select "Send to Account owner Send to Other recipient(s) Do not send this email" at bounding box center [603, 206] width 309 height 29
select select "other"
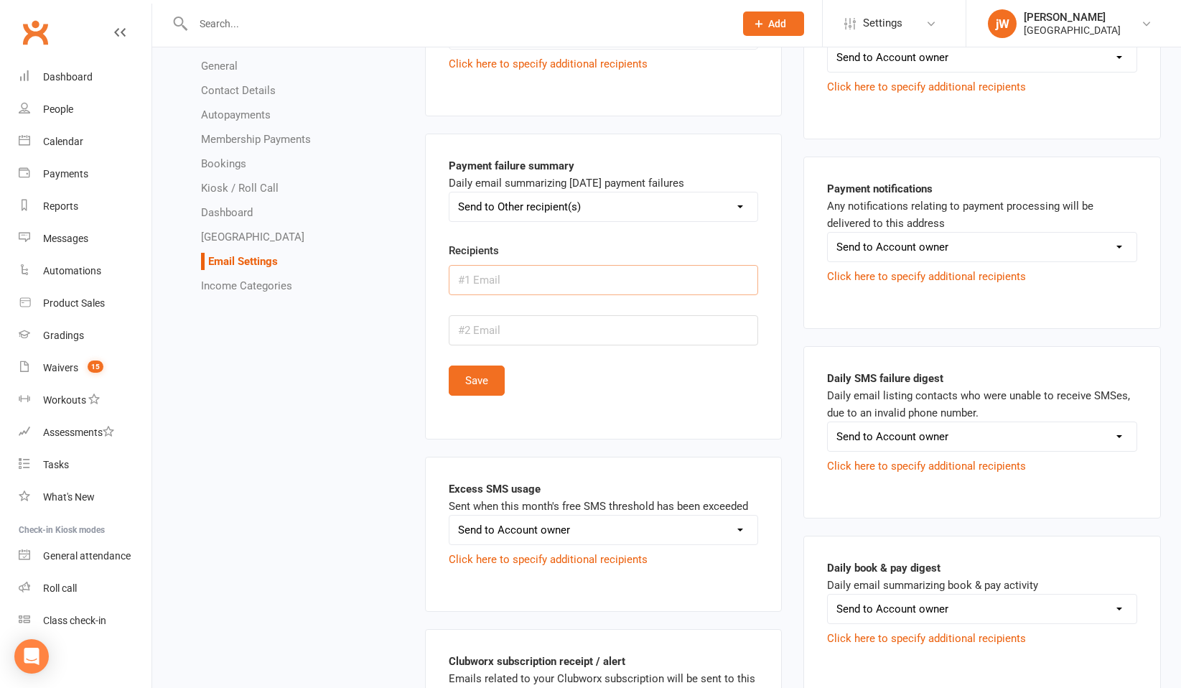
click at [485, 265] on input "text" at bounding box center [604, 280] width 310 height 30
type input "[PERSON_NAME][EMAIL_ADDRESS][DOMAIN_NAME]"
click at [481, 365] on button "Save" at bounding box center [477, 380] width 56 height 30
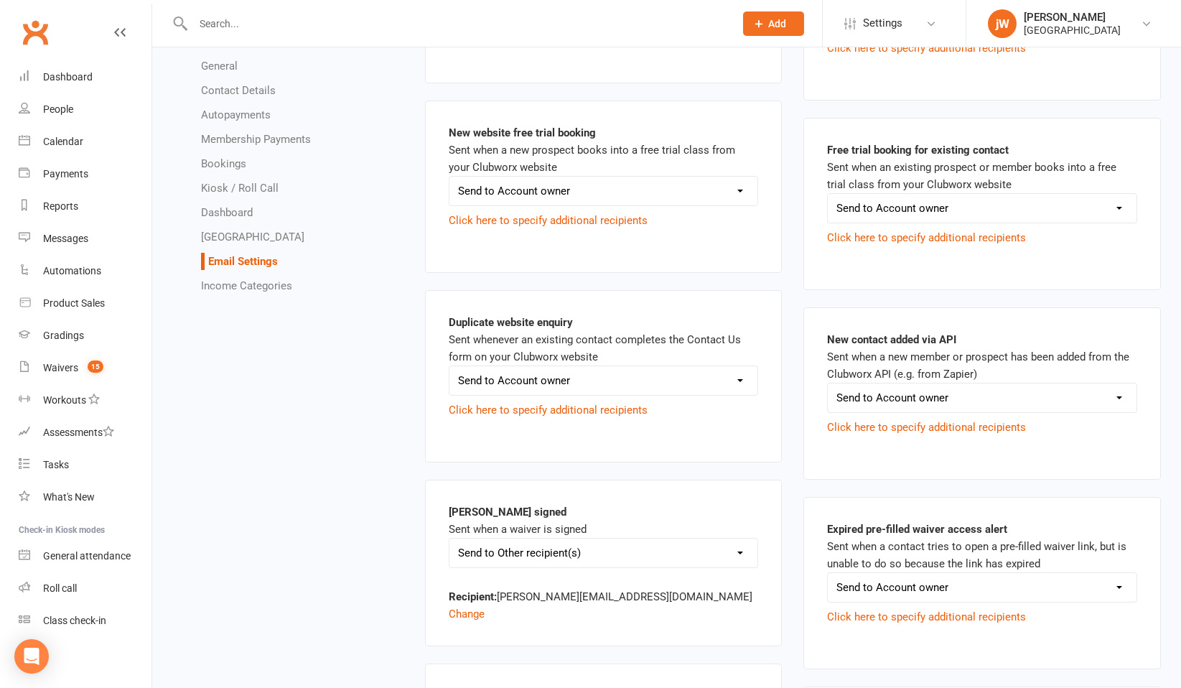
scroll to position [22, 0]
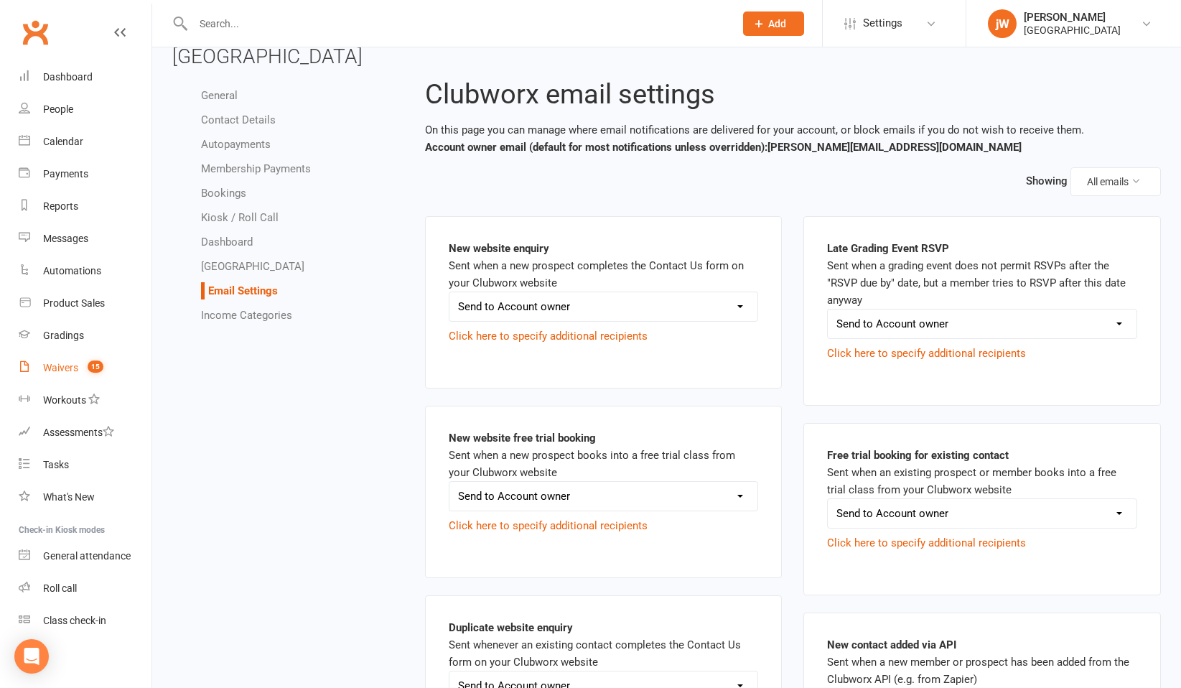
click at [67, 372] on div "Waivers" at bounding box center [60, 367] width 35 height 11
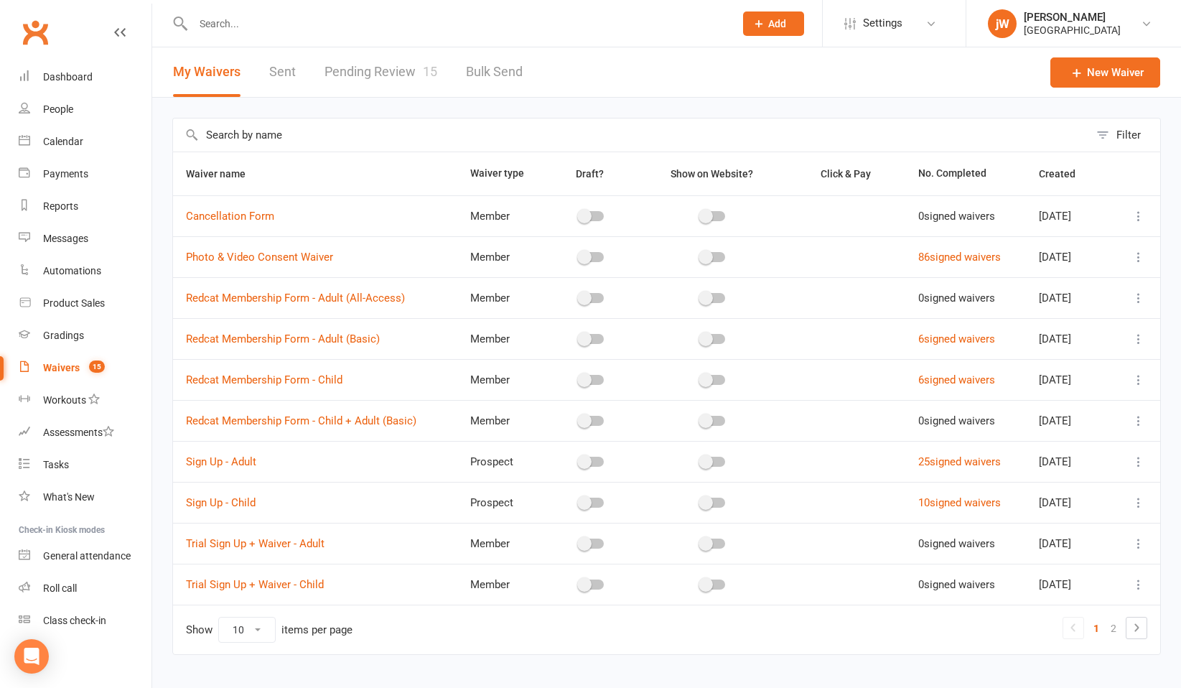
scroll to position [28, 0]
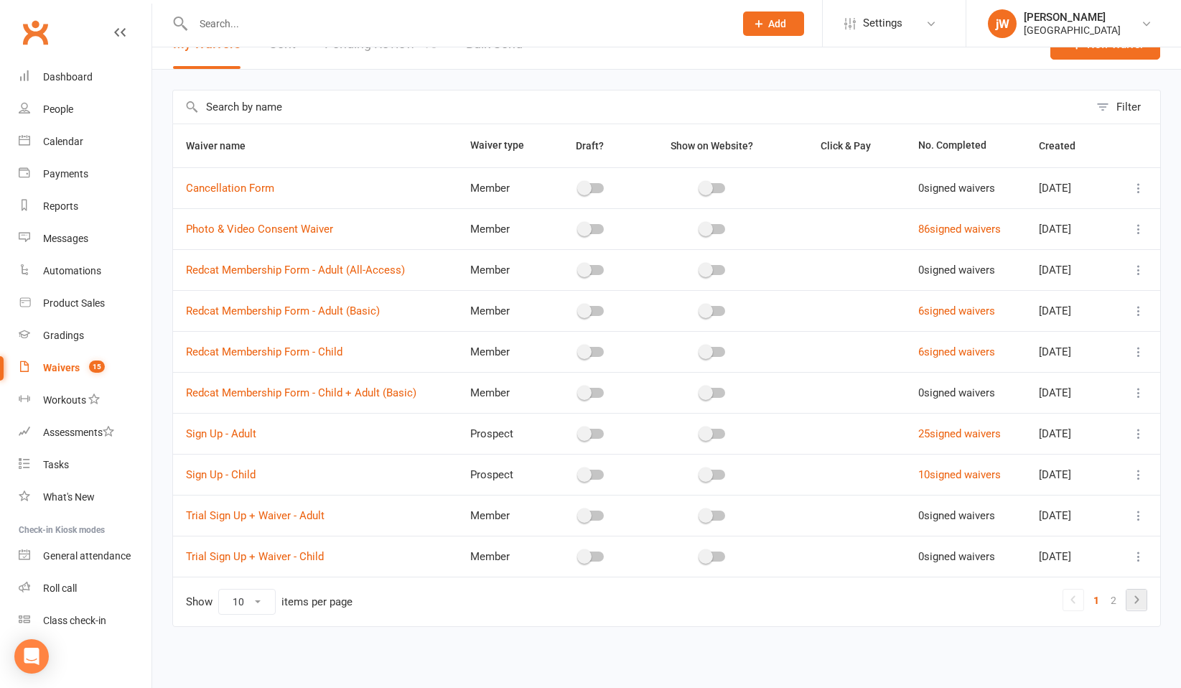
click at [1130, 601] on icon at bounding box center [1136, 599] width 17 height 17
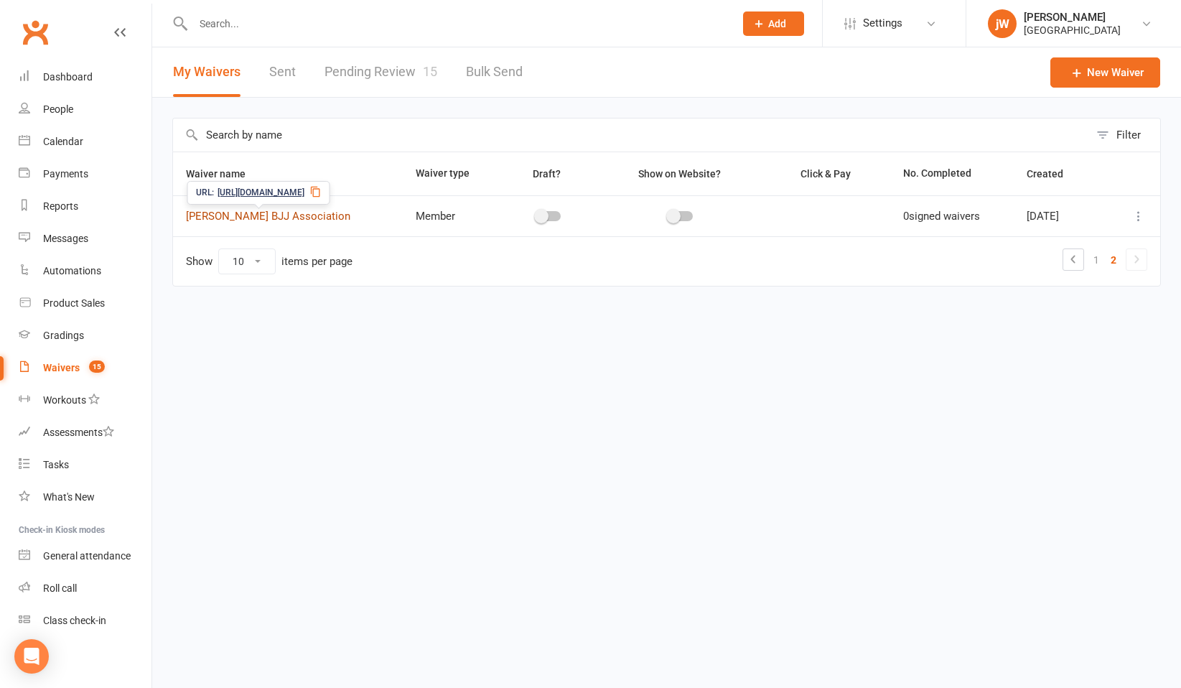
click at [279, 214] on link "[PERSON_NAME] BJJ Association" at bounding box center [268, 216] width 164 height 13
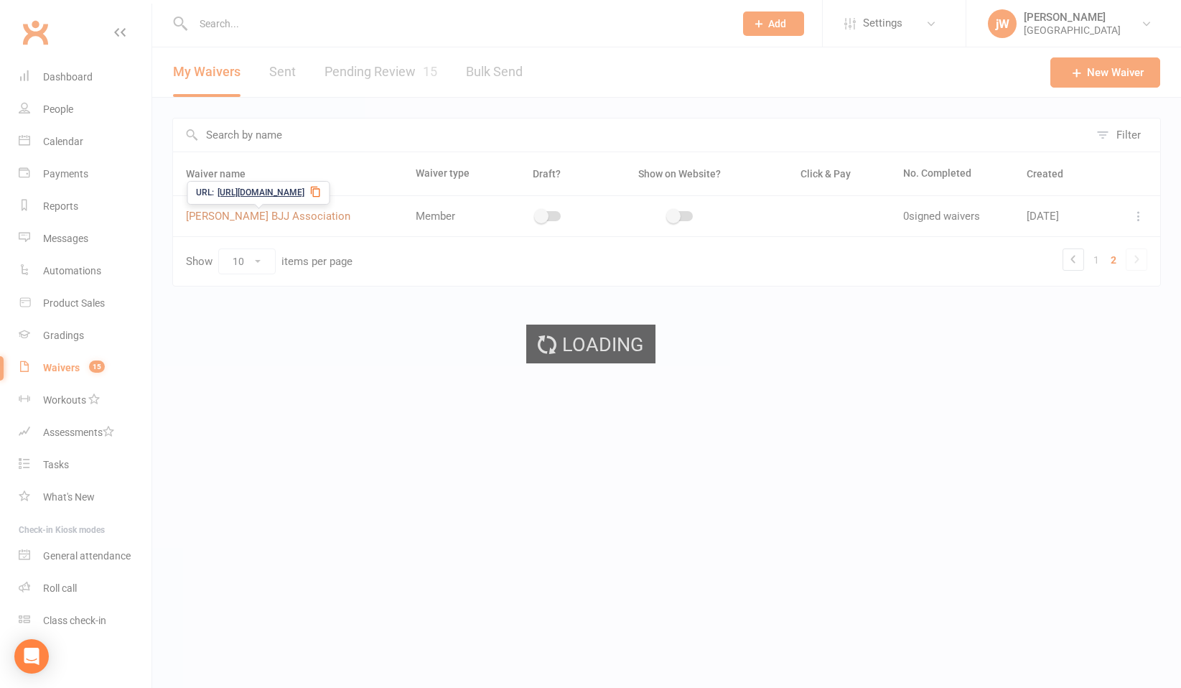
select select "applies_to_primary_signee"
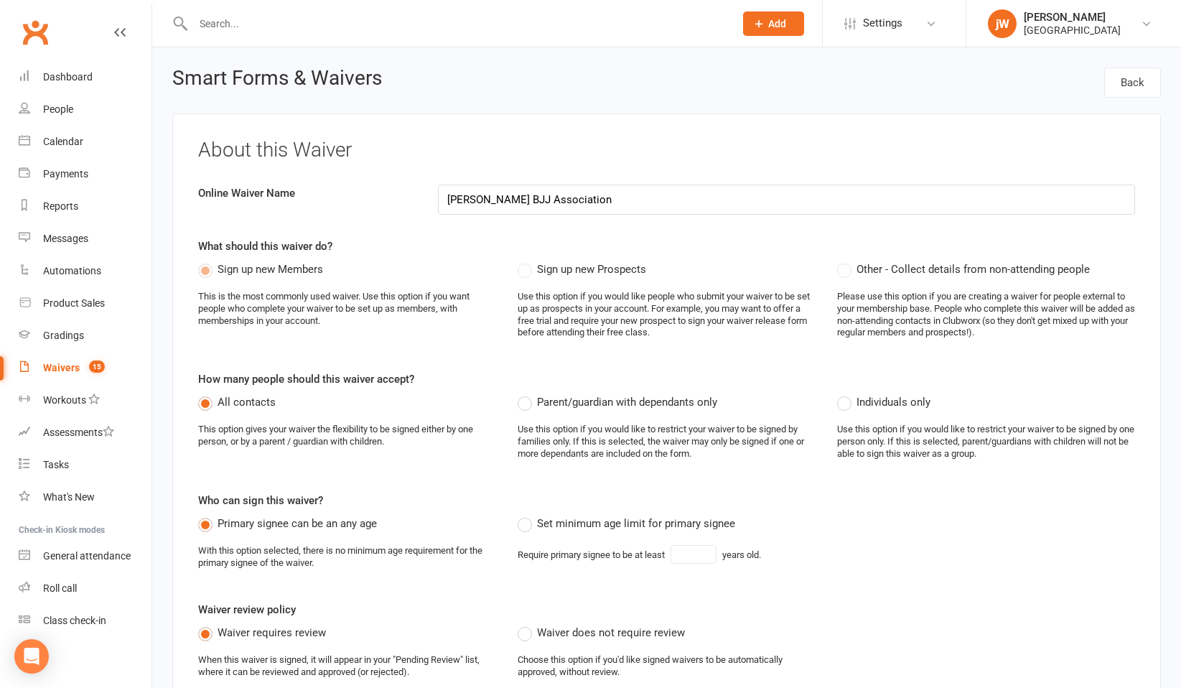
click at [512, 204] on input "[PERSON_NAME] BJJ Association" at bounding box center [786, 199] width 697 height 30
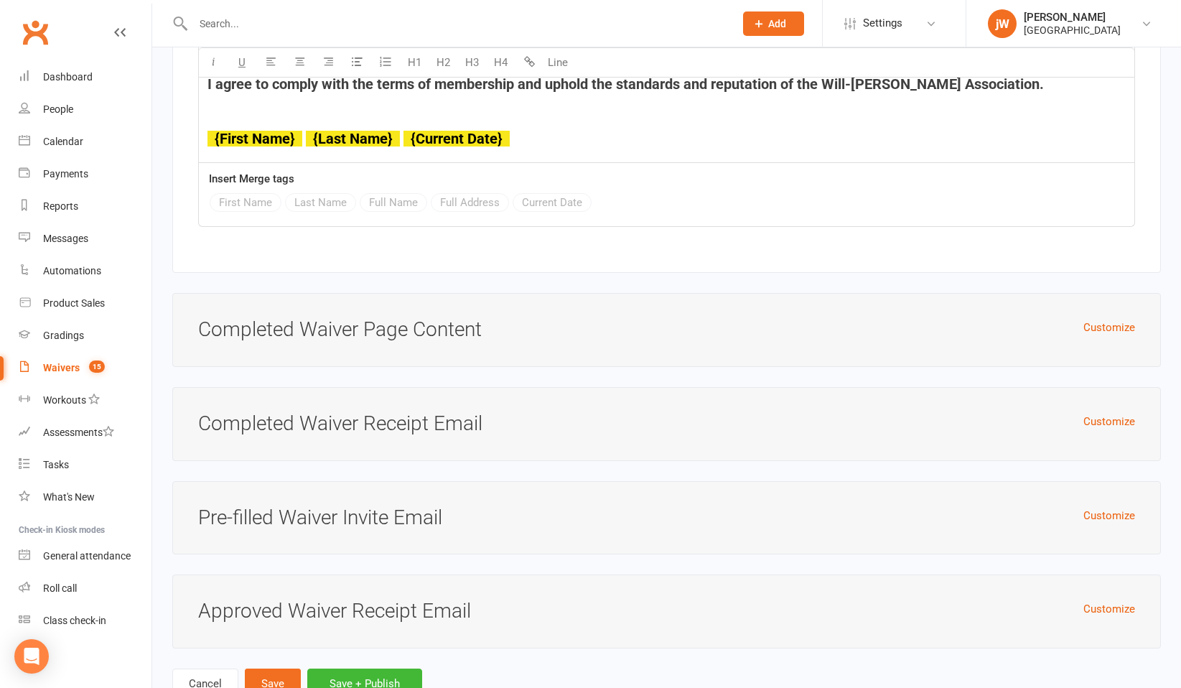
scroll to position [6288, 0]
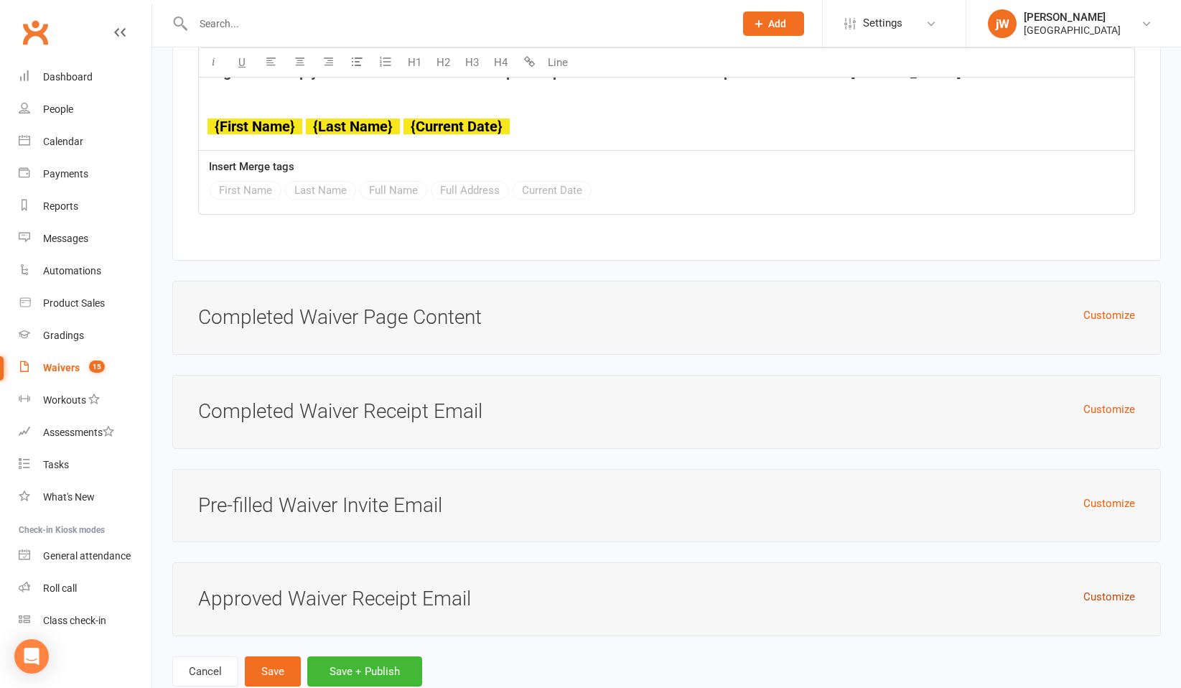
click at [1115, 588] on button "Customize" at bounding box center [1109, 596] width 52 height 17
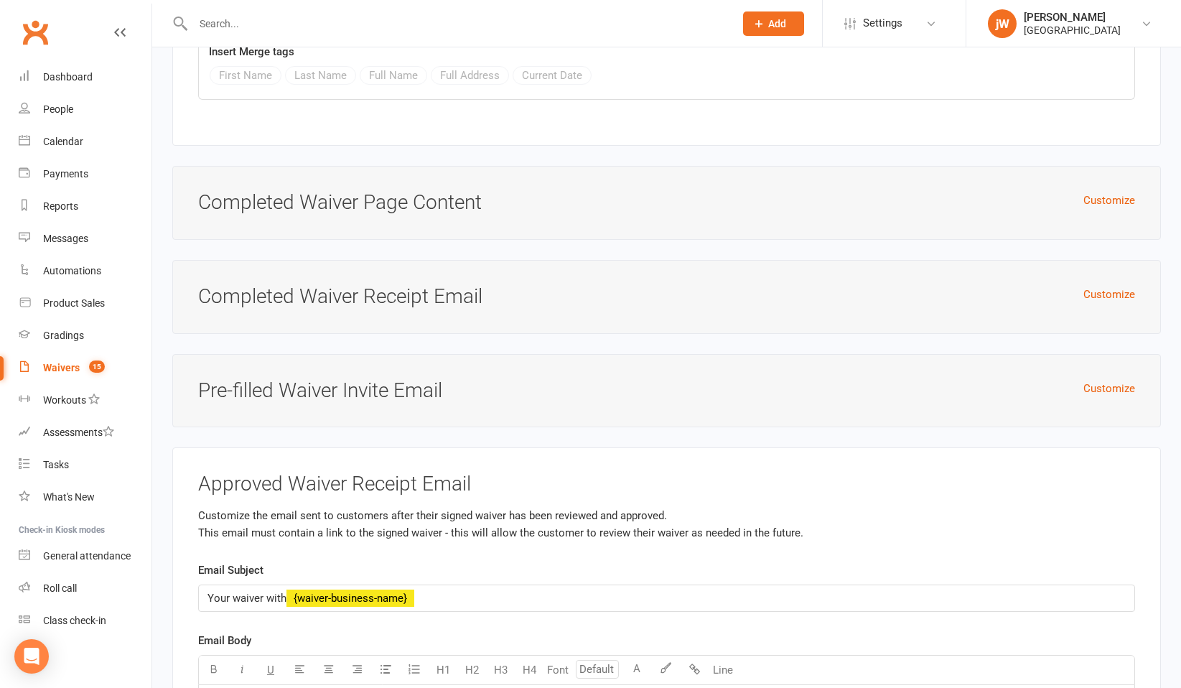
scroll to position [6777, 0]
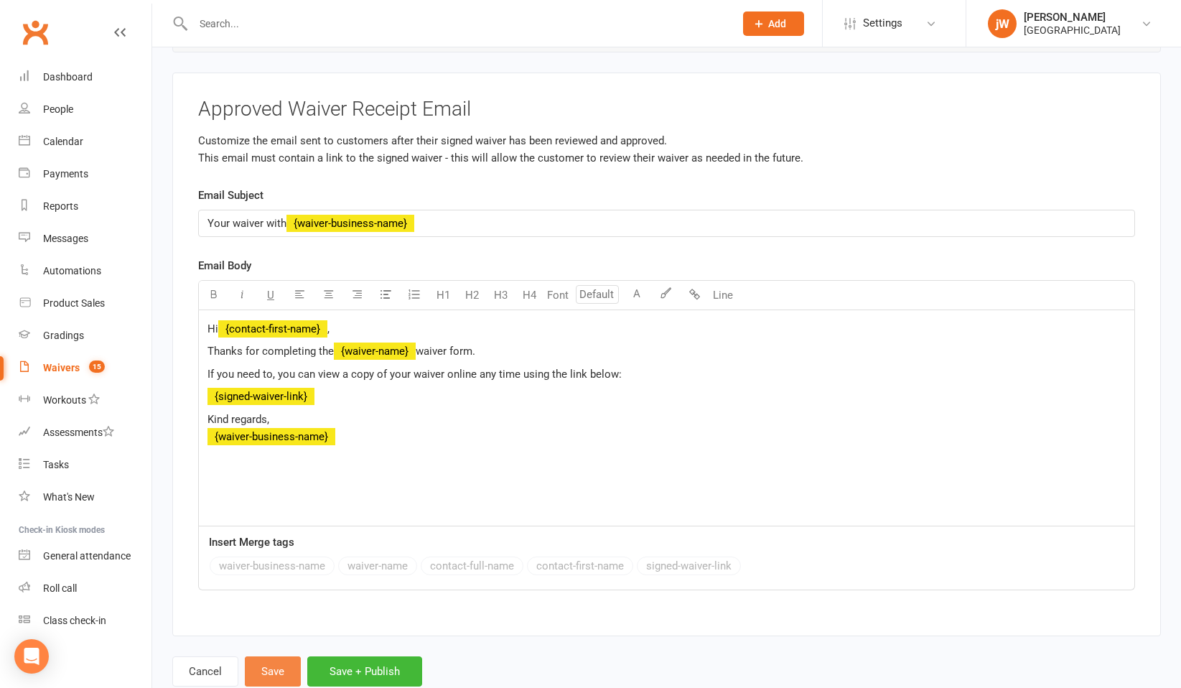
click at [281, 656] on button "Save" at bounding box center [273, 671] width 56 height 30
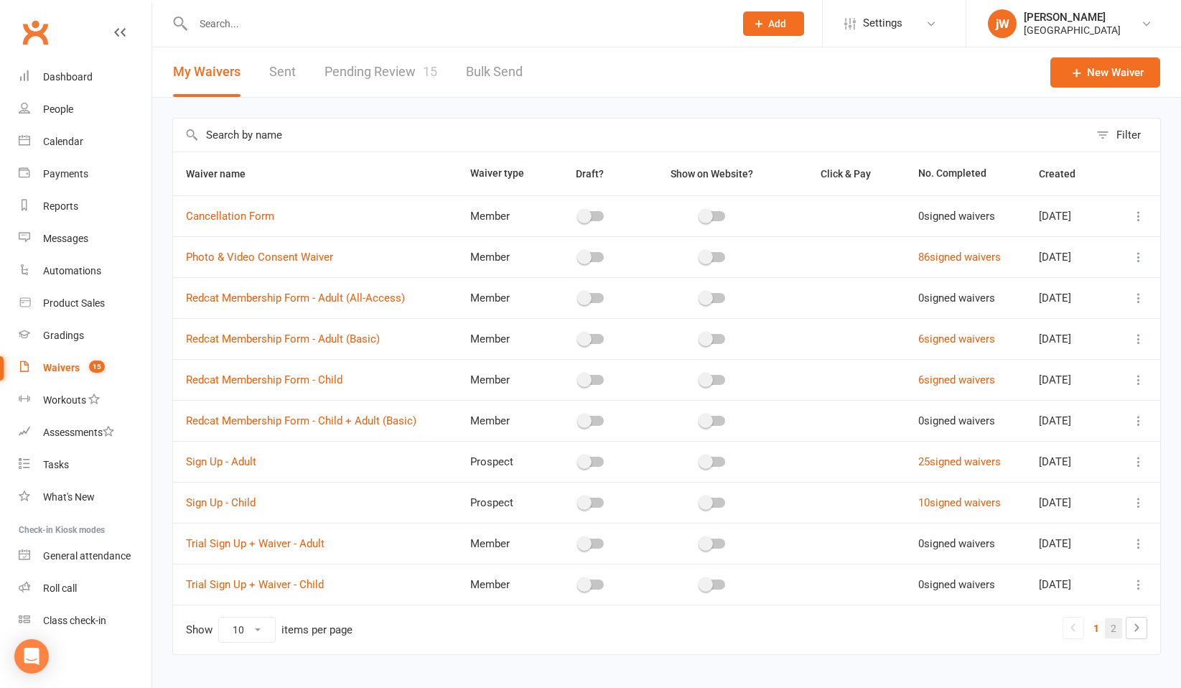
click at [1117, 627] on link "2" at bounding box center [1113, 628] width 17 height 20
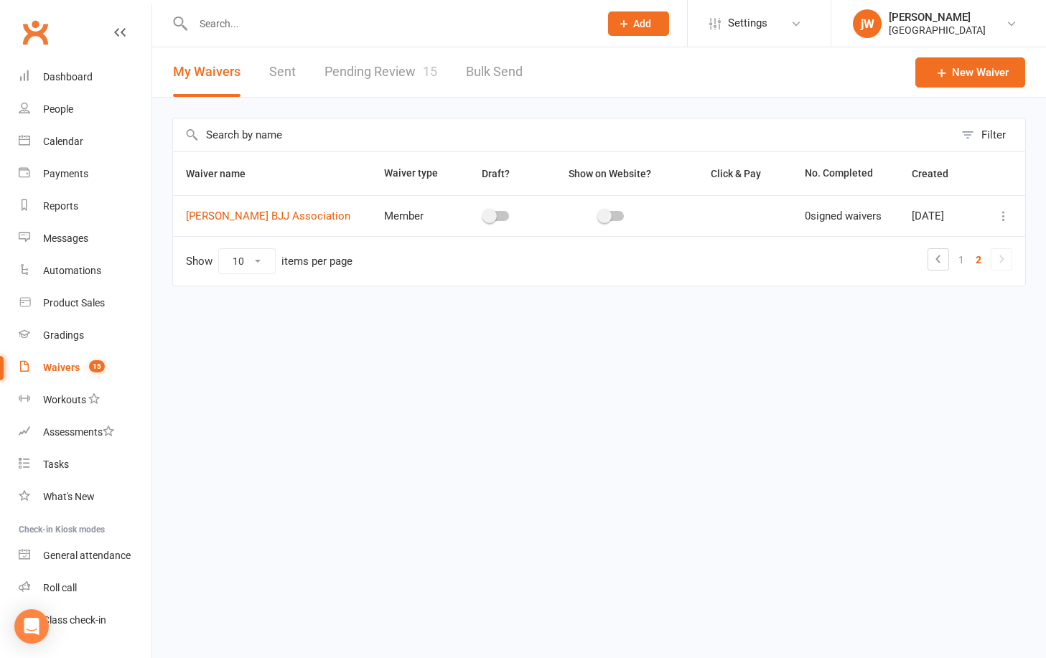
click at [1006, 212] on icon at bounding box center [1003, 216] width 14 height 14
click at [618, 347] on html "Prospect Member Non-attending contact Class / event Appointment Grading event T…" at bounding box center [523, 173] width 1046 height 347
click at [81, 83] on div "Dashboard" at bounding box center [68, 76] width 50 height 11
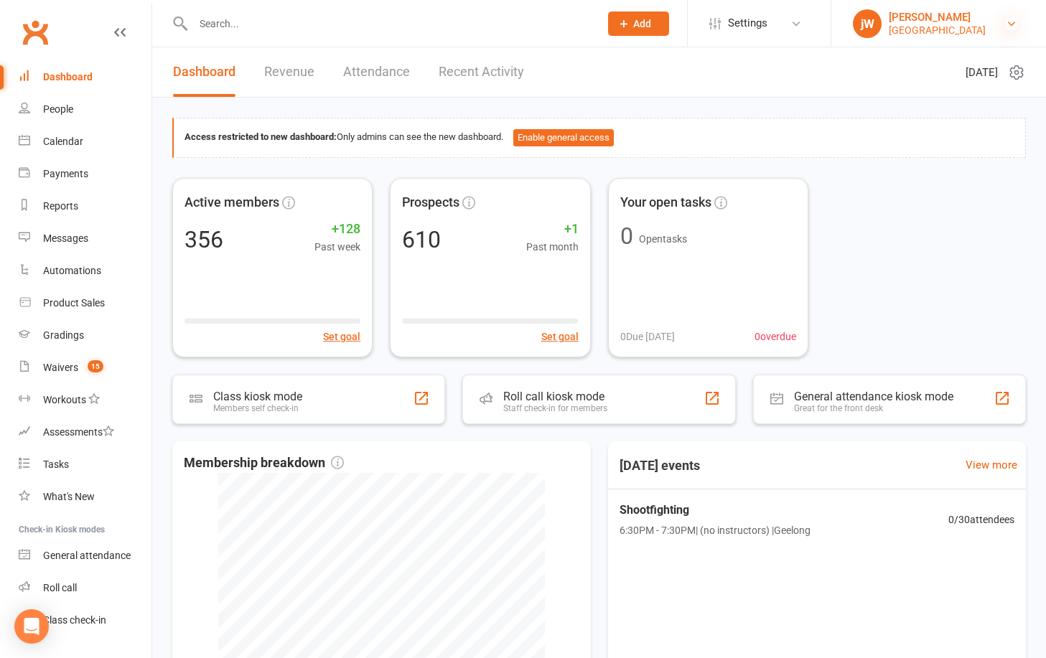
click at [1008, 26] on icon at bounding box center [1011, 23] width 11 height 11
